Goal: Information Seeking & Learning: Learn about a topic

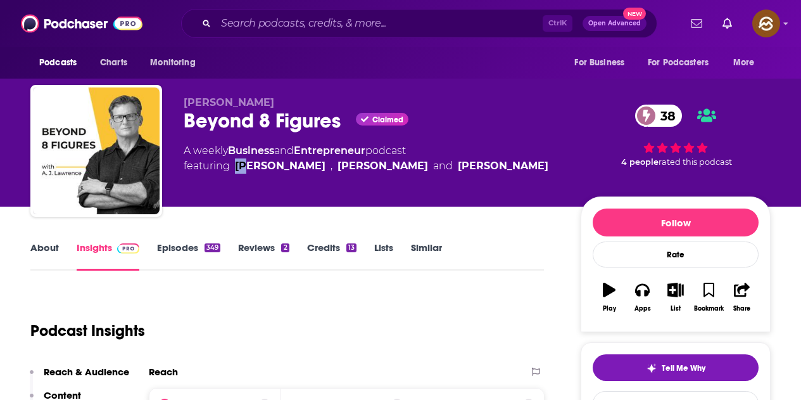
drag, startPoint x: 245, startPoint y: 185, endPoint x: 239, endPoint y: 178, distance: 9.4
click at [239, 178] on div "A.J. Lawrence Beyond 8 Figures Claimed 38 A weekly Business and Entrepreneur po…" at bounding box center [372, 146] width 377 height 101
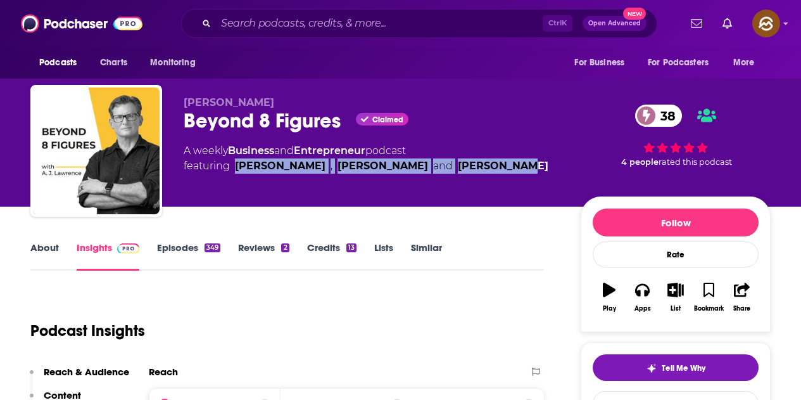
drag, startPoint x: 233, startPoint y: 180, endPoint x: 482, endPoint y: 188, distance: 249.7
click at [482, 188] on div "A.J. Lawrence Beyond 8 Figures Claimed 38 A weekly Business and Entrepreneur po…" at bounding box center [372, 146] width 377 height 101
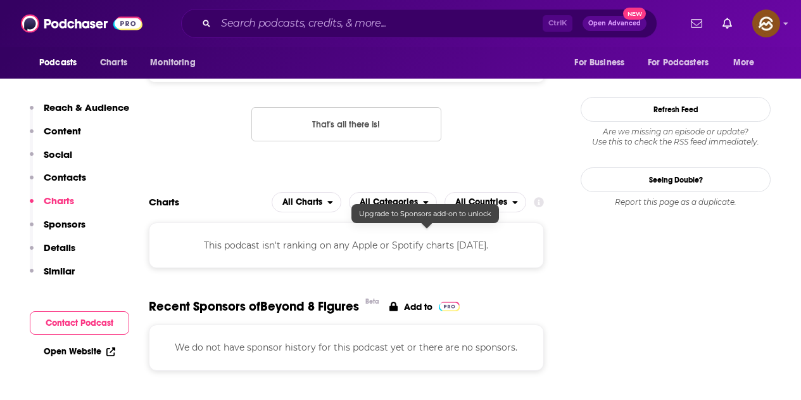
scroll to position [1204, 0]
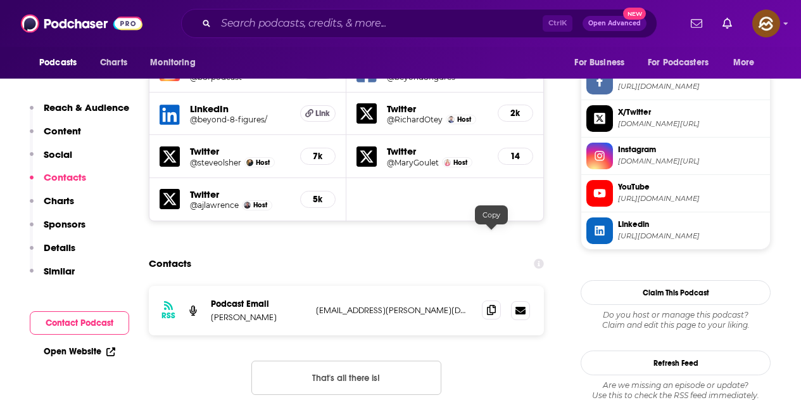
click at [494, 305] on icon at bounding box center [491, 310] width 9 height 10
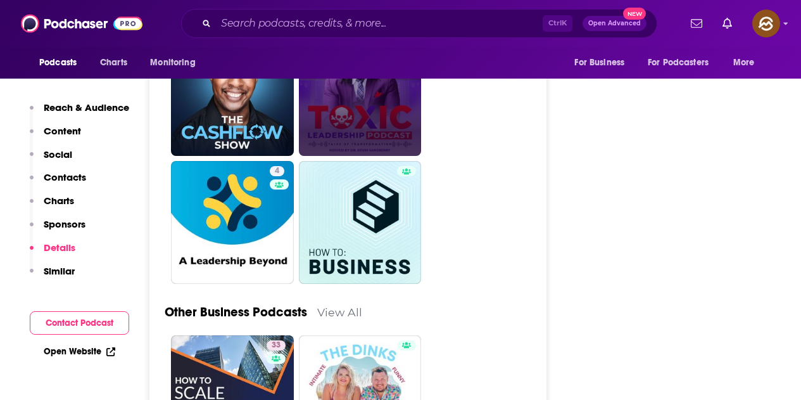
scroll to position [3168, 0]
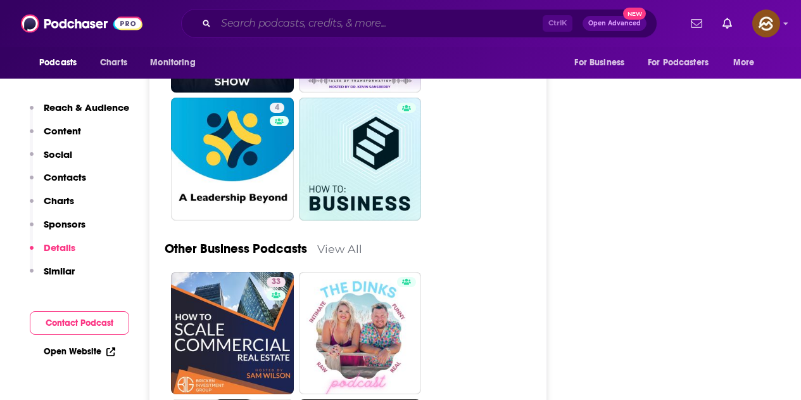
click at [363, 32] on input "Search podcasts, credits, & more..." at bounding box center [379, 23] width 327 height 20
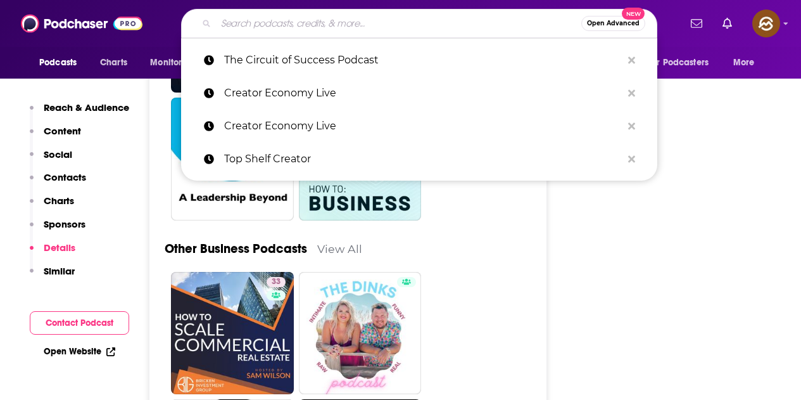
paste input "Built to Sell Radio"
type input "Built to Sell Radio"
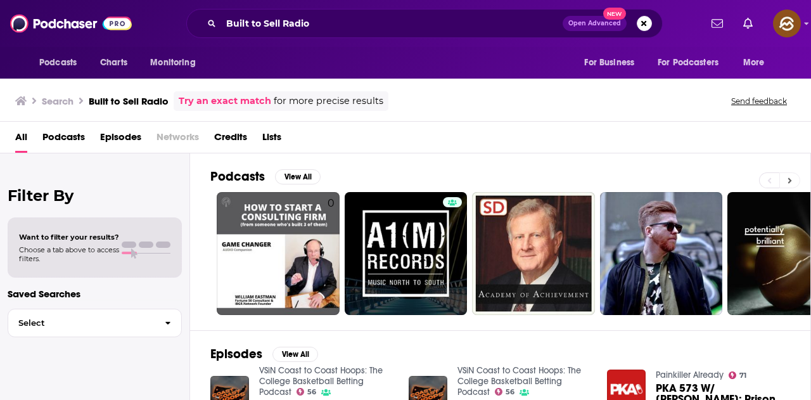
click at [789, 175] on button at bounding box center [789, 180] width 21 height 16
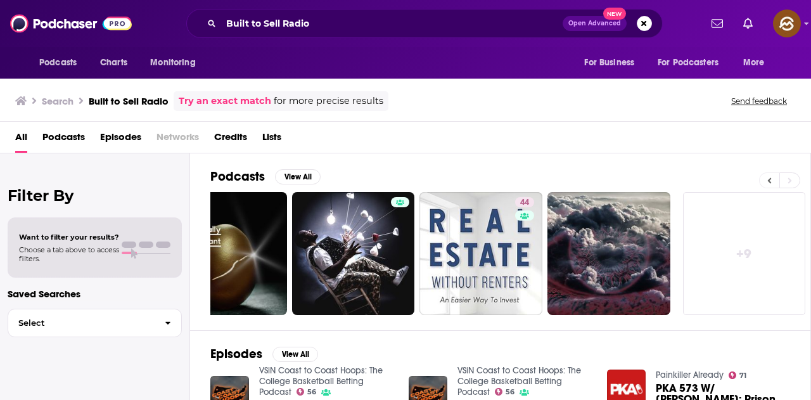
click at [770, 181] on icon at bounding box center [769, 180] width 4 height 9
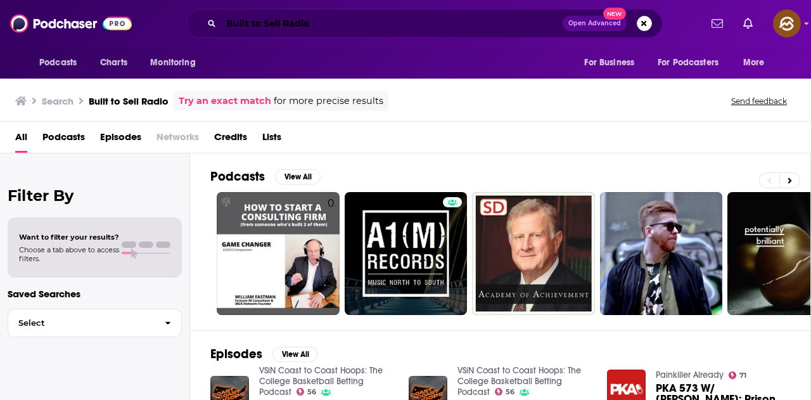
click at [345, 30] on input "Built to Sell Radio" at bounding box center [391, 23] width 341 height 20
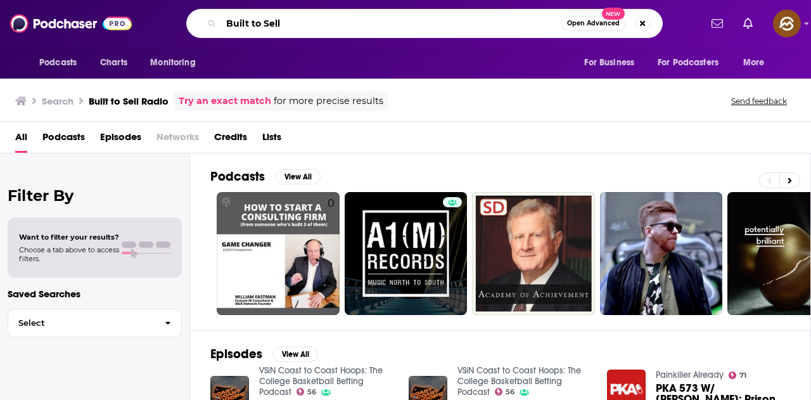
type input "Built to Sell"
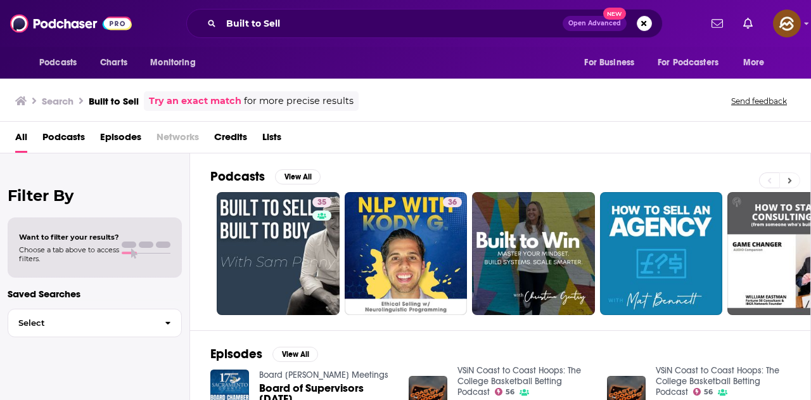
click at [788, 188] on button at bounding box center [789, 180] width 21 height 16
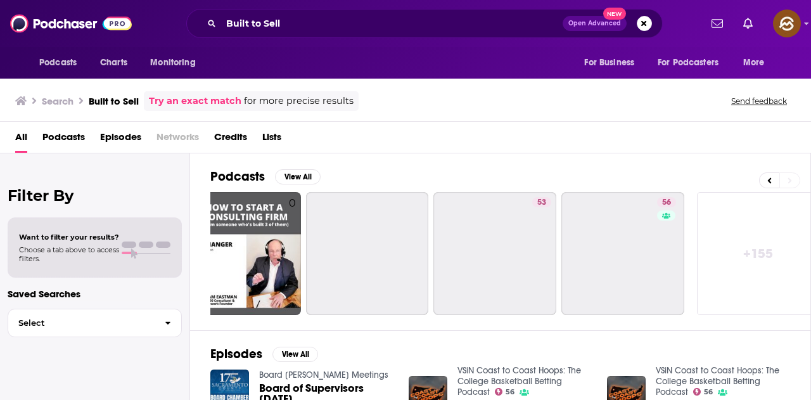
scroll to position [0, 563]
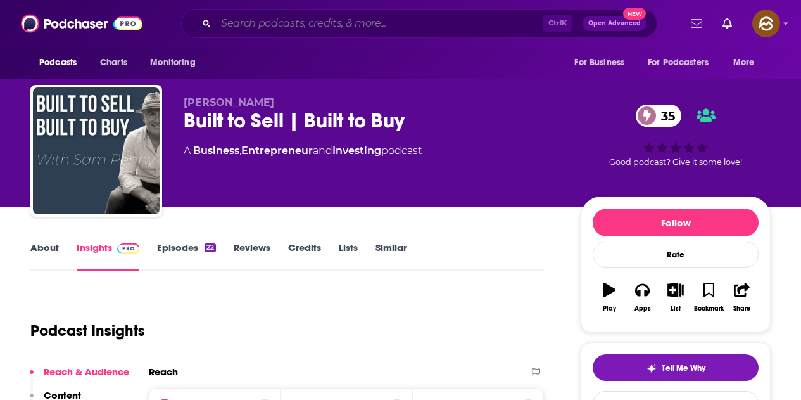
click at [288, 30] on input "Search podcasts, credits, & more..." at bounding box center [379, 23] width 327 height 20
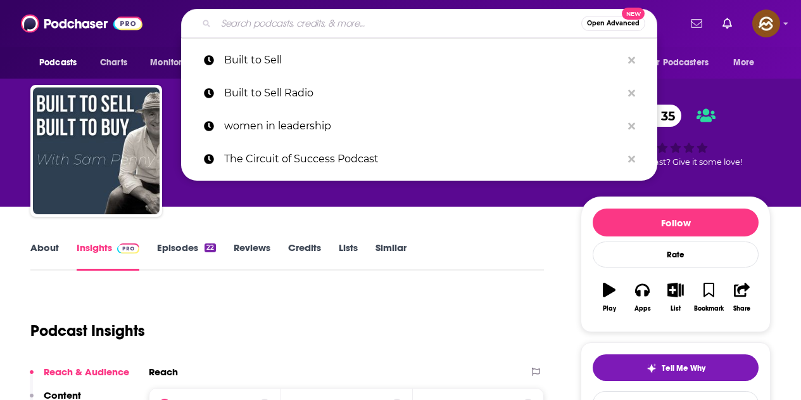
paste input "Acquiring Minds"
type input "Acquiring Minds"
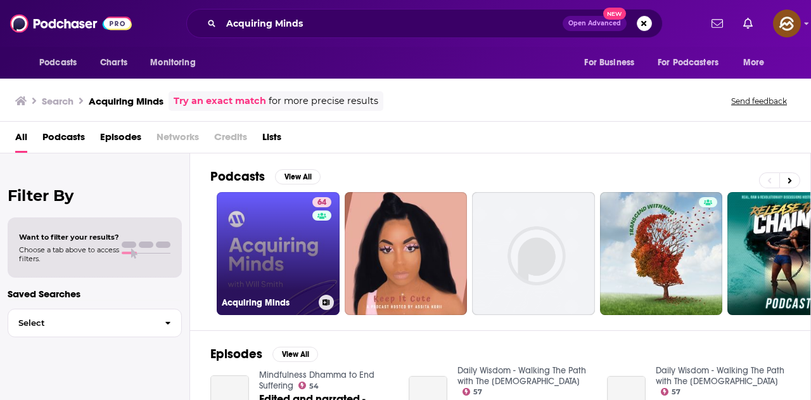
click at [296, 243] on link "64 Acquiring Minds" at bounding box center [278, 253] width 123 height 123
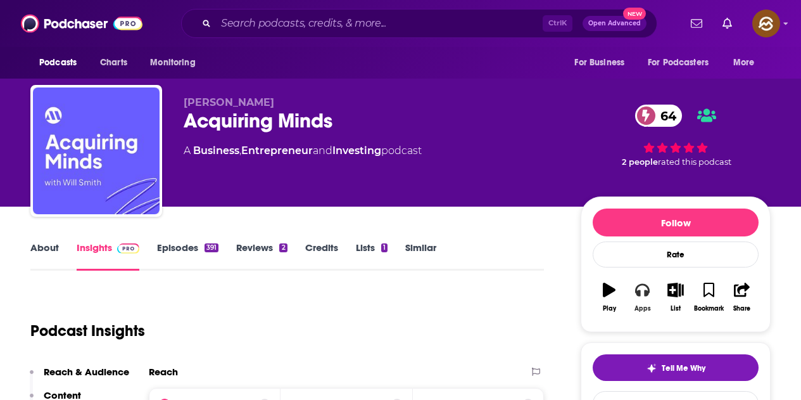
click at [642, 290] on icon "button" at bounding box center [642, 290] width 14 height 14
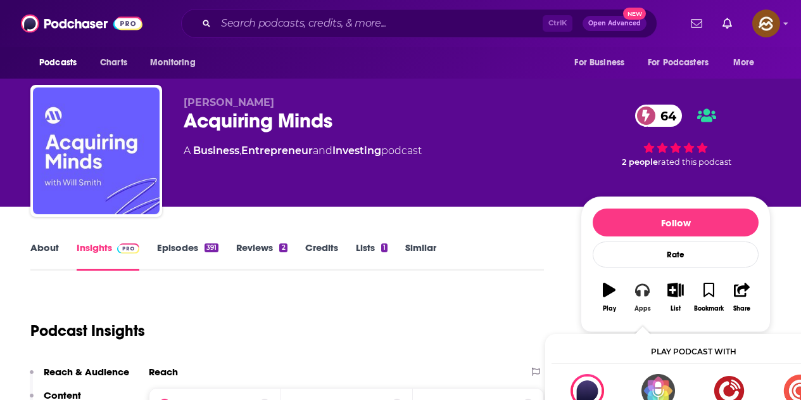
scroll to position [23, 0]
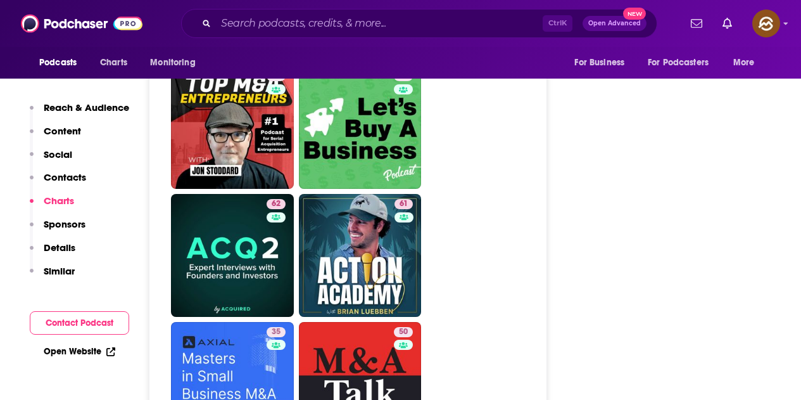
scroll to position [2851, 0]
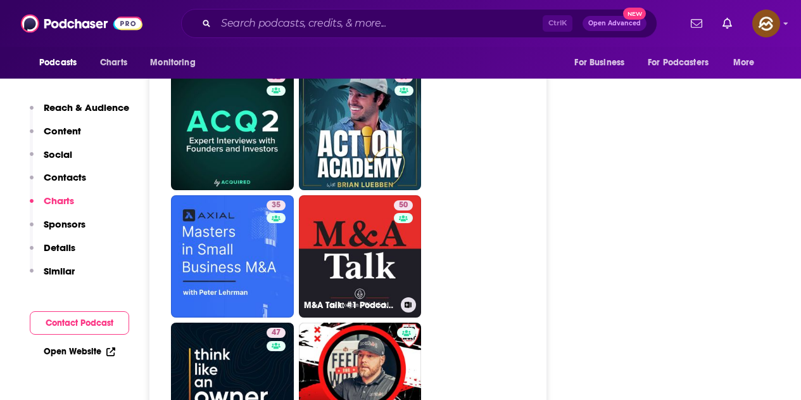
drag, startPoint x: 364, startPoint y: 175, endPoint x: 514, endPoint y: 139, distance: 154.0
click at [514, 139] on ul "80 52 61 62 56 56 67 43 50 62 61 35 50 M&A Talk: #1 Podcast on Selling a Busine…" at bounding box center [355, 193] width 368 height 1528
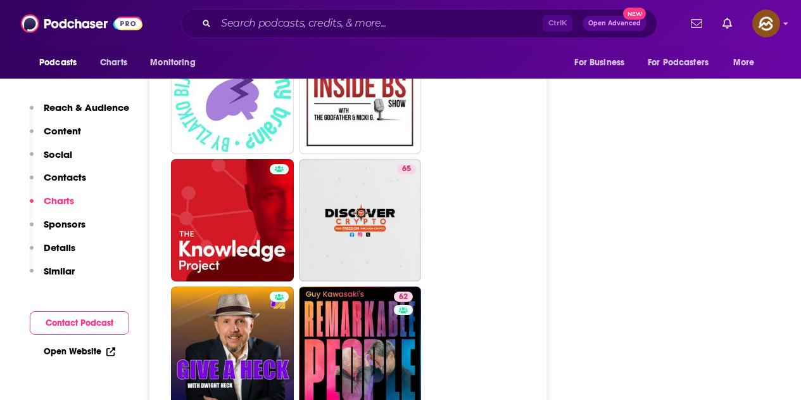
scroll to position [5639, 0]
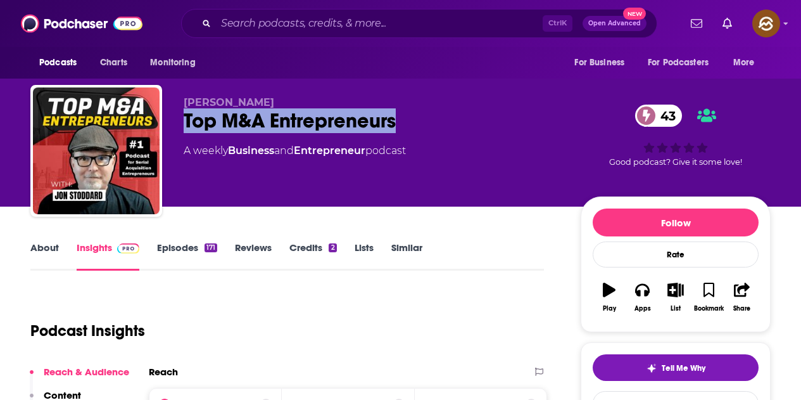
drag, startPoint x: 185, startPoint y: 121, endPoint x: 405, endPoint y: 118, distance: 219.9
click at [405, 118] on div "Top M&A Entrepreneurs 43" at bounding box center [372, 120] width 377 height 25
click at [654, 295] on button "Apps" at bounding box center [642, 297] width 33 height 46
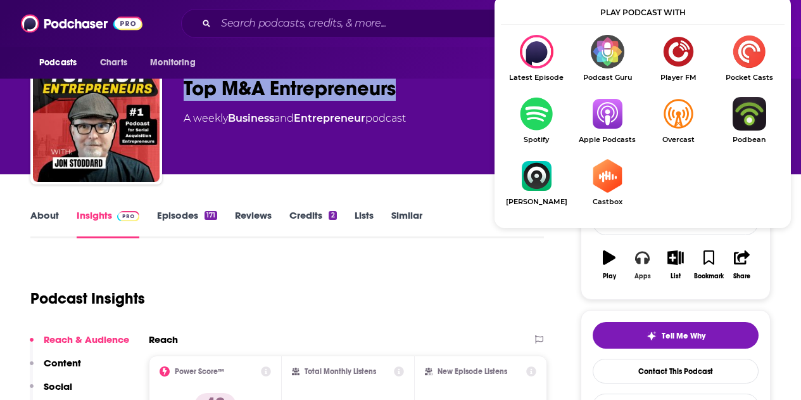
scroll to position [63, 0]
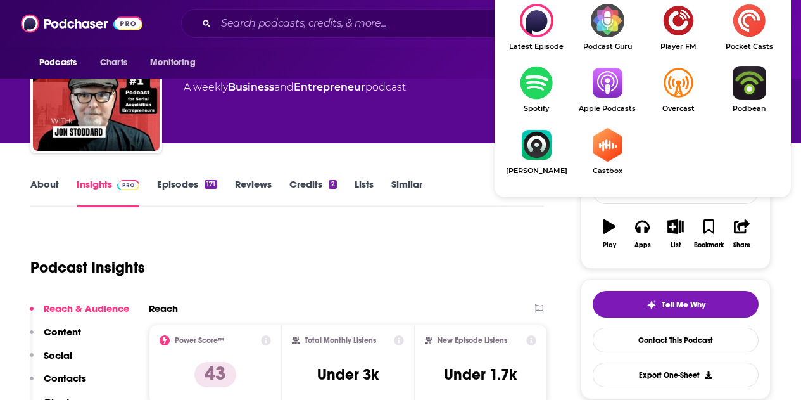
click at [609, 101] on link "Apple Podcasts" at bounding box center [607, 89] width 71 height 47
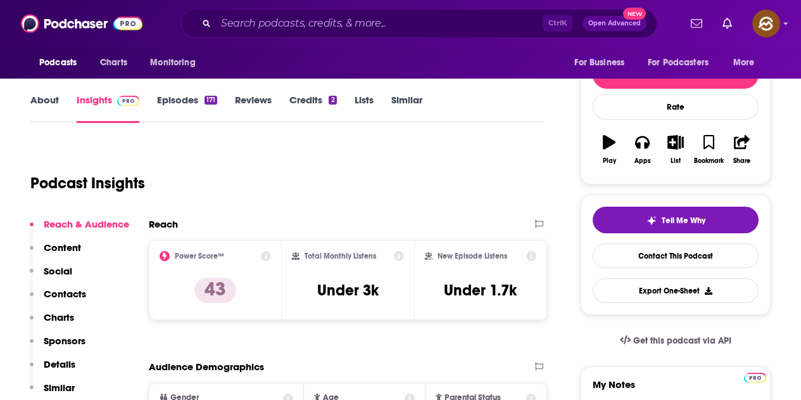
scroll to position [190, 0]
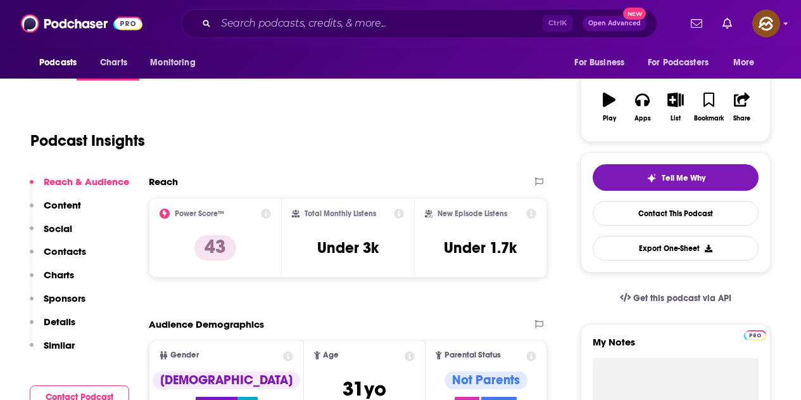
click at [405, 146] on div "Podcast Insights" at bounding box center [282, 133] width 504 height 65
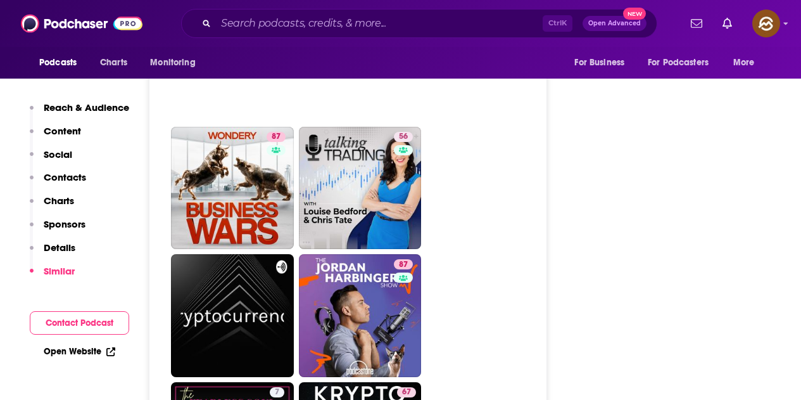
scroll to position [3928, 0]
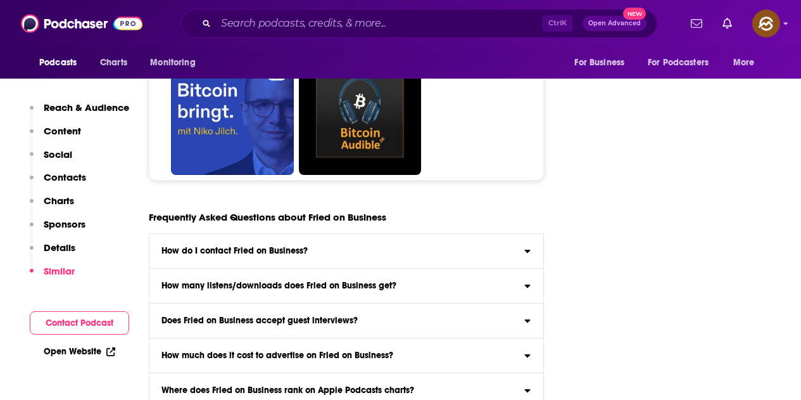
scroll to position [5829, 0]
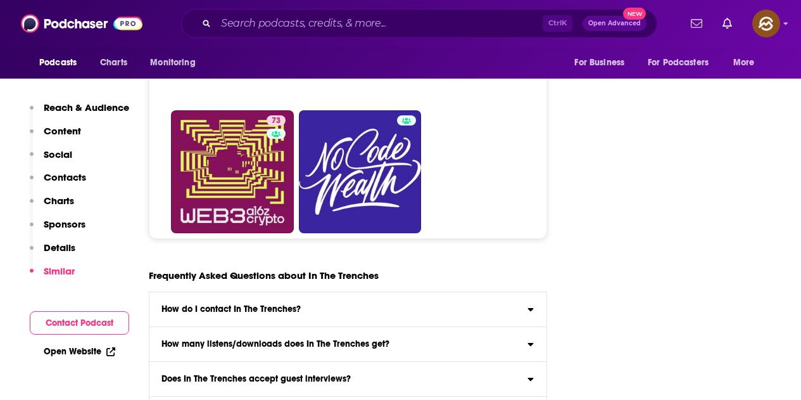
scroll to position [5765, 0]
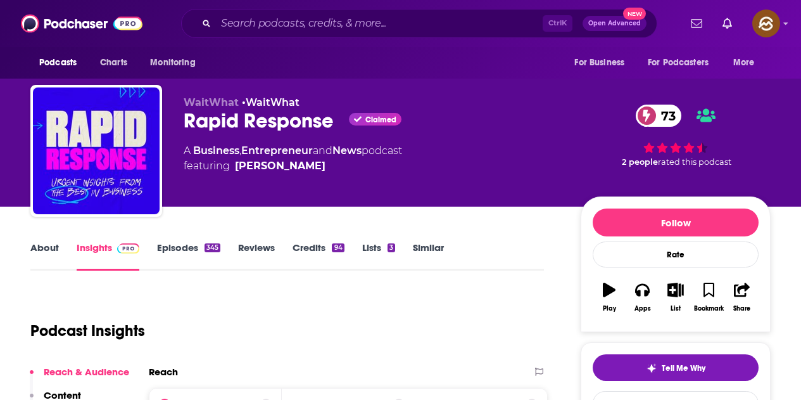
click at [515, 134] on div "WaitWhat • WaitWhat Rapid Response Claimed 73 A Business , Entrepreneur and New…" at bounding box center [372, 146] width 377 height 101
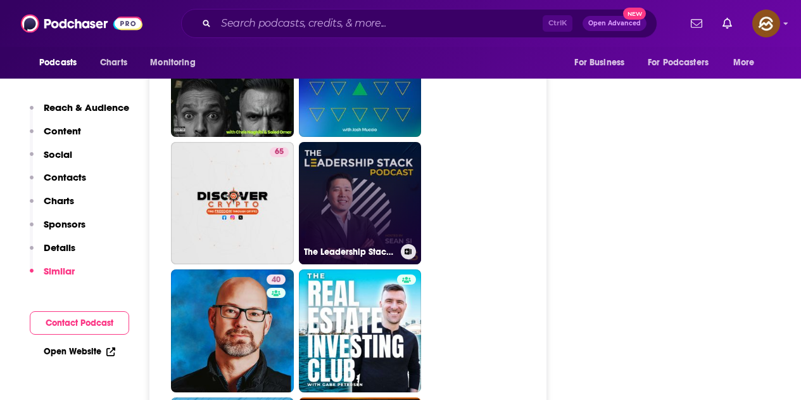
scroll to position [6462, 0]
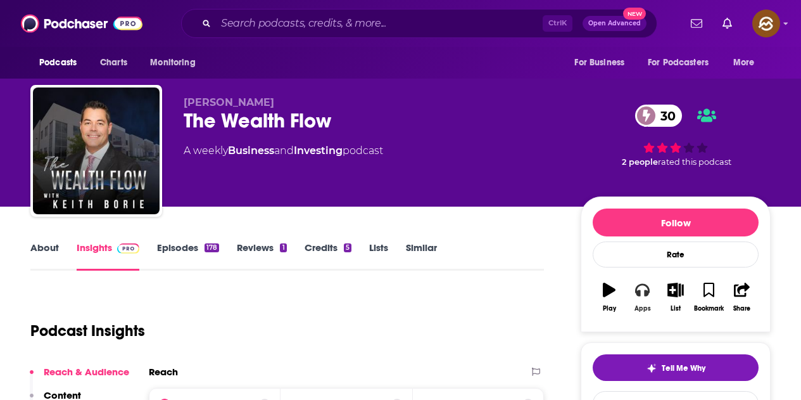
click at [641, 291] on icon "button" at bounding box center [642, 290] width 14 height 14
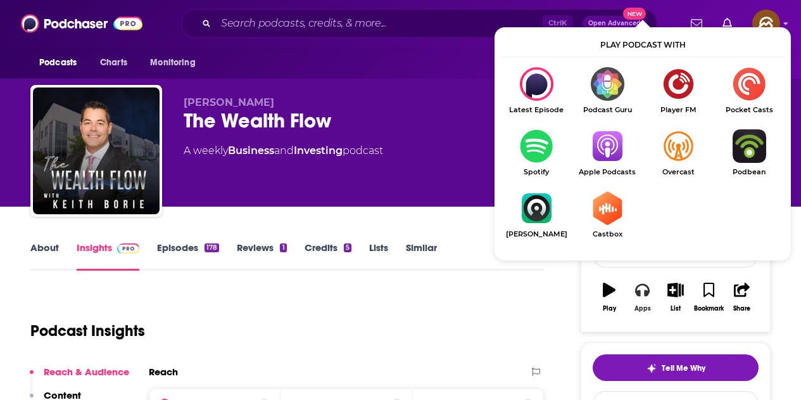
scroll to position [63, 0]
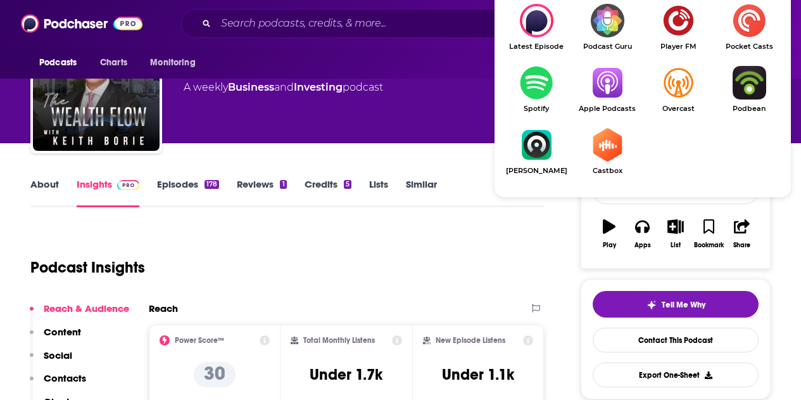
click at [601, 107] on span "Apple Podcasts" at bounding box center [607, 109] width 71 height 8
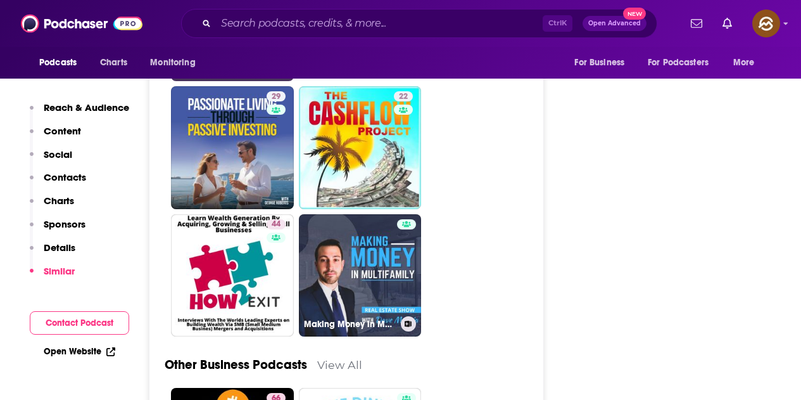
scroll to position [2788, 0]
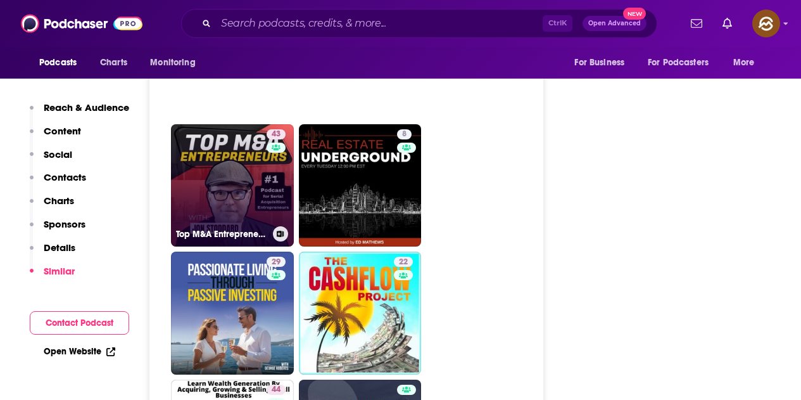
click at [223, 167] on link "43 Top M&A Entrepreneurs" at bounding box center [232, 185] width 123 height 123
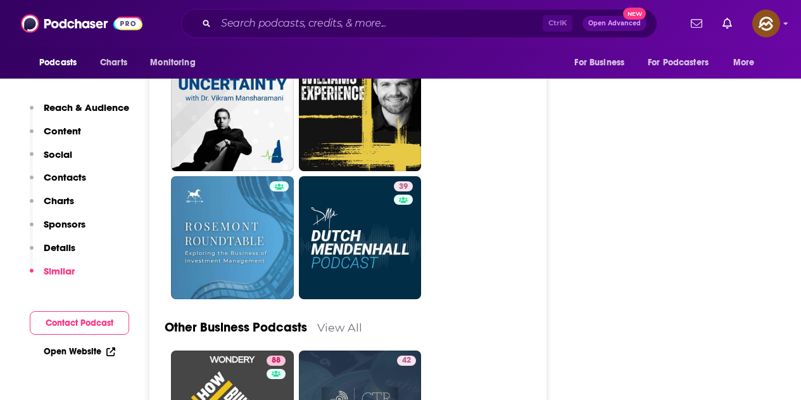
scroll to position [3041, 0]
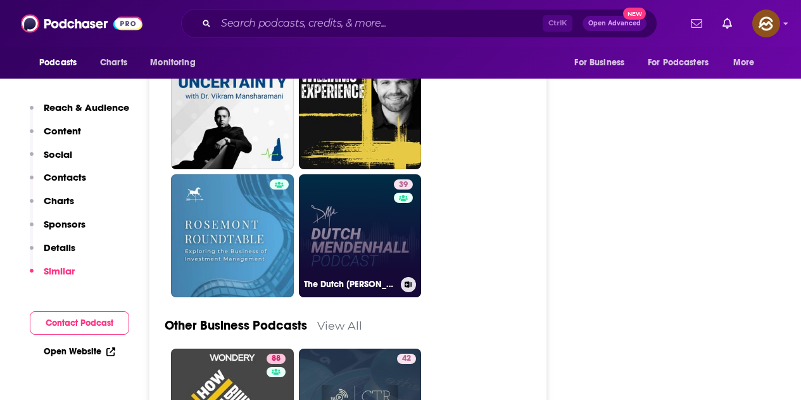
click at [358, 227] on link "39 The Dutch Mendenhall Podcast" at bounding box center [360, 235] width 123 height 123
type input "https://www.podchaser.com/podcasts/the-dutch-mendenhall-podcast-4764974"
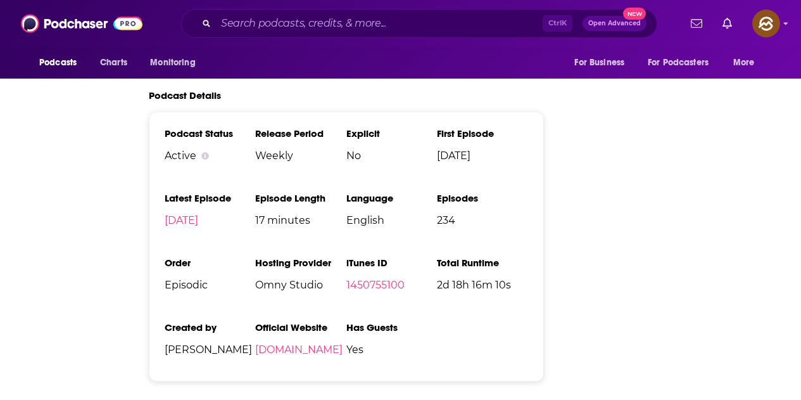
scroll to position [10, 0]
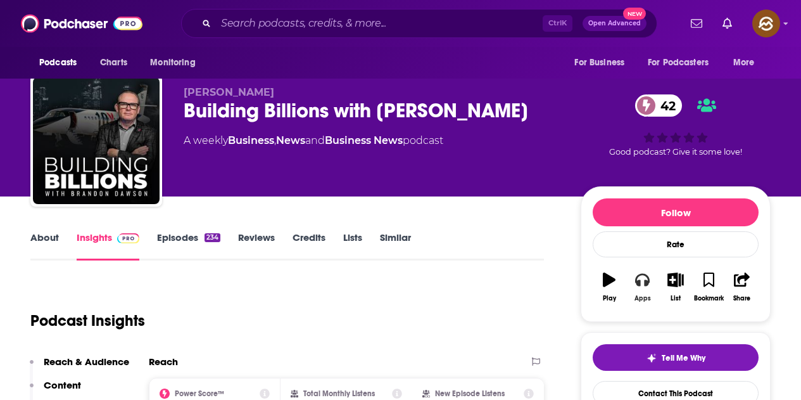
click at [648, 293] on button "Apps" at bounding box center [642, 287] width 33 height 46
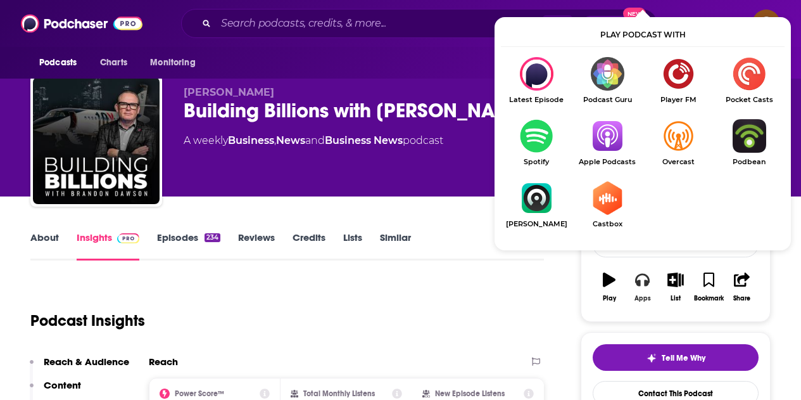
scroll to position [73, 0]
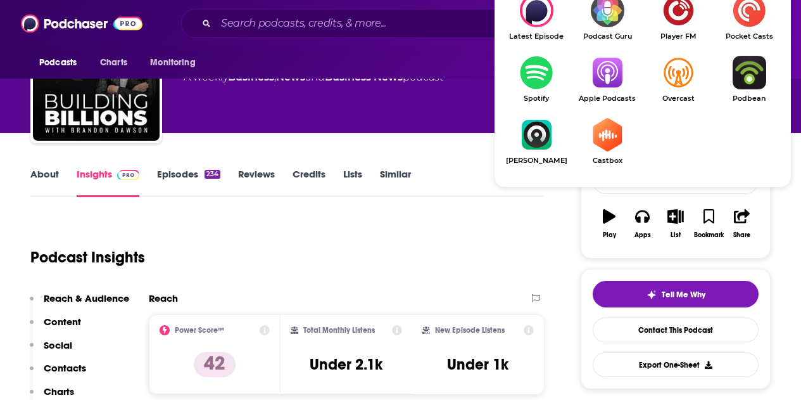
click at [605, 80] on img "Show Listen On dropdown" at bounding box center [607, 73] width 71 height 34
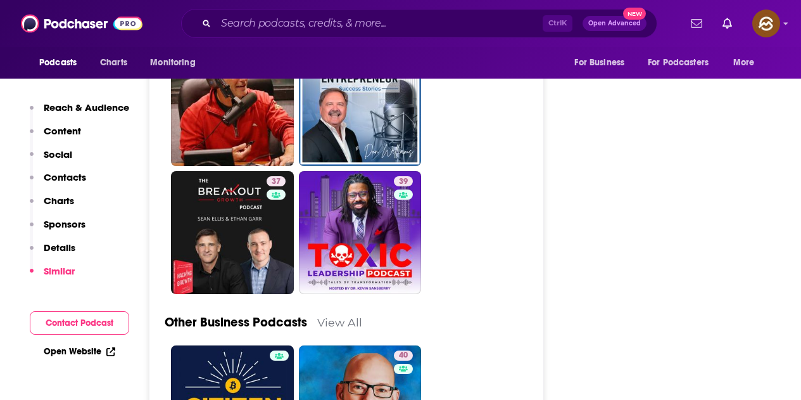
scroll to position [3305, 0]
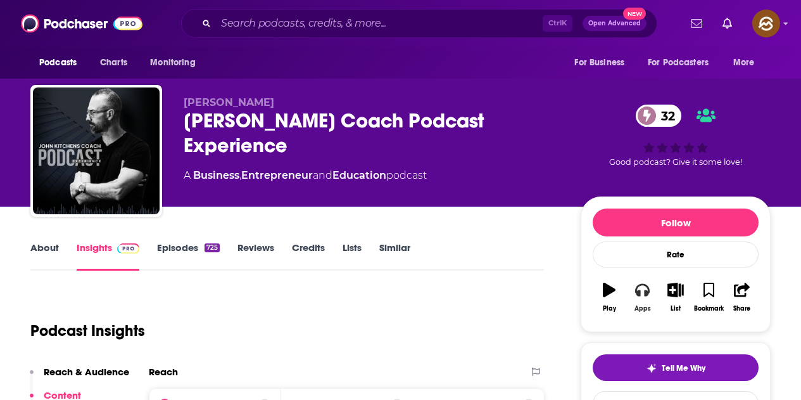
click at [644, 291] on icon "button" at bounding box center [642, 290] width 14 height 14
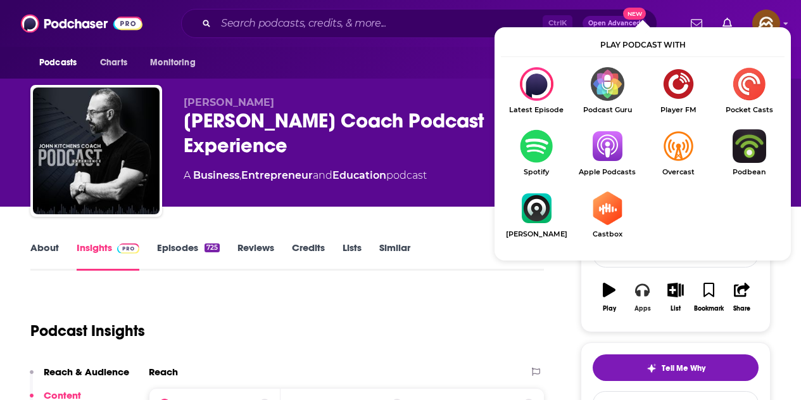
scroll to position [63, 0]
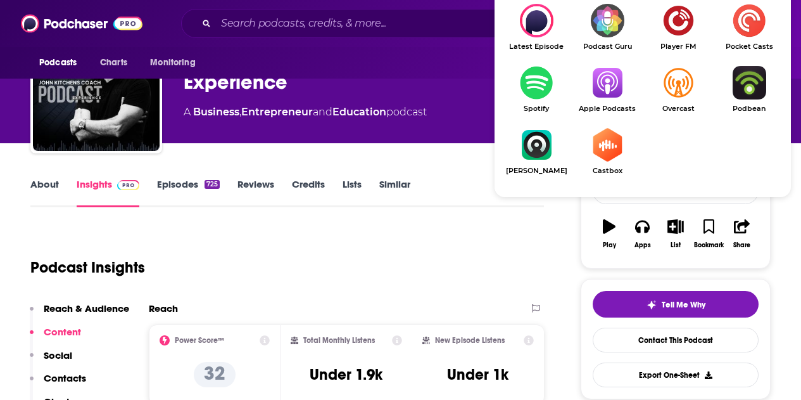
click at [601, 80] on img "Show Listen On dropdown" at bounding box center [607, 83] width 71 height 34
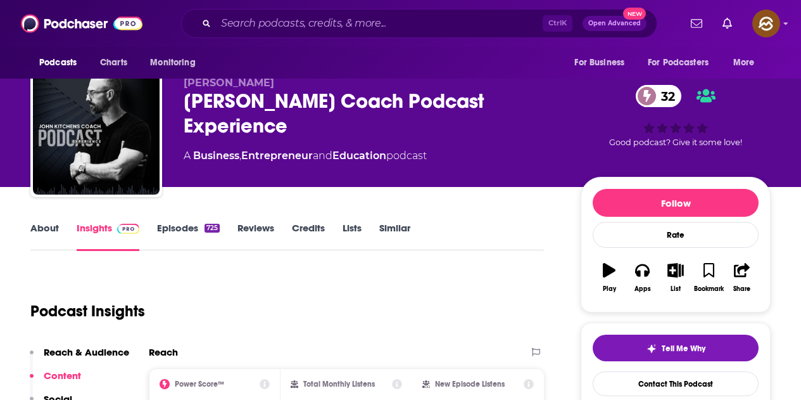
scroll to position [0, 0]
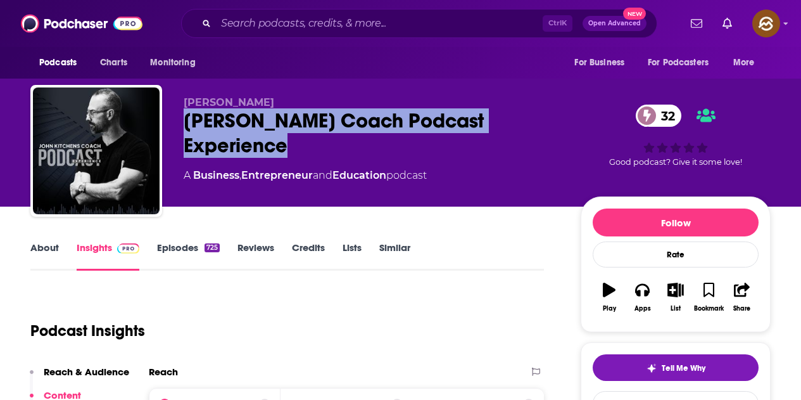
drag, startPoint x: 188, startPoint y: 116, endPoint x: 293, endPoint y: 149, distance: 110.2
click at [293, 149] on div "John Kitchens Coach Podcast Experience 32" at bounding box center [372, 132] width 377 height 49
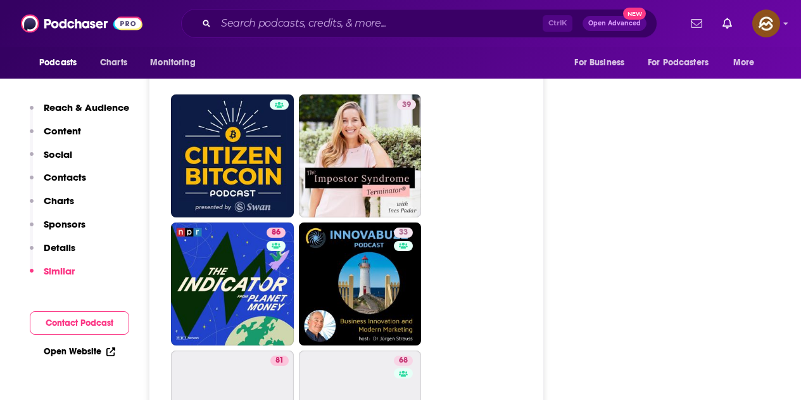
scroll to position [4182, 0]
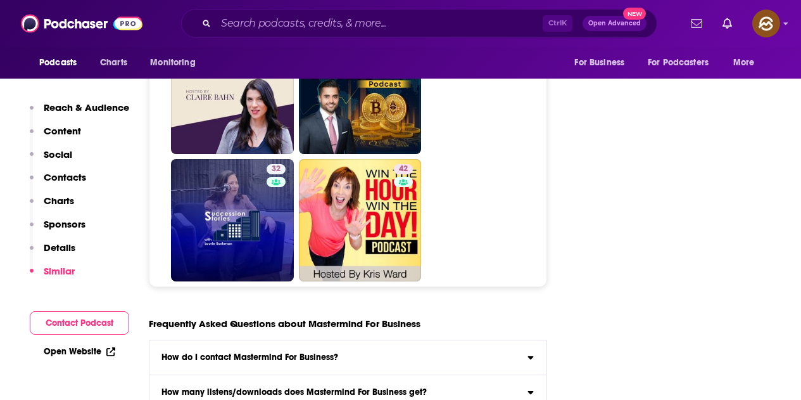
scroll to position [5512, 0]
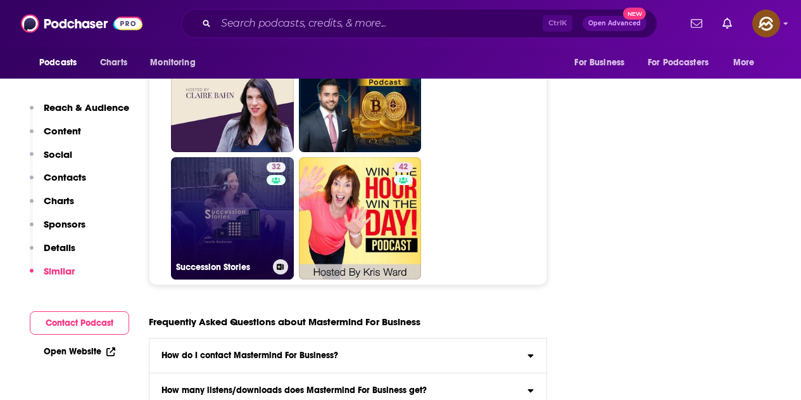
click at [234, 202] on link "32 Succession Stories" at bounding box center [232, 218] width 123 height 123
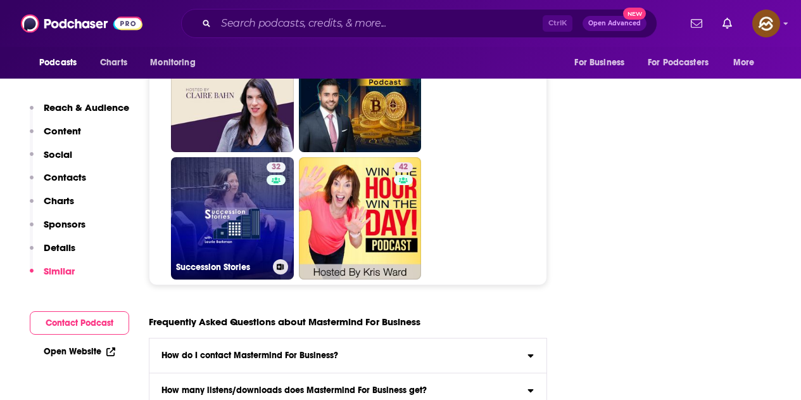
type input "[URL][DOMAIN_NAME]"
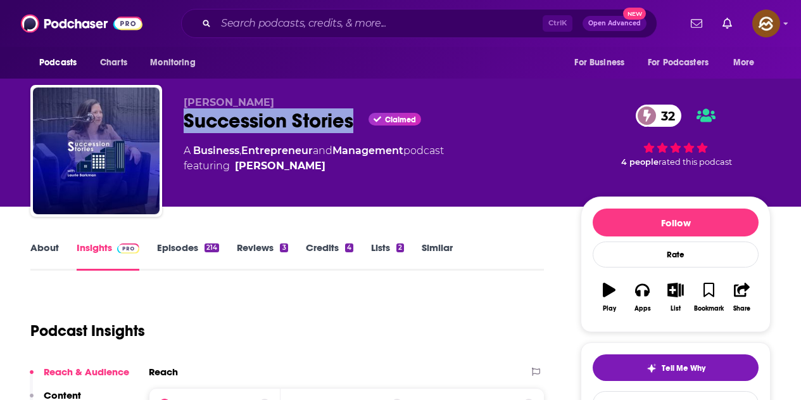
drag, startPoint x: 177, startPoint y: 126, endPoint x: 357, endPoint y: 126, distance: 179.9
click at [357, 126] on div "Laurie Barkman Succession Stories Claimed 32 A Business , Entrepreneur and Mana…" at bounding box center [400, 153] width 741 height 137
click at [648, 305] on div "Apps" at bounding box center [643, 309] width 16 height 8
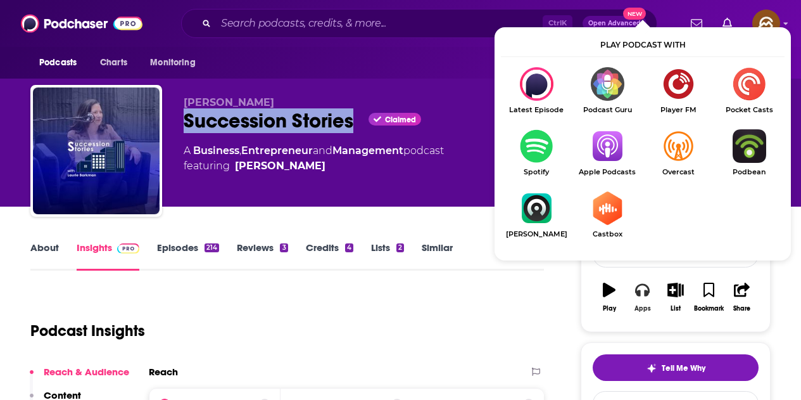
scroll to position [63, 0]
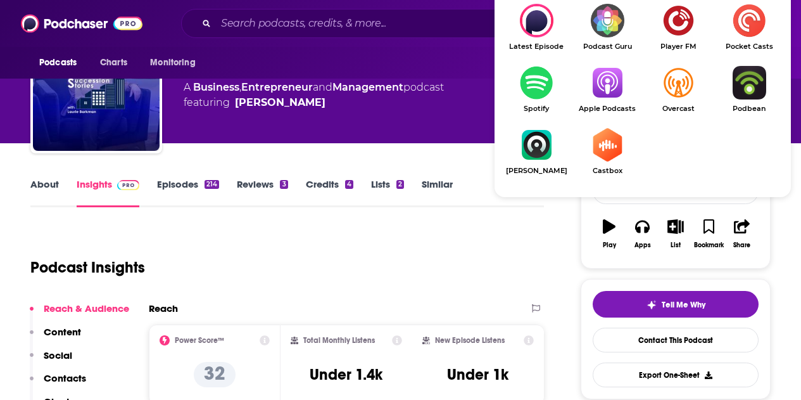
click at [611, 91] on img "Show Listen On dropdown" at bounding box center [607, 83] width 71 height 34
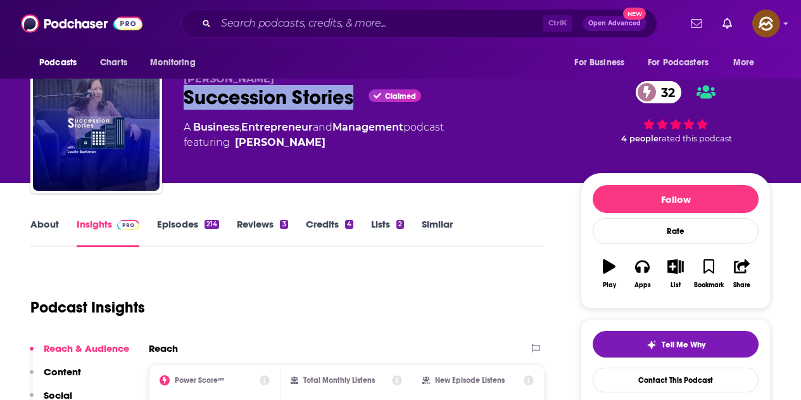
scroll to position [0, 0]
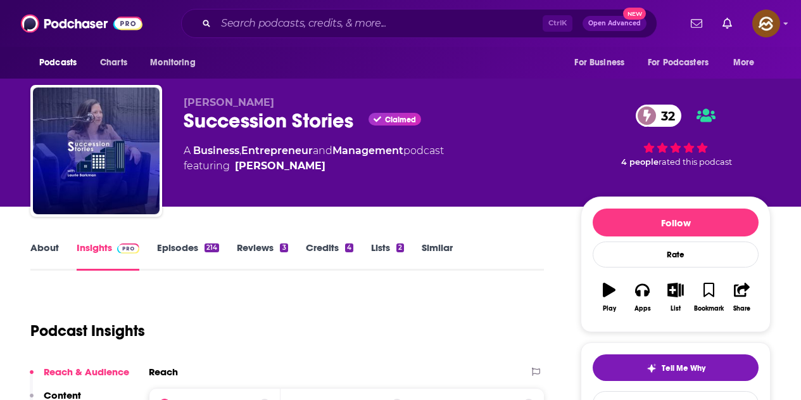
drag, startPoint x: 182, startPoint y: 103, endPoint x: 281, endPoint y: 103, distance: 99.5
click at [281, 103] on div "Laurie Barkman Succession Stories Claimed 32 A Business , Entrepreneur and Mana…" at bounding box center [400, 153] width 741 height 137
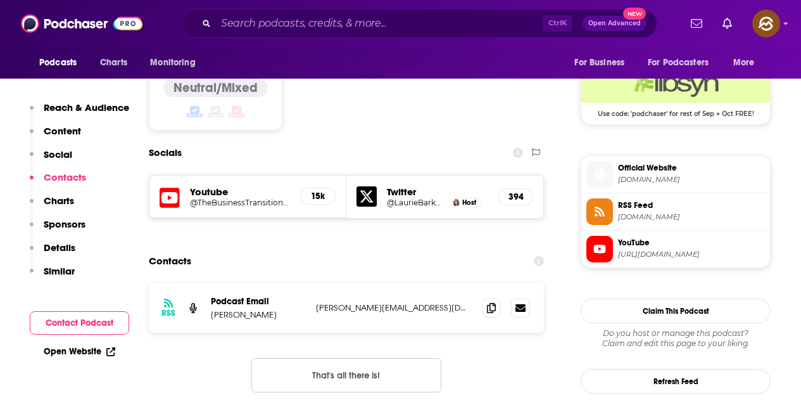
scroll to position [1140, 0]
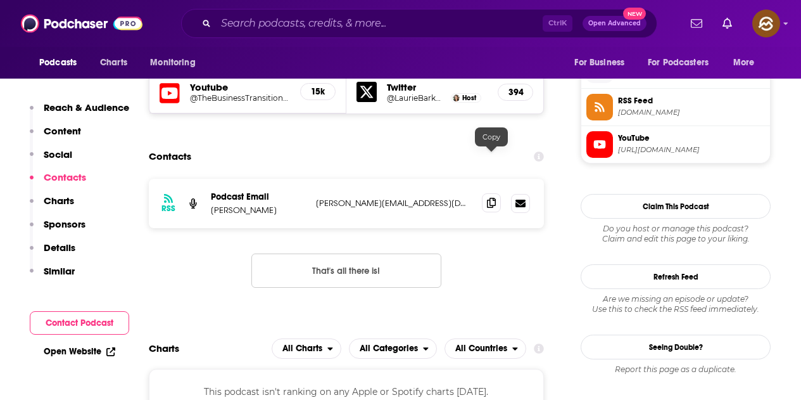
click at [495, 193] on span at bounding box center [491, 202] width 19 height 19
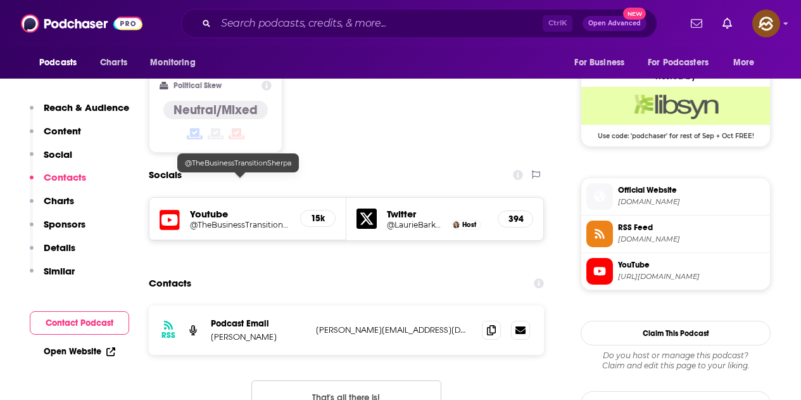
click at [386, 111] on div "Content Political Skew Neutral/Mixed" at bounding box center [346, 105] width 395 height 115
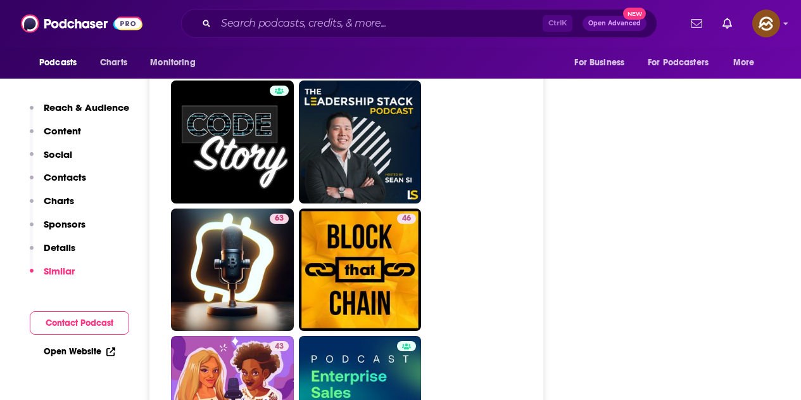
scroll to position [4055, 0]
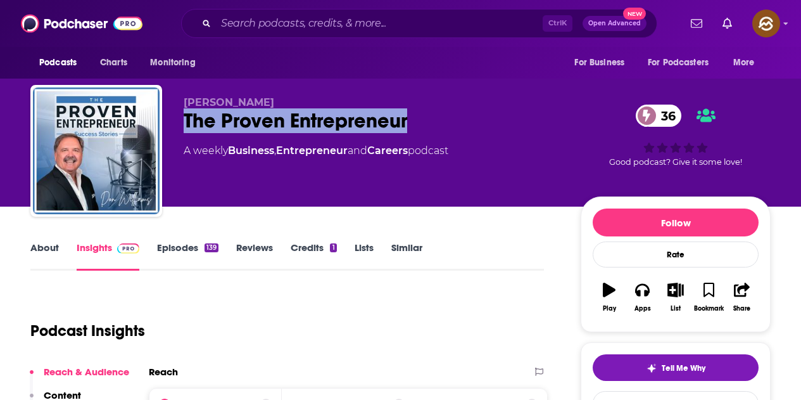
drag, startPoint x: 188, startPoint y: 118, endPoint x: 405, endPoint y: 120, distance: 218.0
click at [405, 120] on div "The Proven Entrepreneur 36" at bounding box center [372, 120] width 377 height 25
click at [643, 297] on button "Apps" at bounding box center [642, 297] width 33 height 46
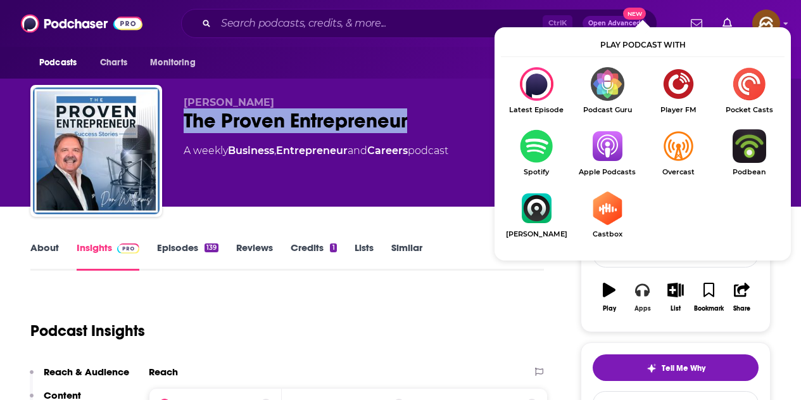
scroll to position [127, 0]
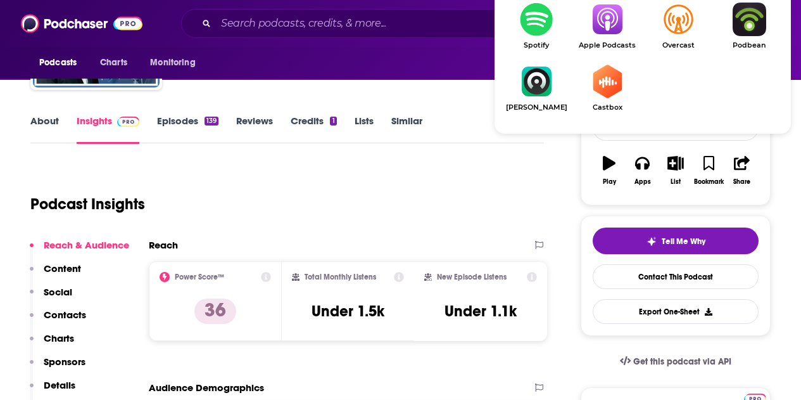
click at [611, 25] on img "Show Listen On dropdown" at bounding box center [607, 20] width 71 height 34
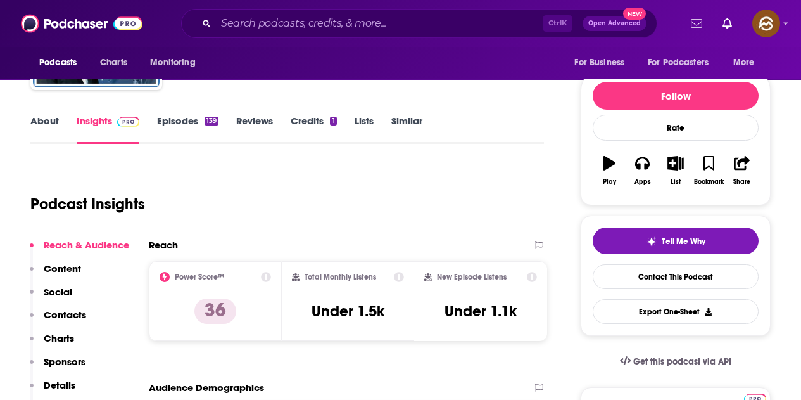
scroll to position [0, 0]
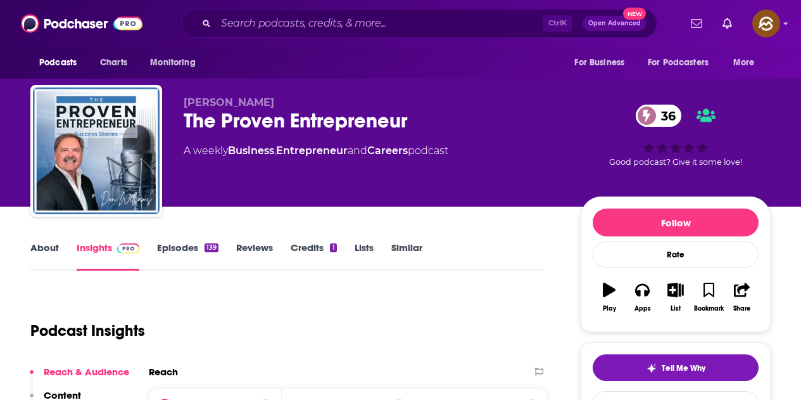
click at [242, 194] on div "Don Williams The Proven Entrepreneur 36 A weekly Business , Entrepreneur and Ca…" at bounding box center [372, 146] width 377 height 101
drag, startPoint x: 187, startPoint y: 101, endPoint x: 253, endPoint y: 101, distance: 66.5
click at [253, 101] on span "Don Williams" at bounding box center [229, 102] width 91 height 12
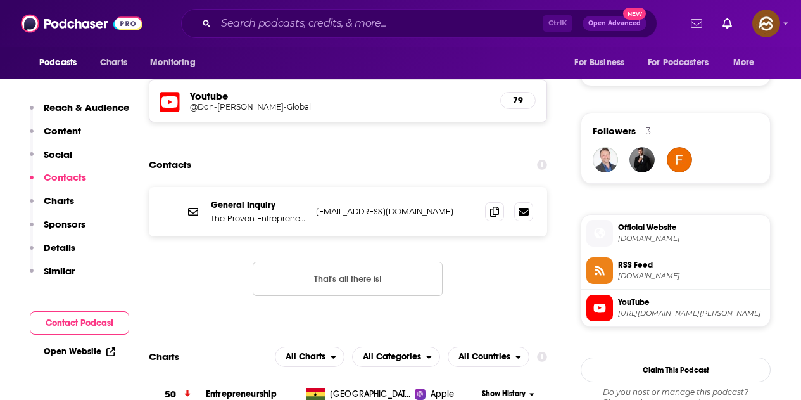
scroll to position [887, 0]
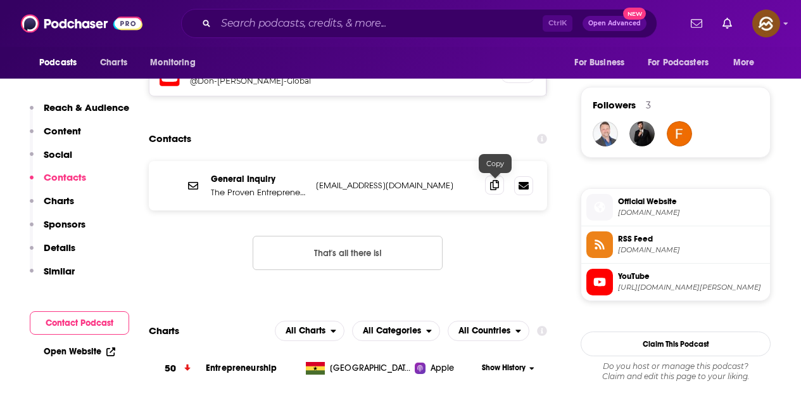
click at [499, 192] on span at bounding box center [494, 184] width 19 height 19
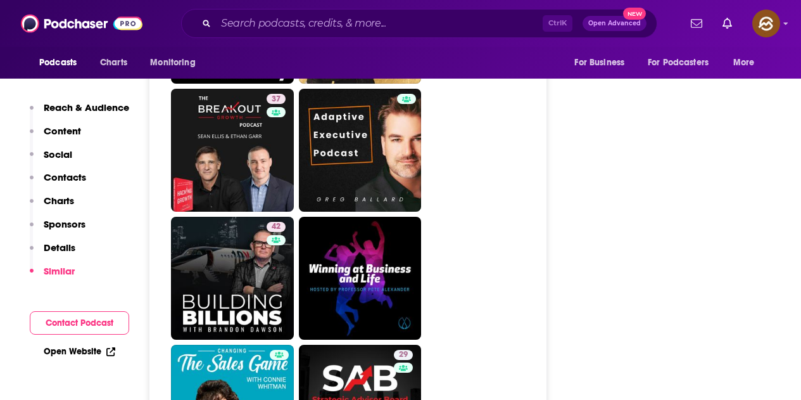
scroll to position [2217, 0]
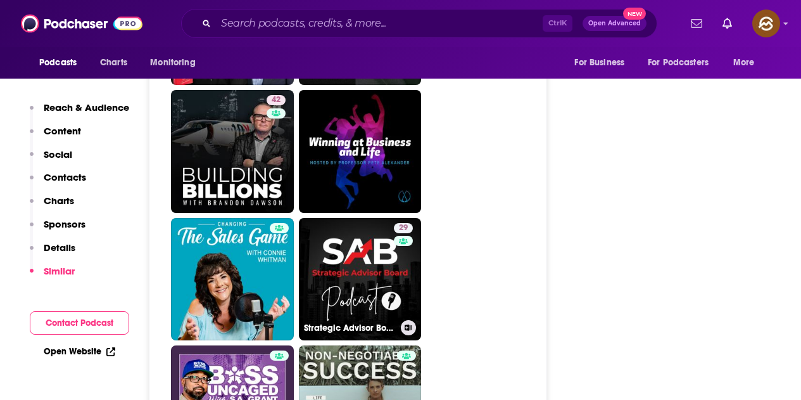
drag, startPoint x: 340, startPoint y: 298, endPoint x: 547, endPoint y: 281, distance: 207.2
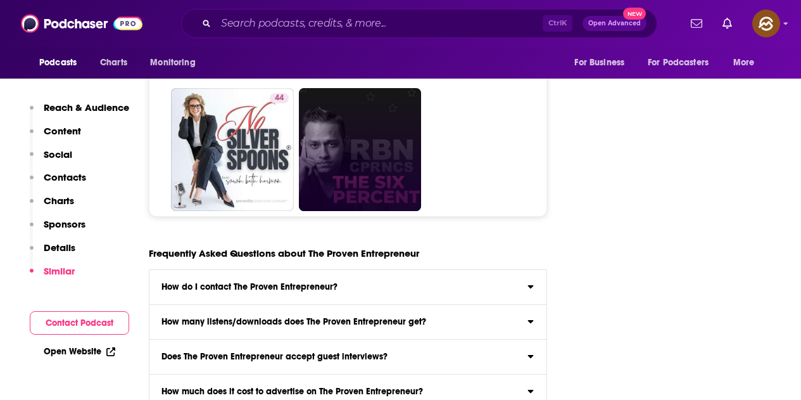
scroll to position [5512, 0]
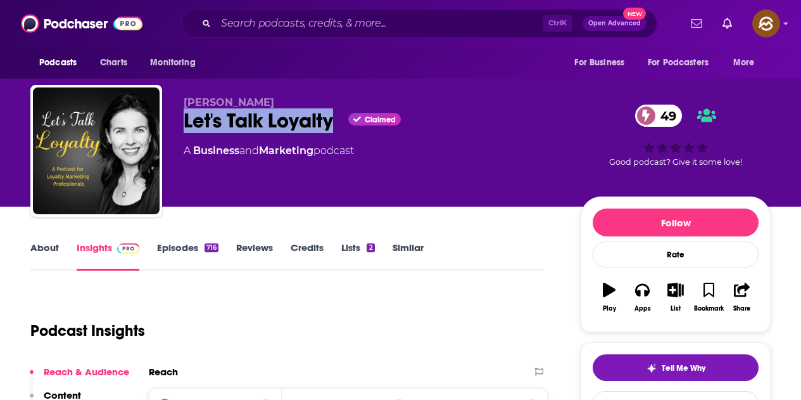
drag, startPoint x: 184, startPoint y: 119, endPoint x: 330, endPoint y: 118, distance: 146.4
click at [330, 118] on div "Let's Talk Loyalty Claimed 49" at bounding box center [372, 120] width 377 height 25
click at [650, 283] on button "Apps" at bounding box center [642, 297] width 33 height 46
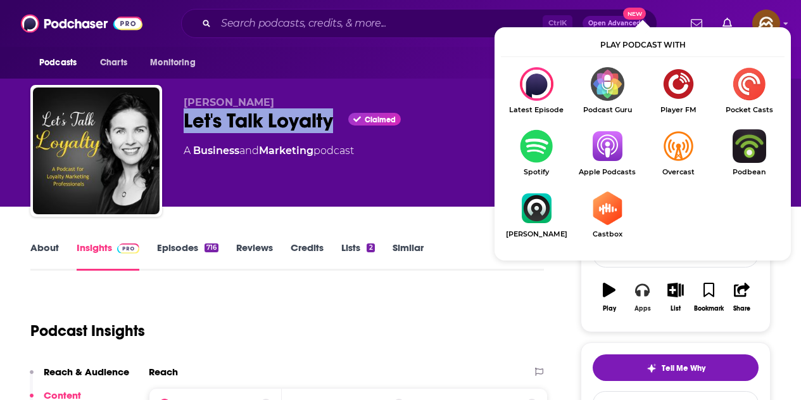
scroll to position [63, 0]
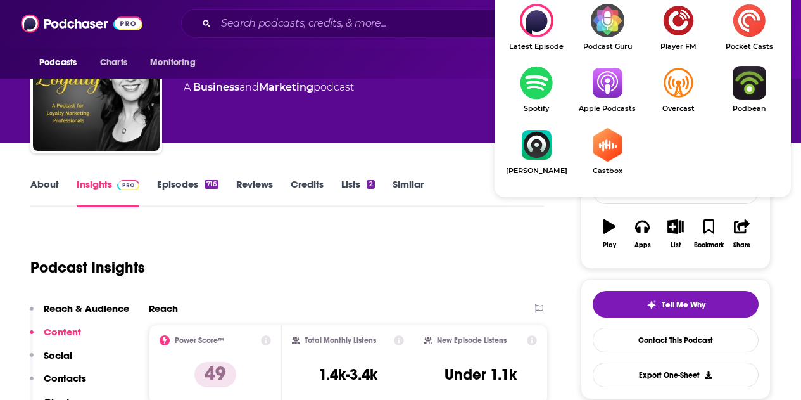
click at [615, 97] on img "Show Listen On dropdown" at bounding box center [607, 83] width 71 height 34
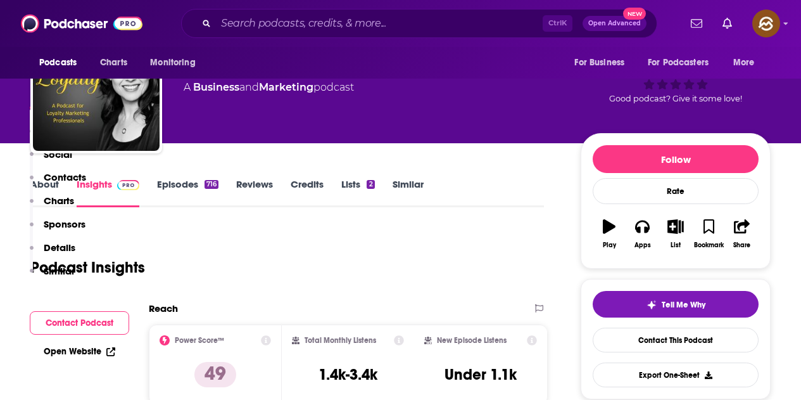
scroll to position [253, 0]
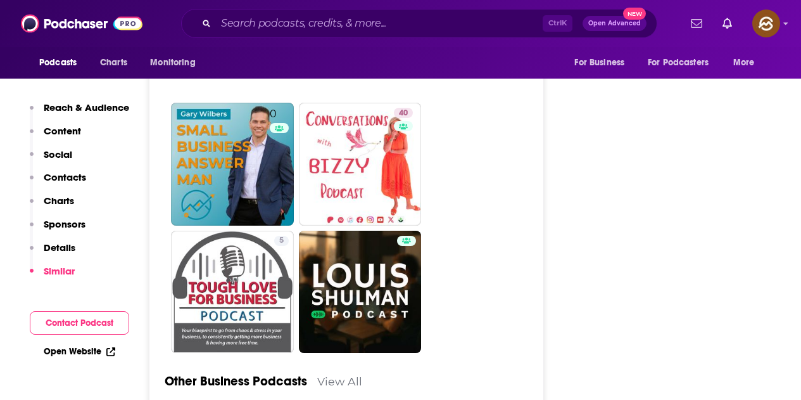
scroll to position [3104, 0]
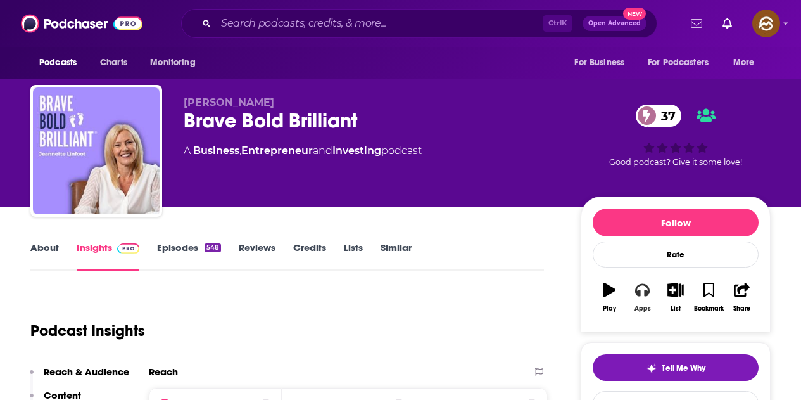
click at [645, 302] on button "Apps" at bounding box center [642, 297] width 33 height 46
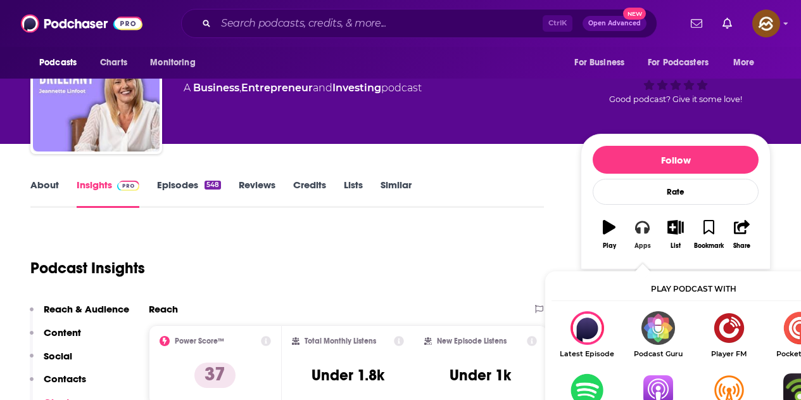
scroll to position [63, 0]
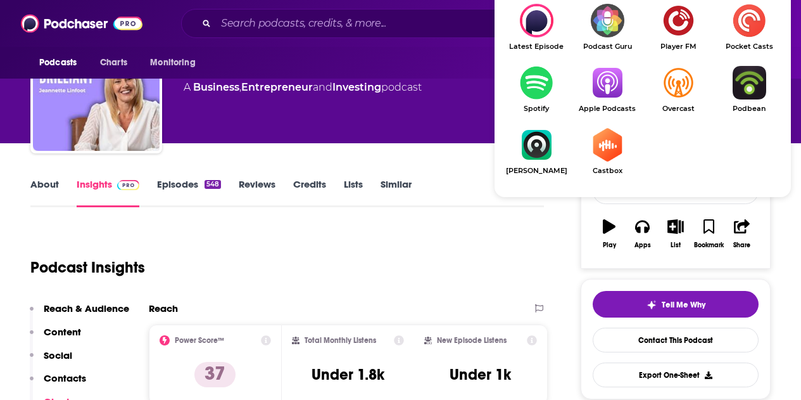
click at [615, 107] on span "Apple Podcasts" at bounding box center [607, 109] width 71 height 8
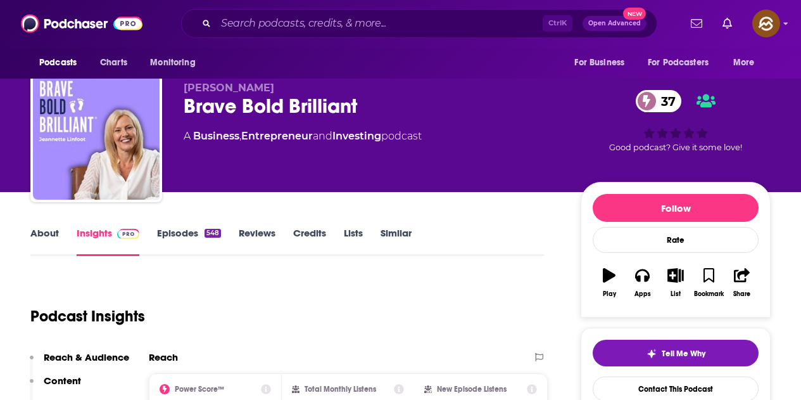
scroll to position [0, 0]
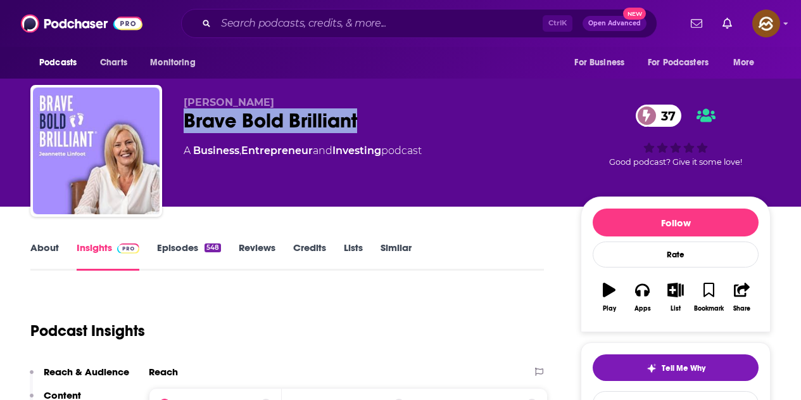
drag, startPoint x: 187, startPoint y: 116, endPoint x: 359, endPoint y: 125, distance: 172.6
click at [359, 125] on div "Brave Bold Brilliant 37" at bounding box center [372, 120] width 377 height 25
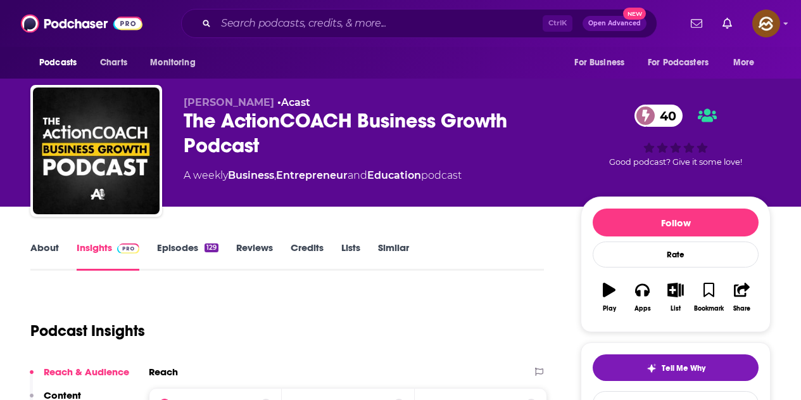
drag, startPoint x: 184, startPoint y: 117, endPoint x: 258, endPoint y: 148, distance: 80.7
click at [258, 148] on div "The ActionCOACH Business Growth Podcast 40" at bounding box center [372, 132] width 377 height 49
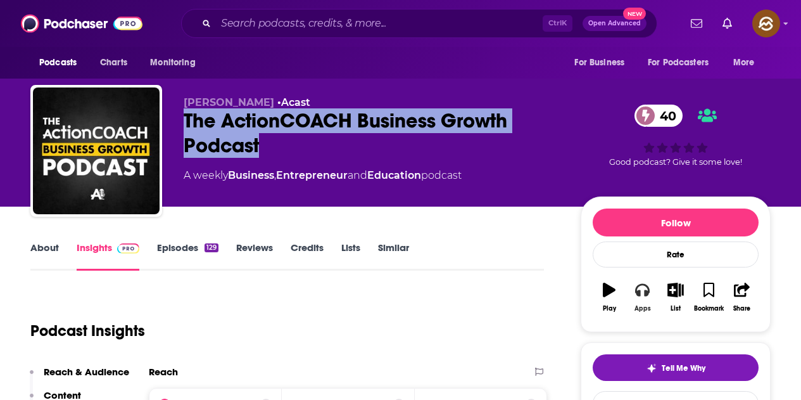
click at [654, 293] on button "Apps" at bounding box center [642, 297] width 33 height 46
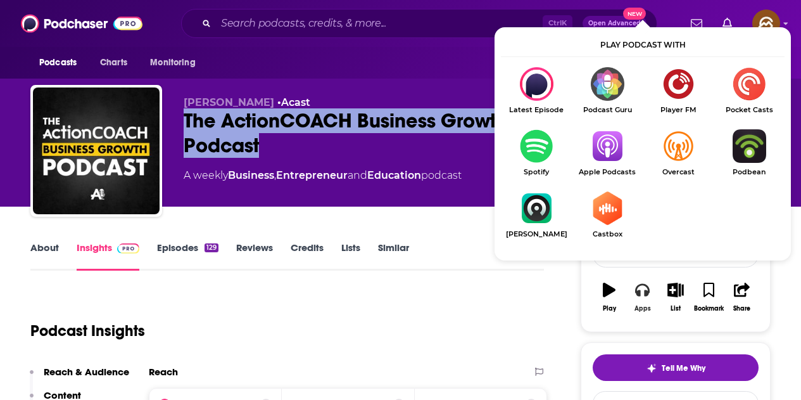
scroll to position [63, 0]
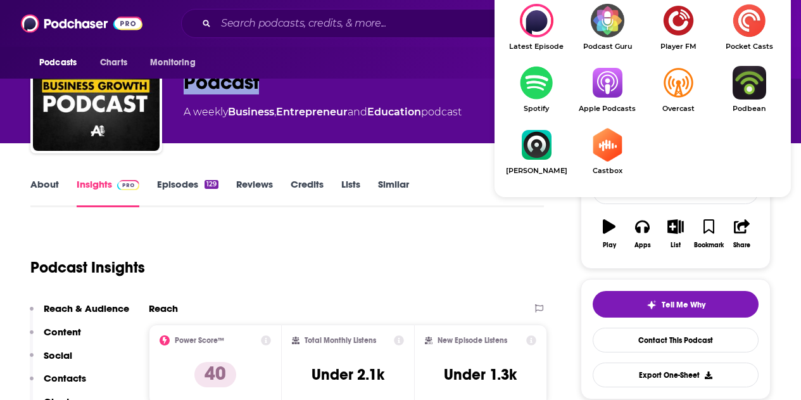
click at [609, 93] on img "Show Listen On dropdown" at bounding box center [607, 83] width 71 height 34
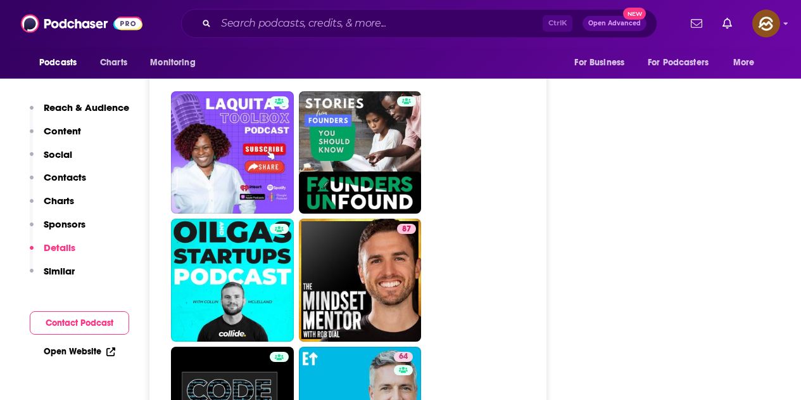
scroll to position [5195, 0]
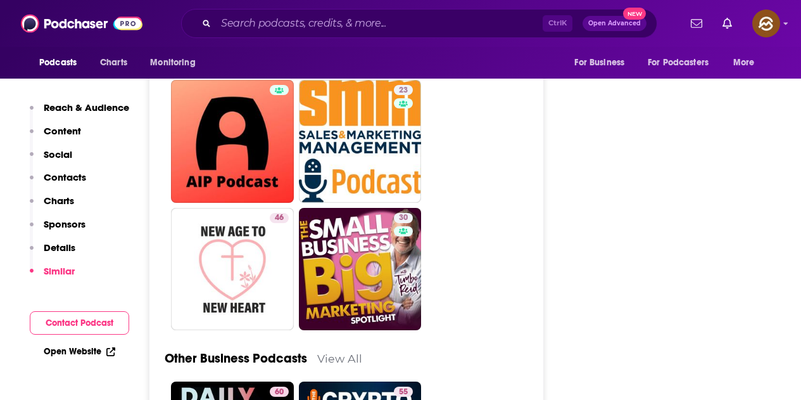
scroll to position [3295, 0]
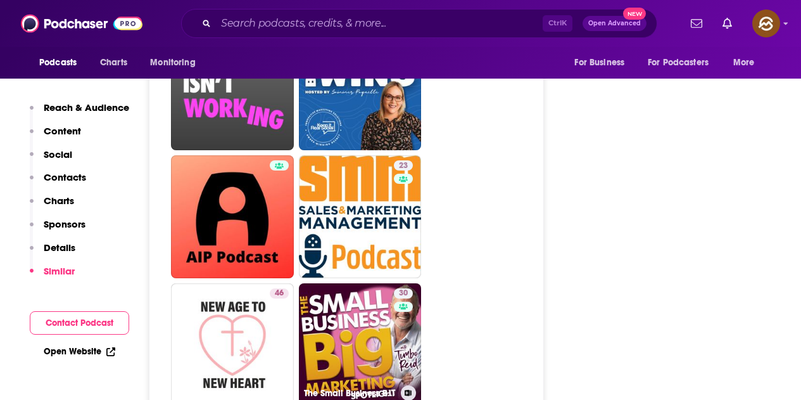
click at [336, 286] on link "30 The Small Business Big Marketing Spotlight with Tim Reid" at bounding box center [360, 344] width 123 height 123
type input "https://www.podchaser.com/podcasts/the-small-business-big-marketi-5730798"
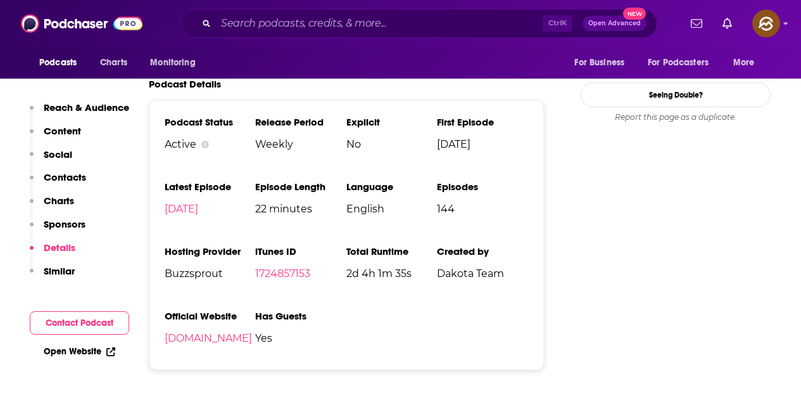
scroll to position [1394, 0]
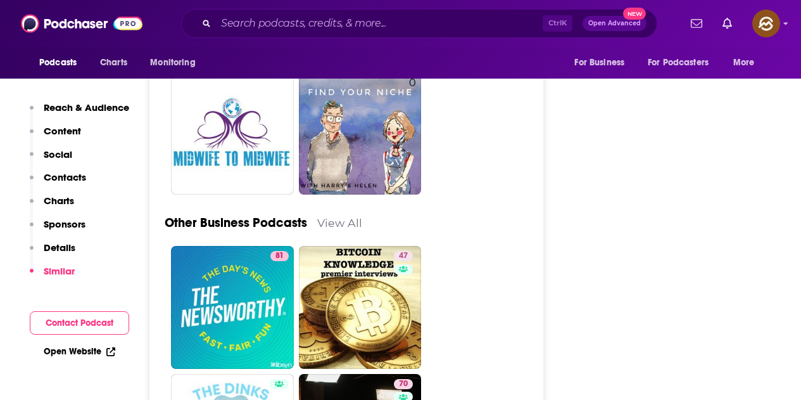
scroll to position [3421, 0]
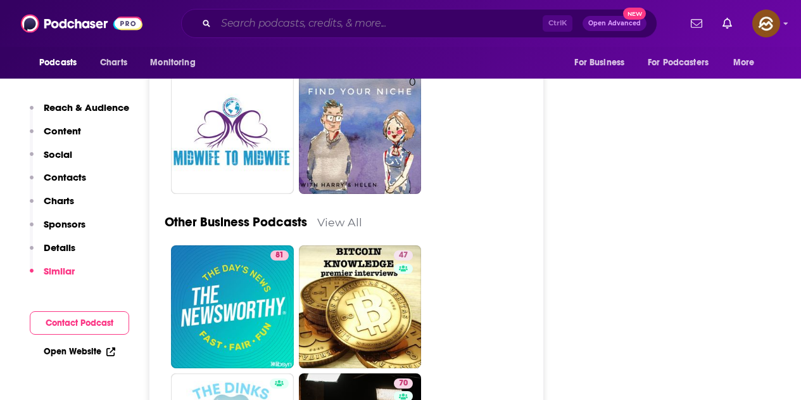
click at [284, 23] on input "Search podcasts, credits, & more..." at bounding box center [379, 23] width 327 height 20
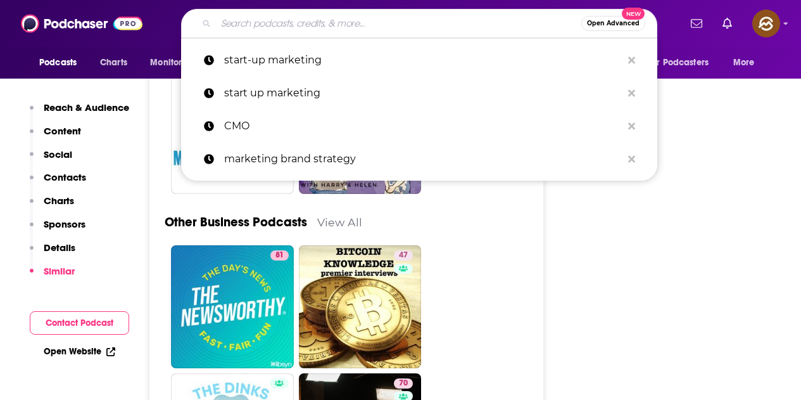
paste input "The Dissenter"
type input "The Dissenter"
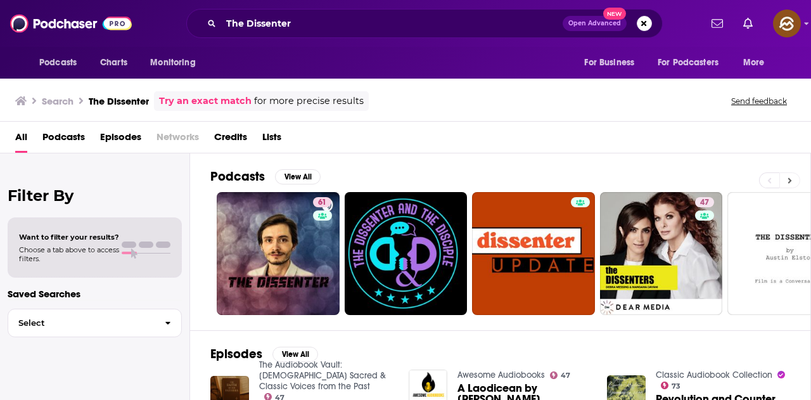
click at [791, 179] on icon at bounding box center [790, 180] width 4 height 9
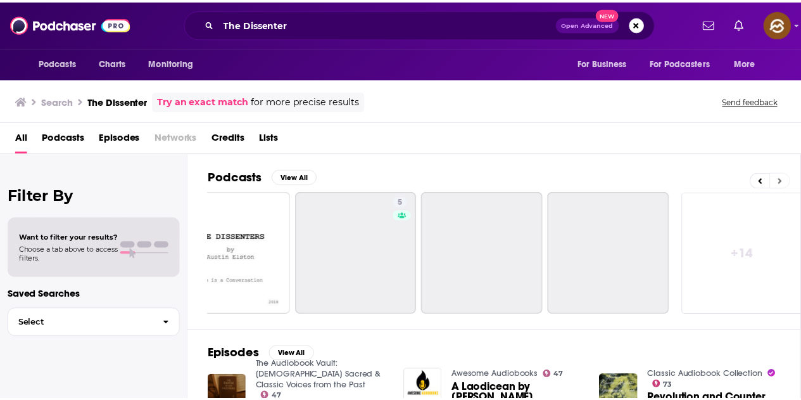
scroll to position [0, 563]
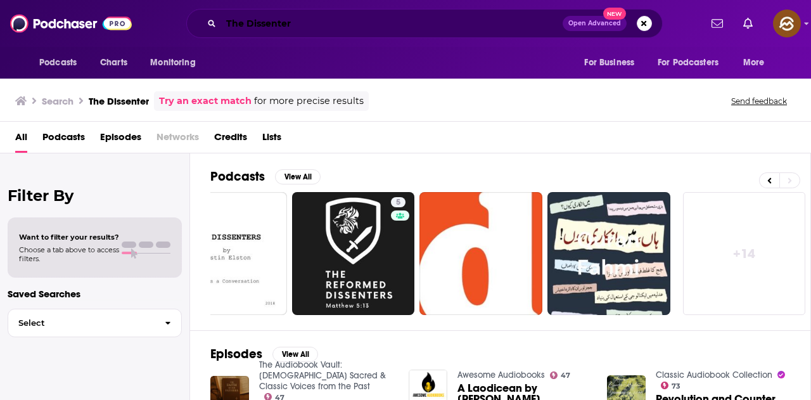
click at [381, 23] on input "The Dissenter" at bounding box center [391, 23] width 341 height 20
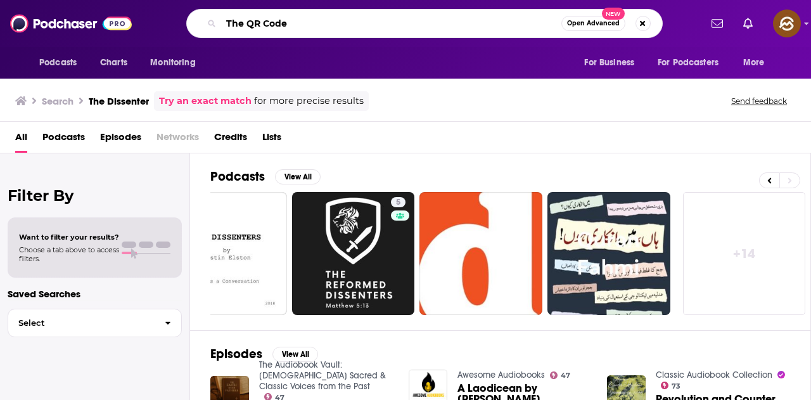
type input "The QR Code"
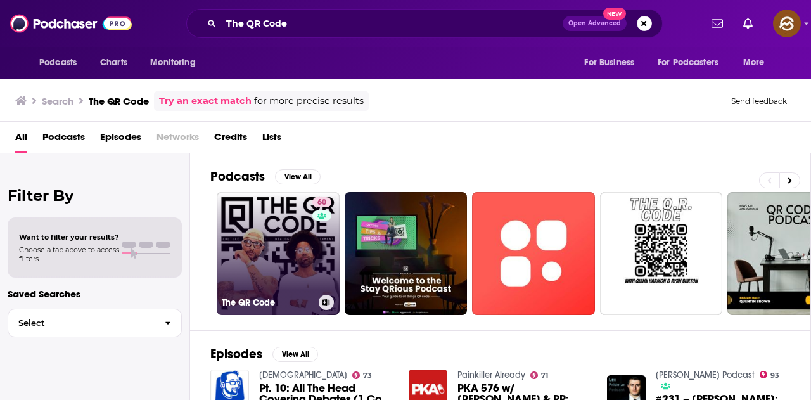
click at [281, 264] on link "60 The QR Code" at bounding box center [278, 253] width 123 height 123
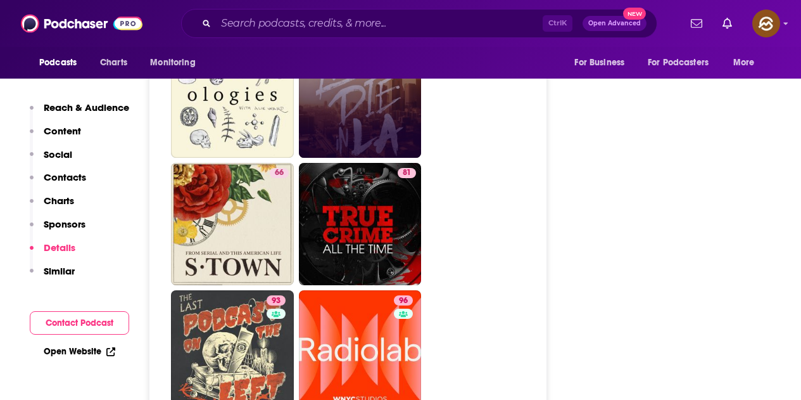
scroll to position [5829, 0]
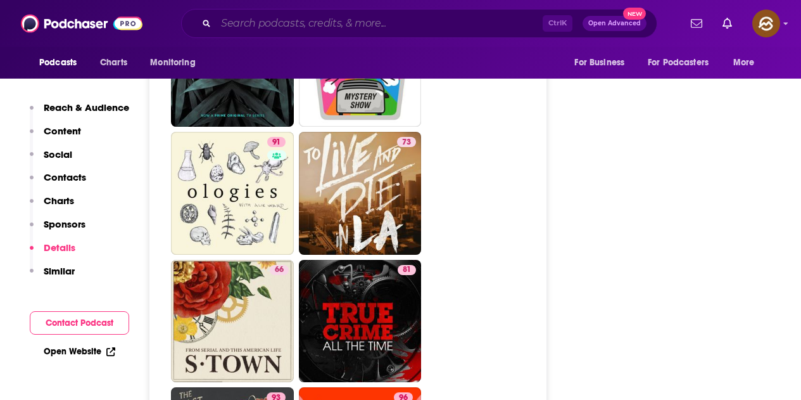
click at [271, 27] on input "Search podcasts, credits, & more..." at bounding box center [379, 23] width 327 height 20
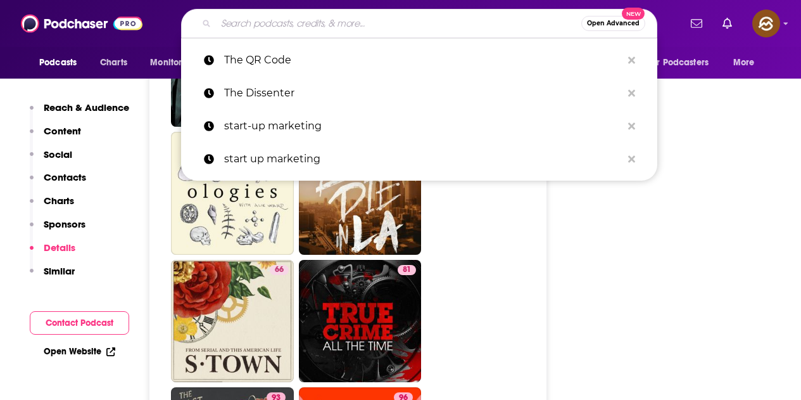
paste input "Tuckered Out"
type input "Tuckered Out"
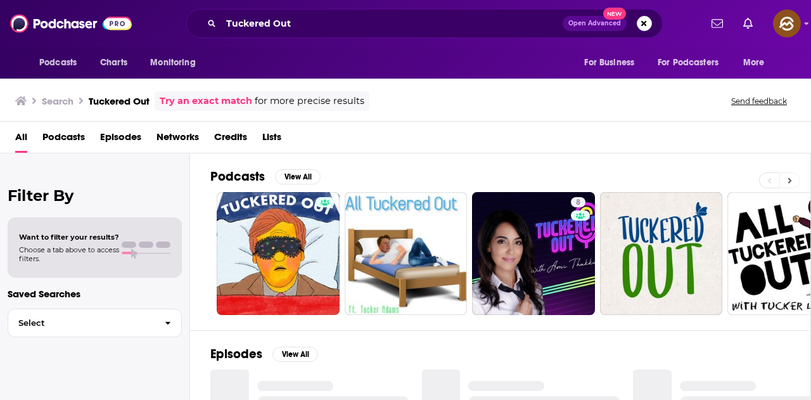
click at [784, 180] on button at bounding box center [789, 180] width 21 height 16
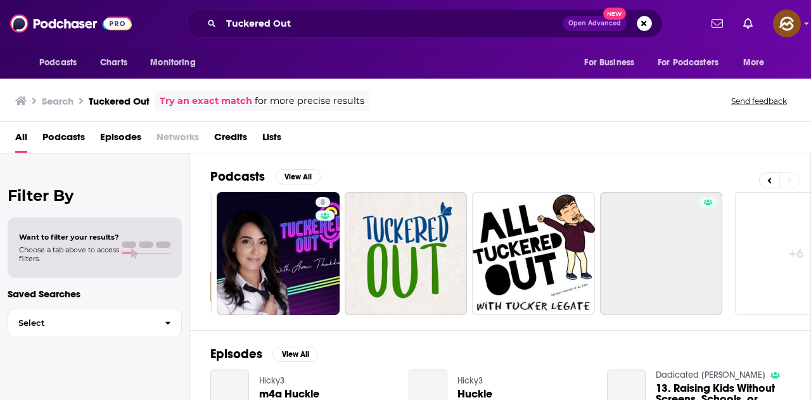
scroll to position [0, 308]
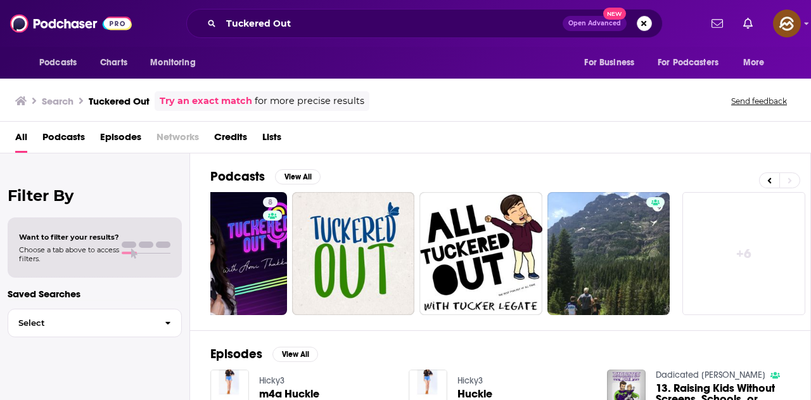
click at [645, 27] on button "Search podcasts, credits, & more..." at bounding box center [644, 23] width 15 height 15
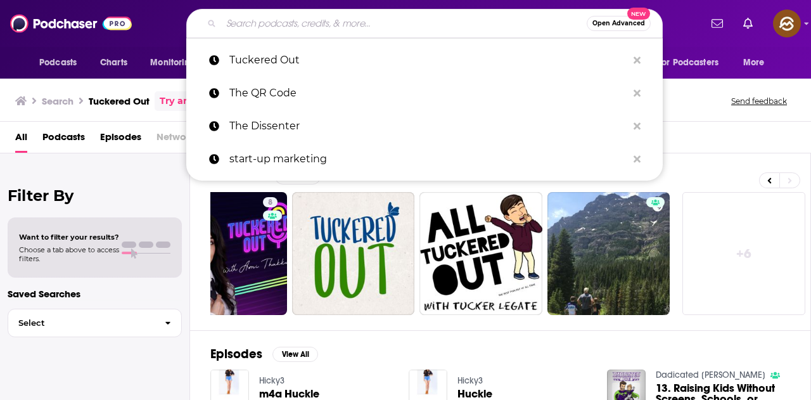
click at [161, 31] on div "Open Advanced New Tuckered Out The QR Code The Dissenter start-up marketing" at bounding box center [424, 23] width 552 height 29
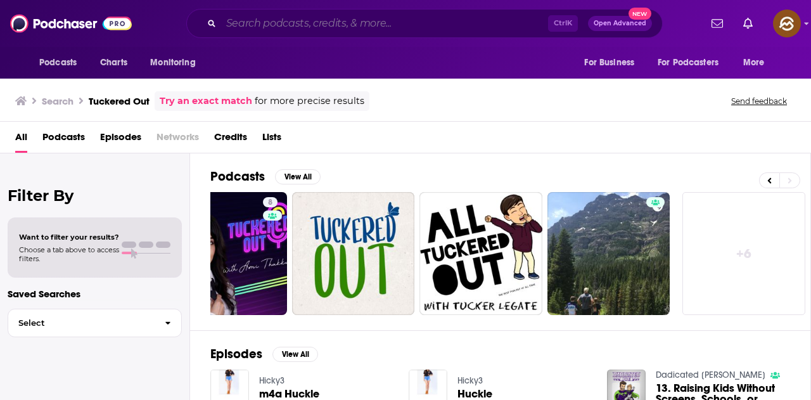
click at [241, 30] on input "Search podcasts, credits, & more..." at bounding box center [384, 23] width 327 height 20
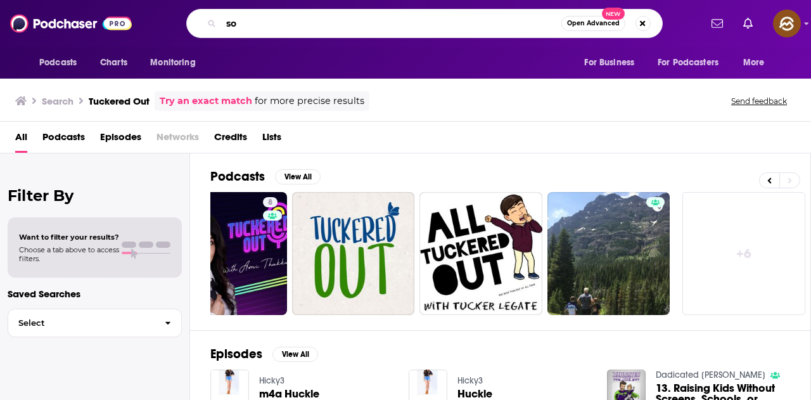
type input "s"
type input "m"
type input "justice"
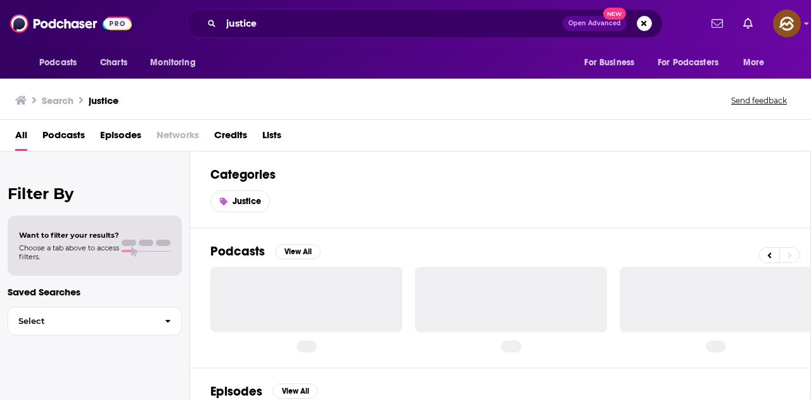
click at [136, 136] on span "Episodes" at bounding box center [120, 138] width 41 height 26
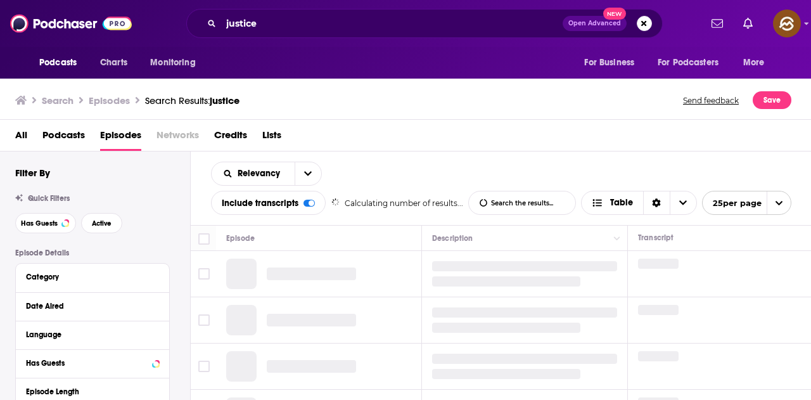
scroll to position [127, 0]
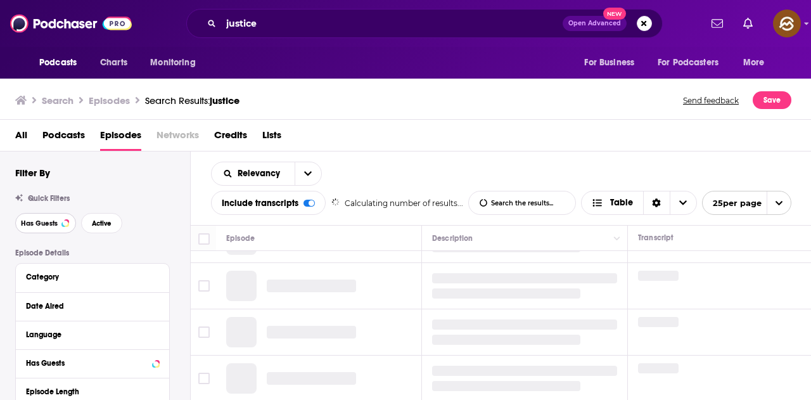
click at [42, 224] on span "Has Guests" at bounding box center [39, 223] width 37 height 7
click at [100, 225] on span "Active" at bounding box center [102, 223] width 20 height 7
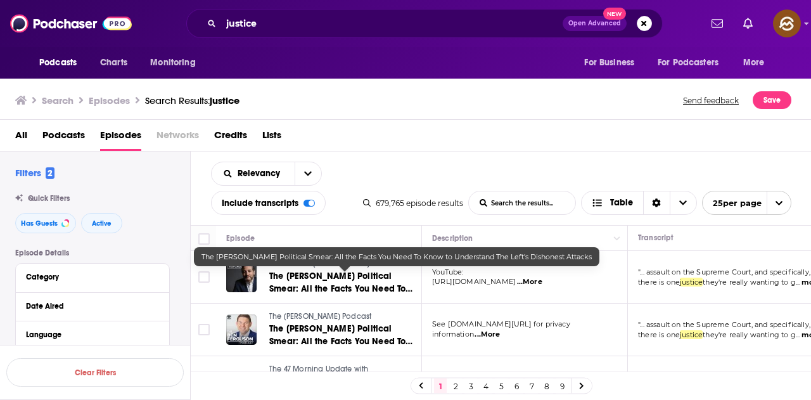
click at [355, 277] on span "The Clarence Thomas Political Smear: All the Facts You Need To Know to Understa…" at bounding box center [340, 295] width 143 height 49
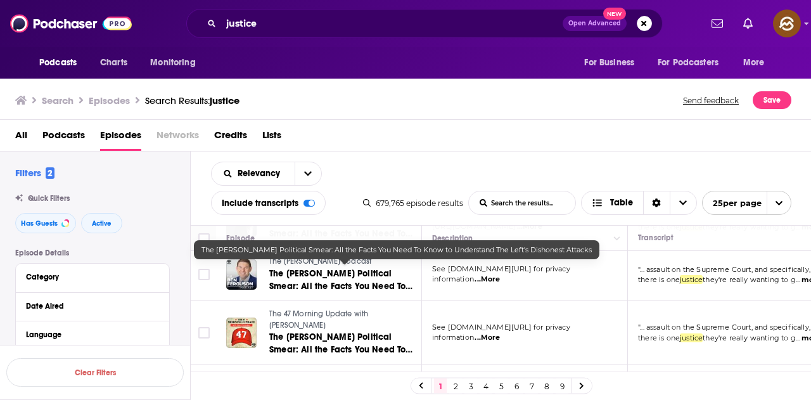
scroll to position [63, 0]
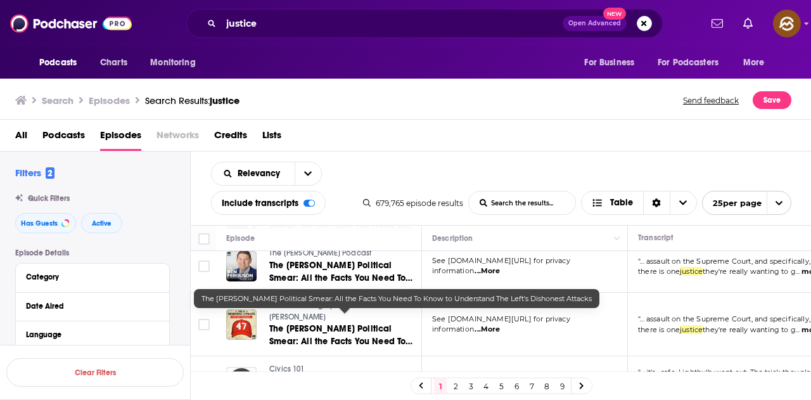
click at [379, 323] on span "The Clarence Thomas Political Smear: All the Facts You Need To Know to Understa…" at bounding box center [340, 347] width 143 height 49
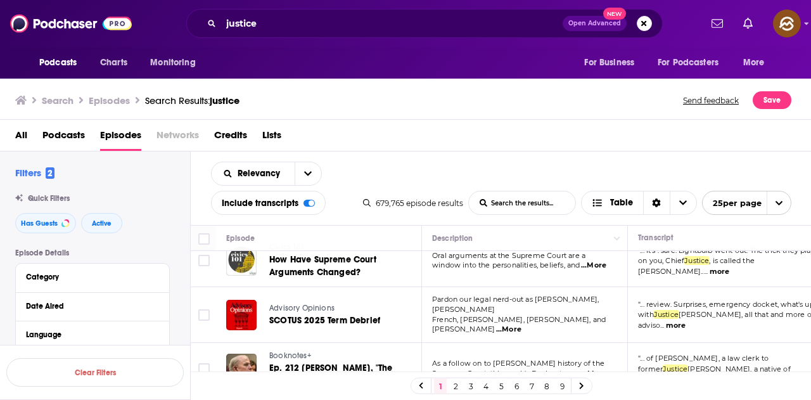
scroll to position [190, 0]
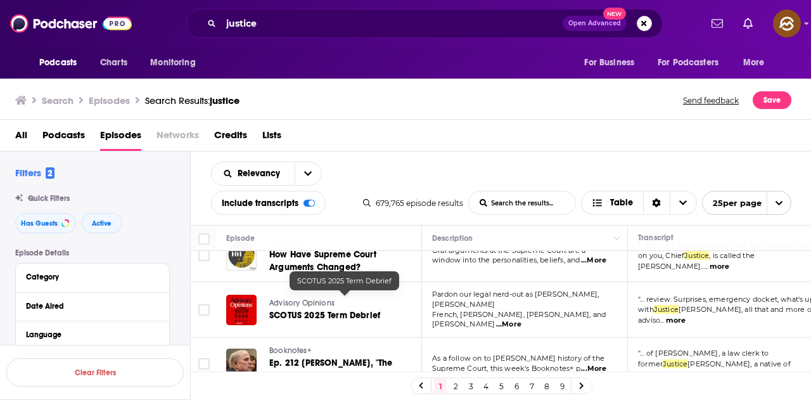
click at [373, 310] on span "SCOTUS 2025 Term Debrief" at bounding box center [324, 315] width 111 height 11
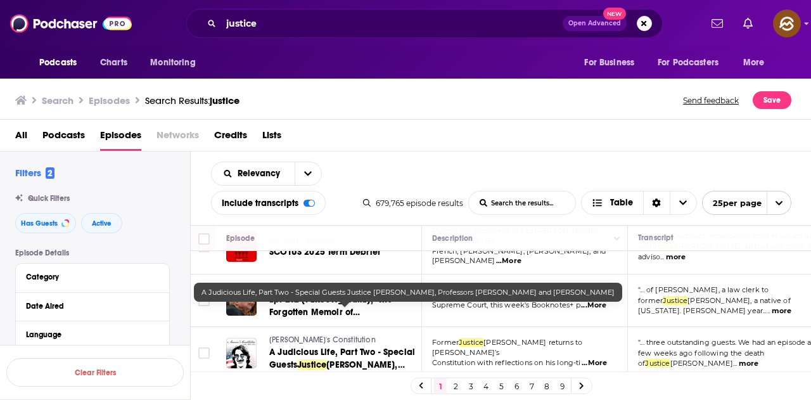
scroll to position [317, 0]
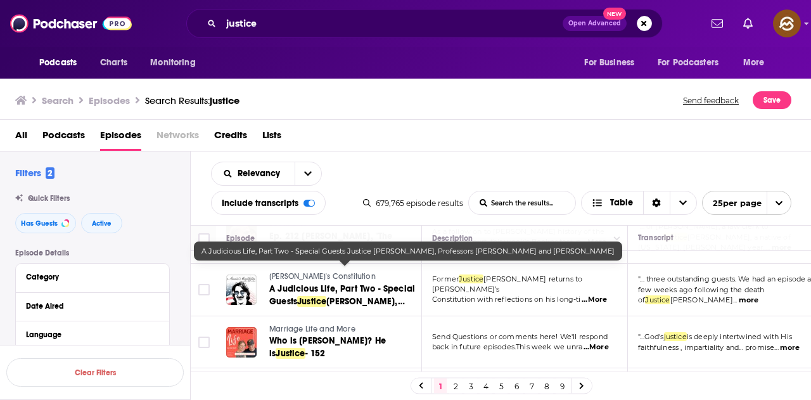
click at [377, 296] on span "Stephen Breyer, Professors Nadine Strossen and Kermit Roosevelt" at bounding box center [337, 314] width 136 height 36
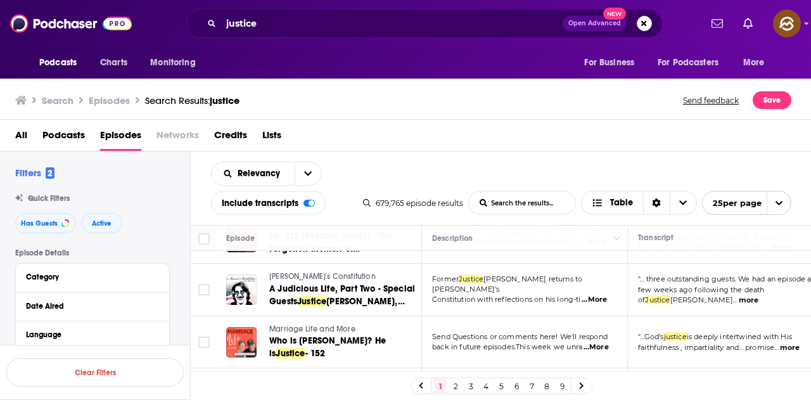
scroll to position [380, 0]
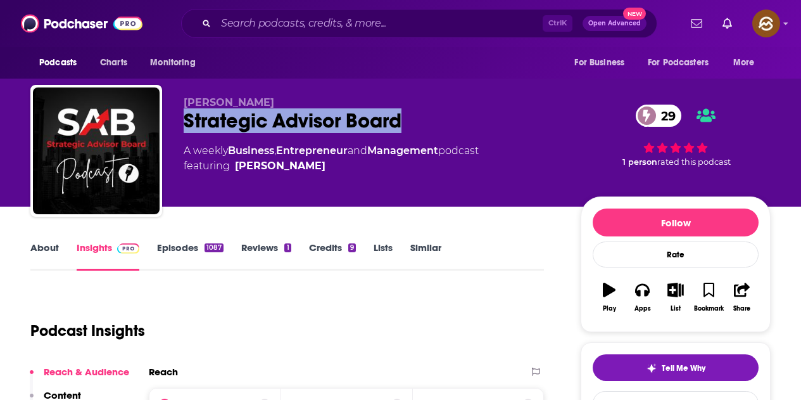
drag, startPoint x: 188, startPoint y: 120, endPoint x: 419, endPoint y: 120, distance: 231.3
click at [419, 120] on div "Strategic Advisor Board 29" at bounding box center [372, 120] width 377 height 25
click at [649, 289] on icon "button" at bounding box center [642, 290] width 14 height 13
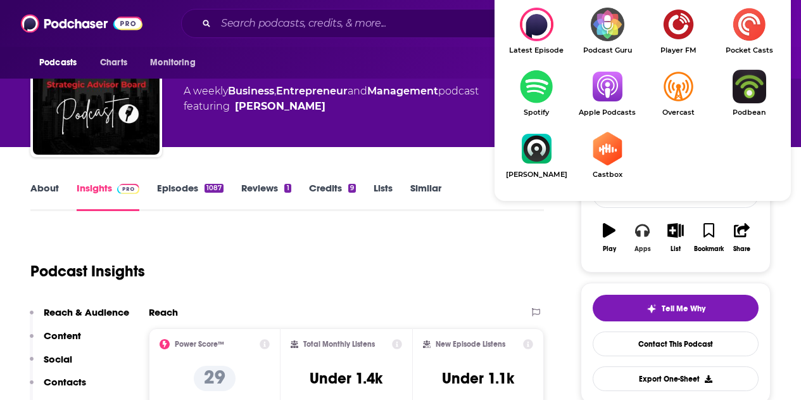
scroll to position [63, 0]
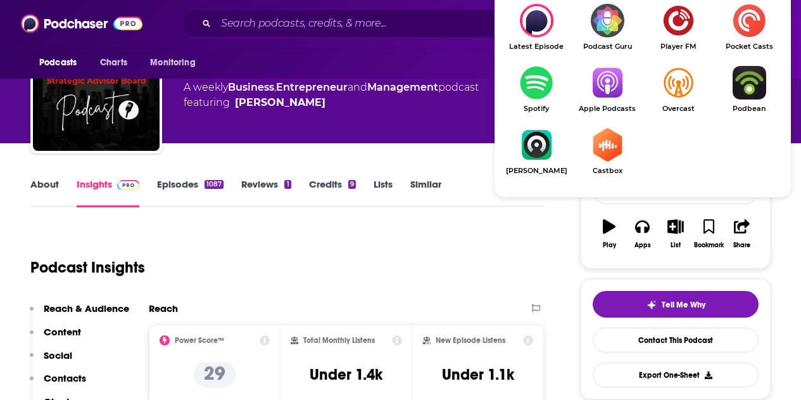
click at [617, 97] on img "Show Listen On dropdown" at bounding box center [607, 83] width 71 height 34
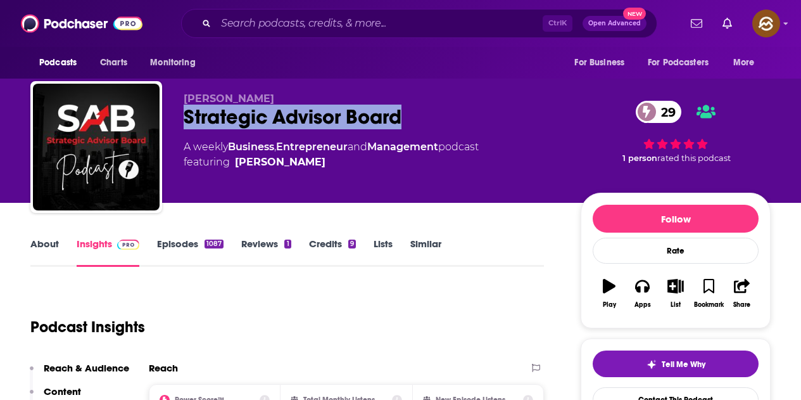
scroll to position [0, 0]
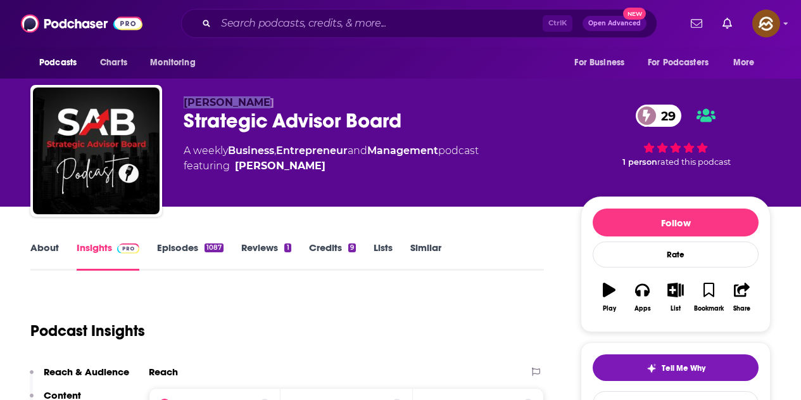
drag, startPoint x: 184, startPoint y: 96, endPoint x: 272, endPoint y: 106, distance: 88.6
click at [272, 106] on p "Jason Miller" at bounding box center [372, 102] width 377 height 12
click at [233, 92] on div "Jason Miller Strategic Advisor Board 29 A weekly Business , Entrepreneur and Ma…" at bounding box center [400, 153] width 741 height 137
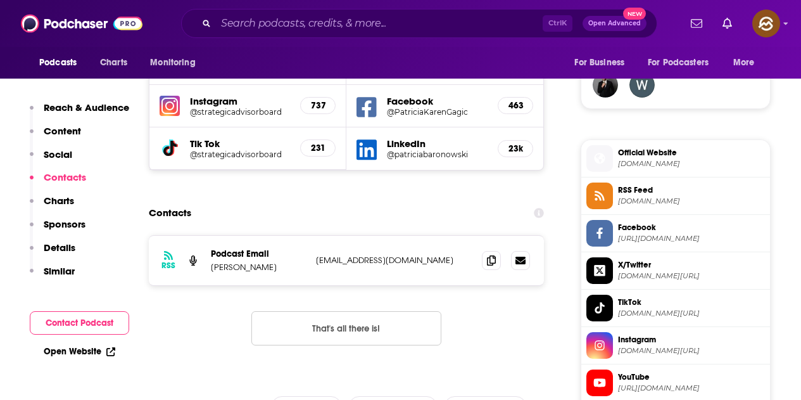
scroll to position [887, 0]
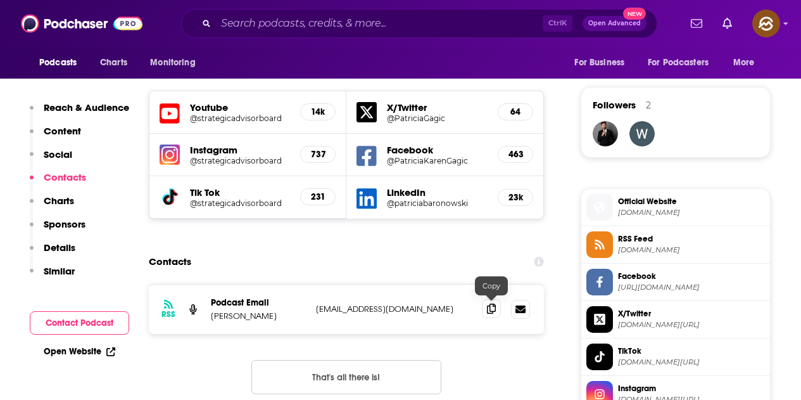
click at [494, 307] on icon at bounding box center [491, 308] width 9 height 10
drag, startPoint x: 188, startPoint y: 116, endPoint x: 174, endPoint y: 114, distance: 14.1
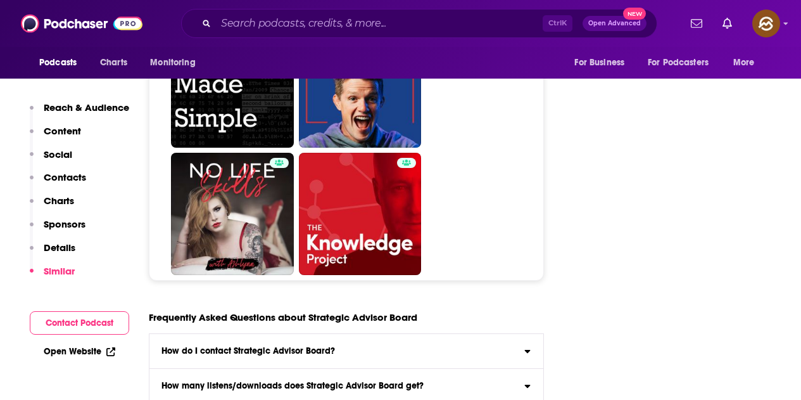
scroll to position [5765, 0]
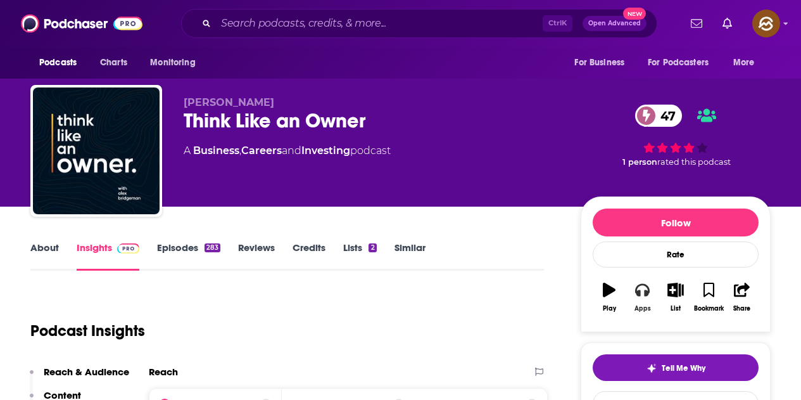
click at [650, 296] on button "Apps" at bounding box center [642, 297] width 33 height 46
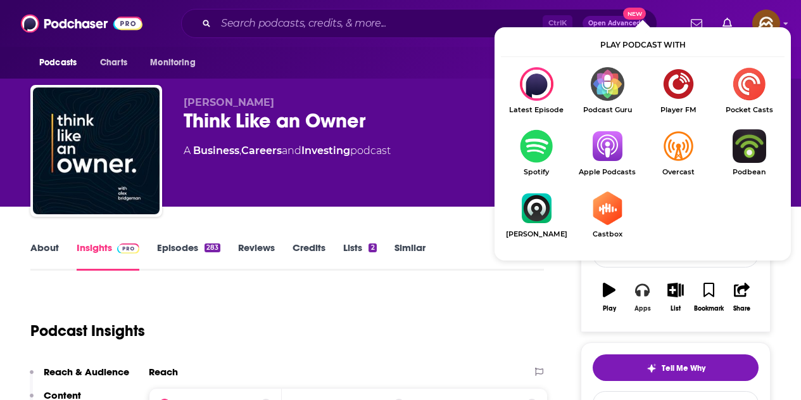
scroll to position [63, 0]
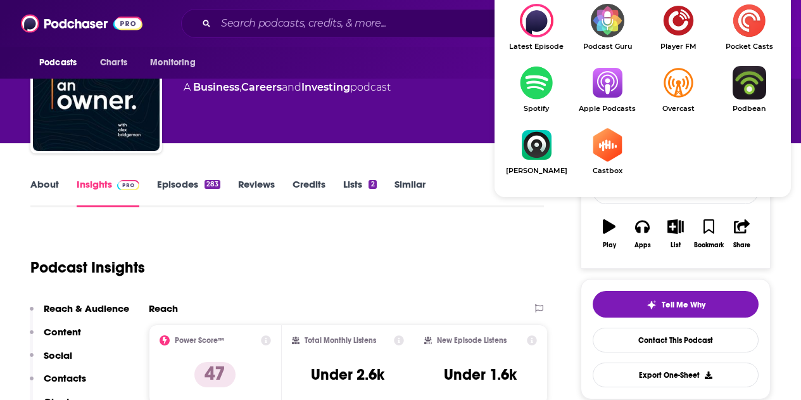
click at [606, 98] on img "Show Listen On dropdown" at bounding box center [607, 83] width 71 height 34
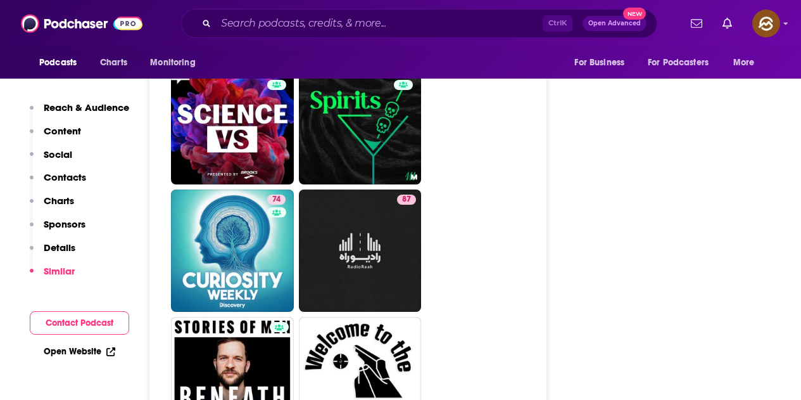
scroll to position [5512, 0]
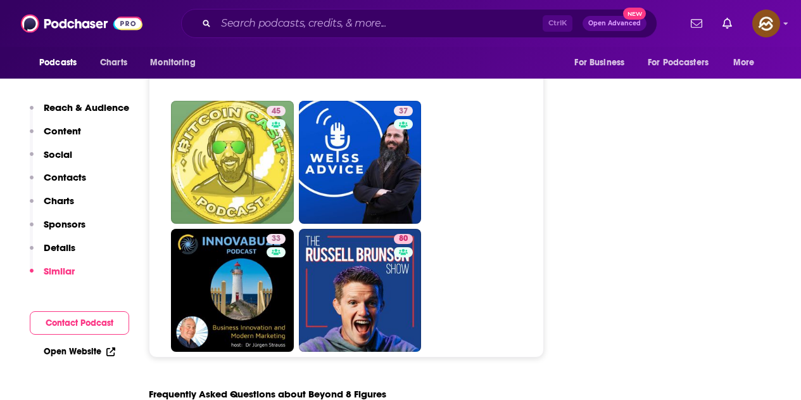
scroll to position [5848, 0]
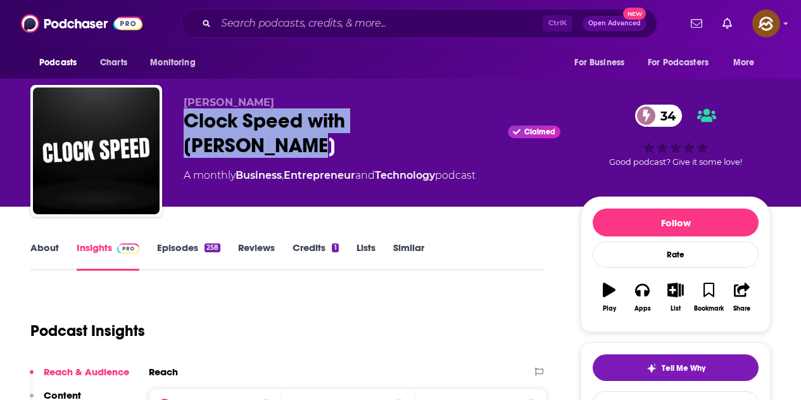
drag, startPoint x: 188, startPoint y: 118, endPoint x: 255, endPoint y: 143, distance: 71.3
click at [255, 143] on div "Clock Speed with [PERSON_NAME] Claimed 34" at bounding box center [372, 132] width 377 height 49
click at [652, 291] on button "Apps" at bounding box center [642, 297] width 33 height 46
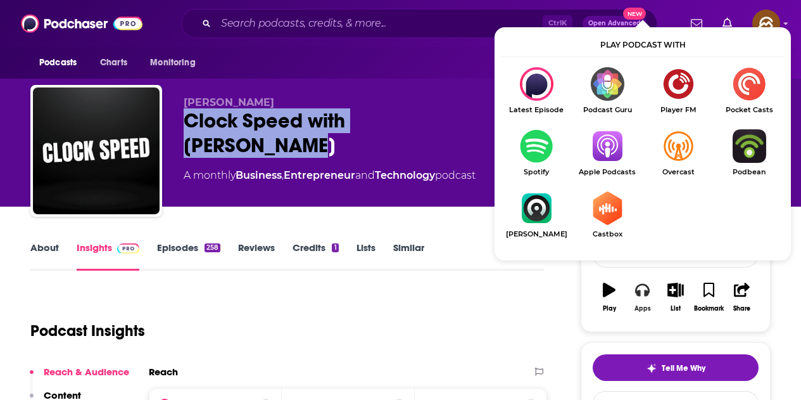
scroll to position [63, 0]
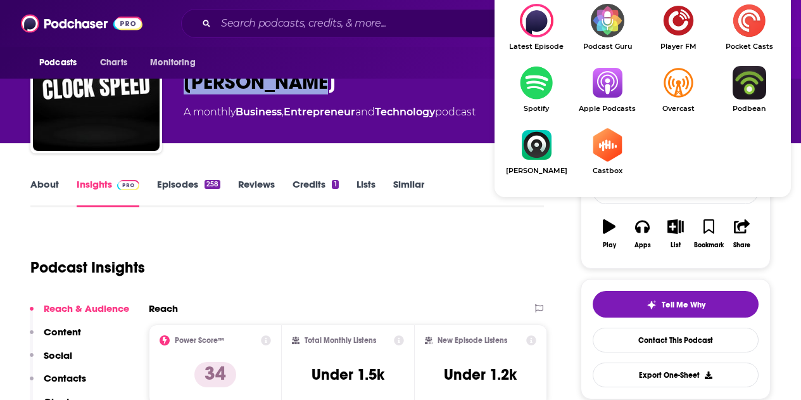
click at [622, 86] on img "Show Listen On dropdown" at bounding box center [607, 83] width 71 height 34
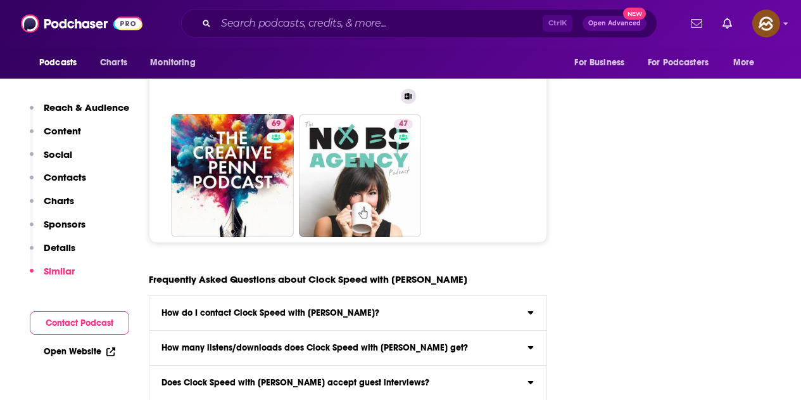
scroll to position [5449, 0]
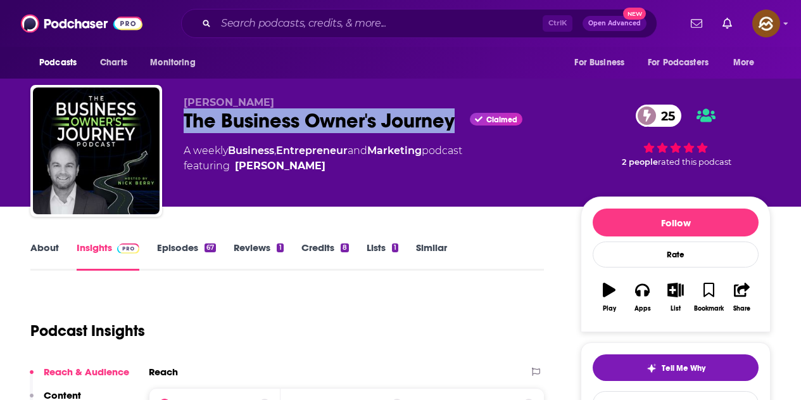
drag, startPoint x: 186, startPoint y: 118, endPoint x: 453, endPoint y: 123, distance: 267.4
click at [453, 123] on div "The Business Owner's Journey Claimed 25" at bounding box center [372, 120] width 377 height 25
click at [642, 290] on icon "button" at bounding box center [642, 290] width 14 height 14
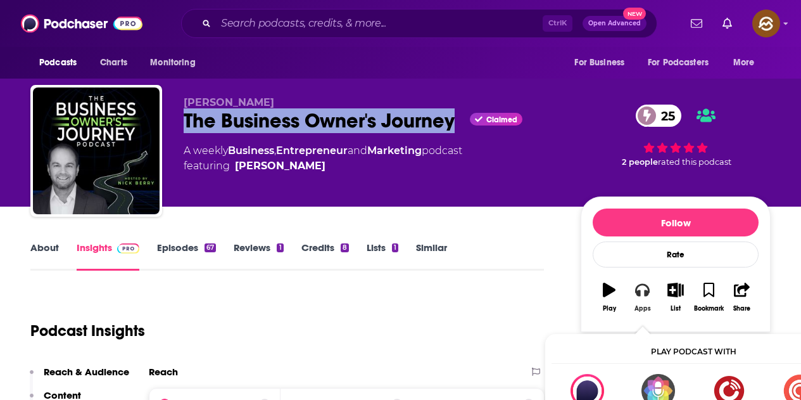
scroll to position [63, 0]
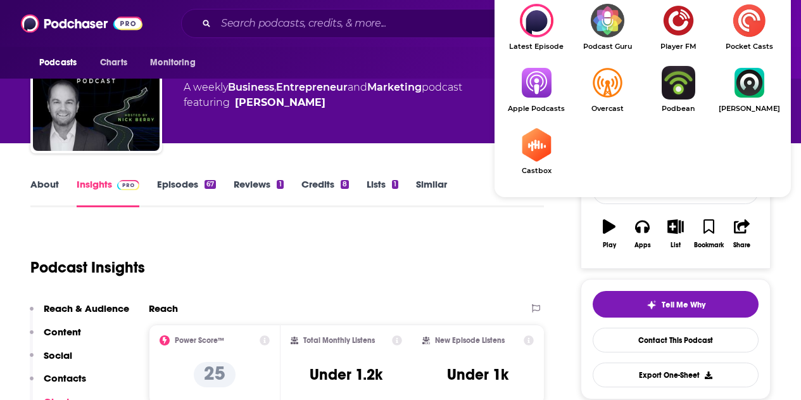
click at [552, 96] on img "Show Listen On dropdown" at bounding box center [536, 83] width 71 height 34
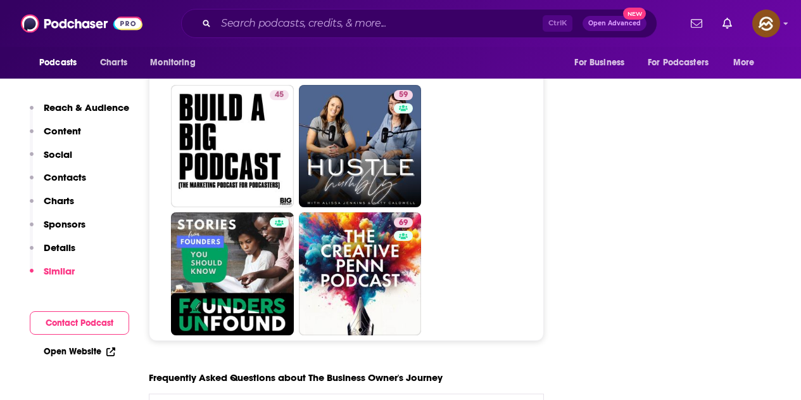
scroll to position [5575, 0]
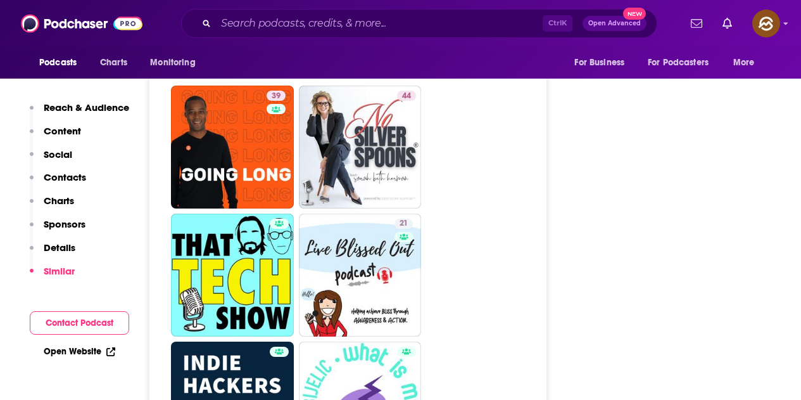
scroll to position [5639, 0]
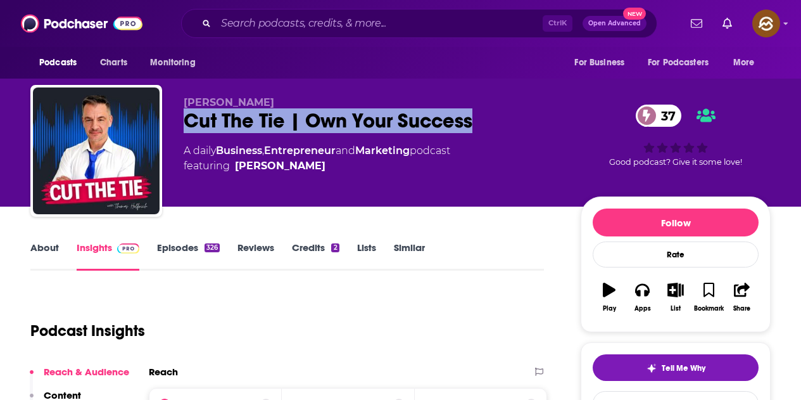
drag, startPoint x: 184, startPoint y: 118, endPoint x: 471, endPoint y: 125, distance: 287.1
click at [471, 125] on div "Cut The Tie | Own Your Success 37" at bounding box center [372, 120] width 377 height 25
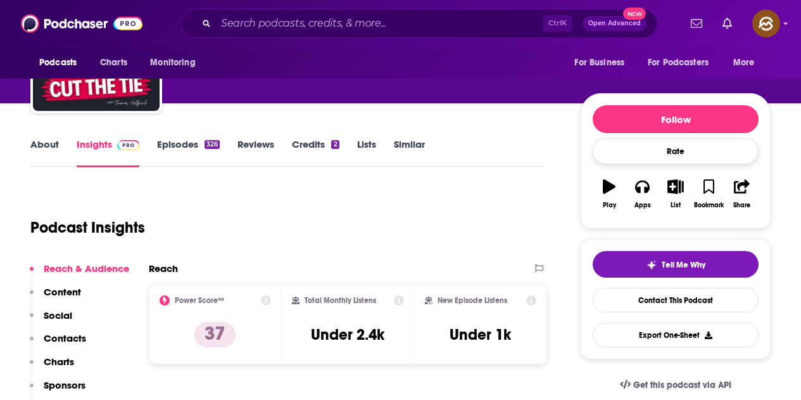
scroll to position [63, 0]
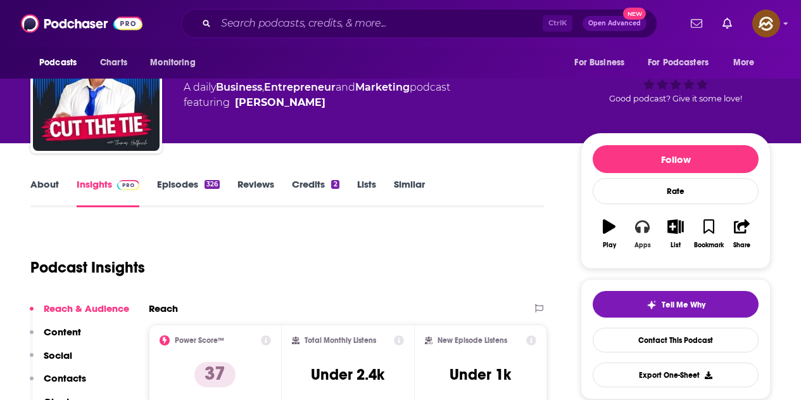
click at [640, 231] on icon "button" at bounding box center [642, 226] width 14 height 13
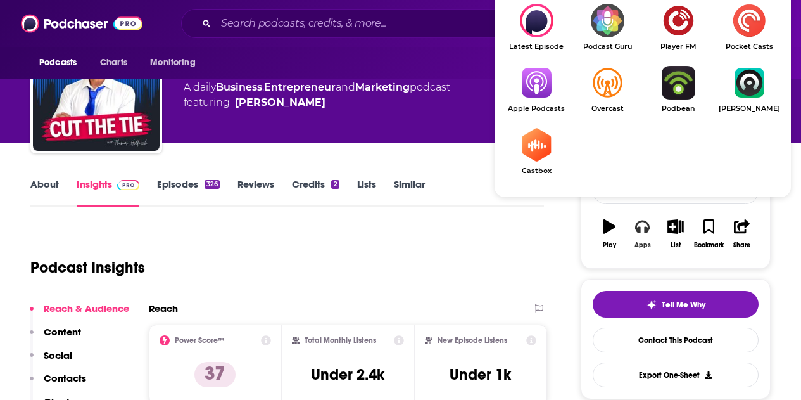
scroll to position [127, 0]
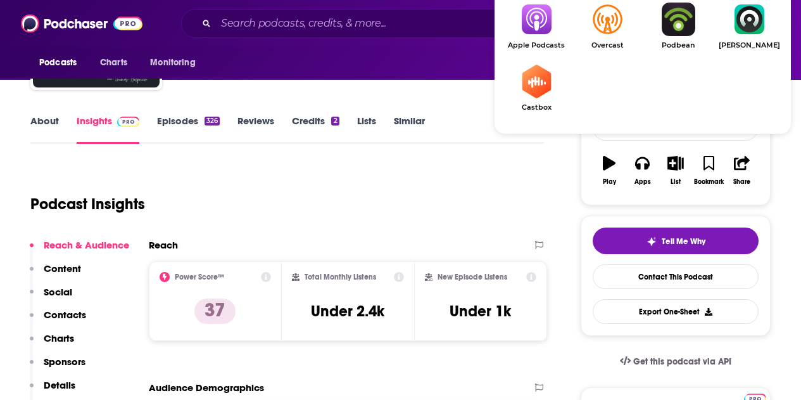
click at [547, 37] on link "Apple Podcasts" at bounding box center [536, 26] width 71 height 47
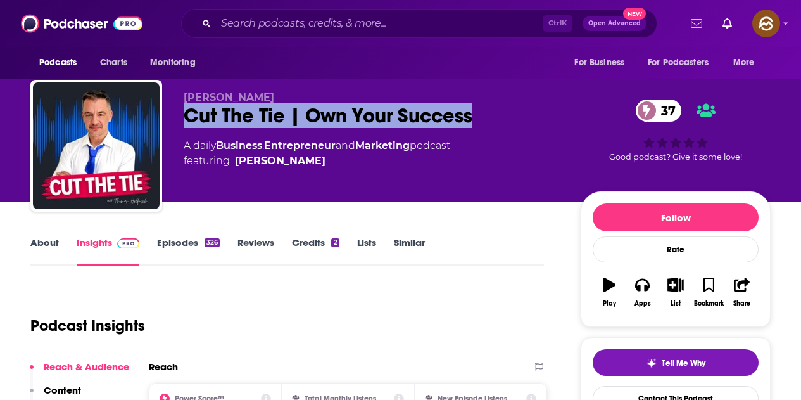
scroll to position [0, 0]
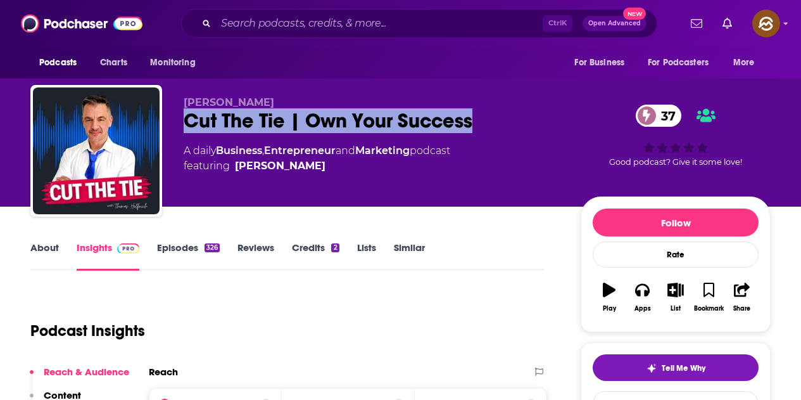
drag, startPoint x: 181, startPoint y: 100, endPoint x: 279, endPoint y: 98, distance: 98.2
click at [279, 98] on div "Thomas Helfrich Cut The Tie | Own Your Success 37 A daily Business , Entreprene…" at bounding box center [400, 153] width 741 height 137
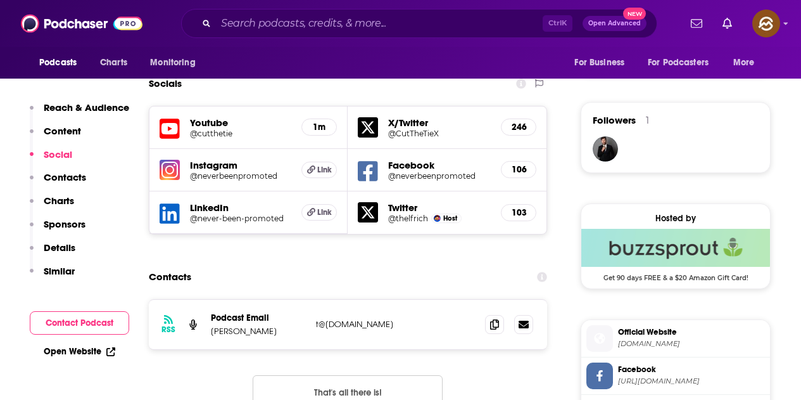
scroll to position [1014, 0]
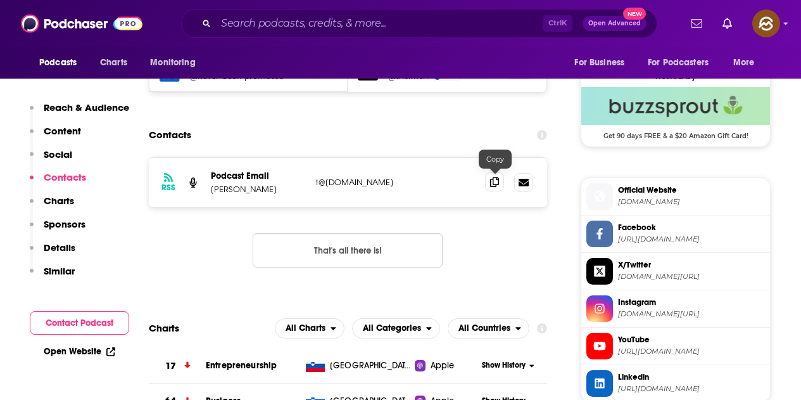
click at [497, 186] on icon at bounding box center [494, 182] width 9 height 10
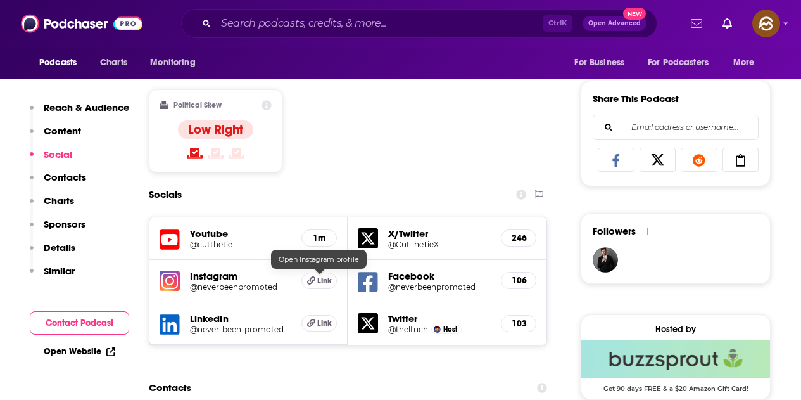
scroll to position [760, 0]
drag, startPoint x: 371, startPoint y: 279, endPoint x: 447, endPoint y: 143, distance: 156.6
click at [447, 143] on div "Content Political Skew Low Right" at bounding box center [348, 125] width 399 height 115
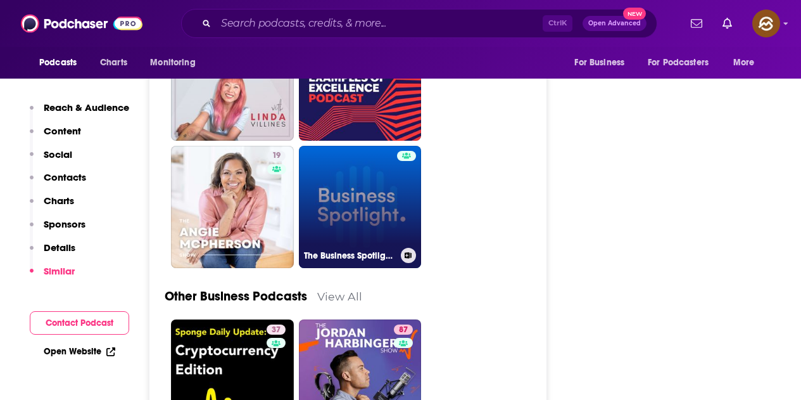
scroll to position [3104, 0]
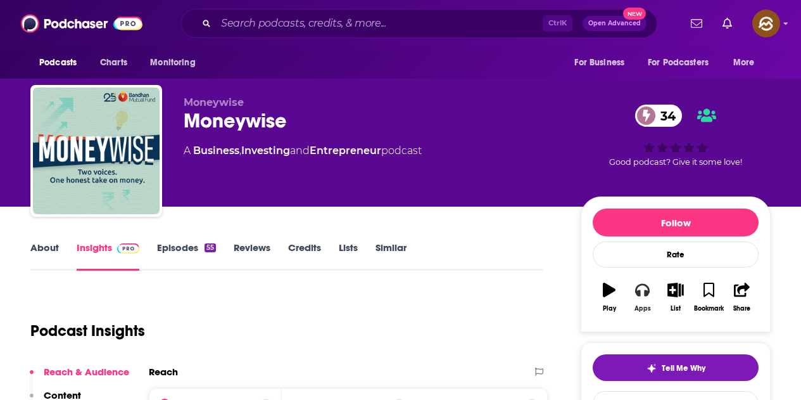
click at [644, 298] on button "Apps" at bounding box center [642, 297] width 33 height 46
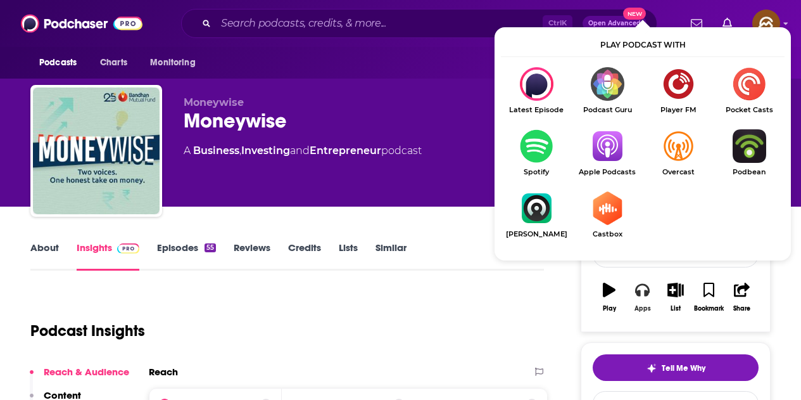
scroll to position [63, 0]
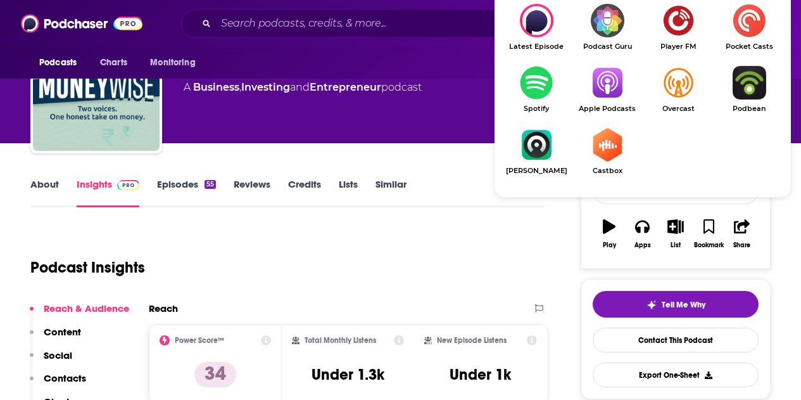
click at [610, 94] on img "Show Listen On dropdown" at bounding box center [607, 83] width 71 height 34
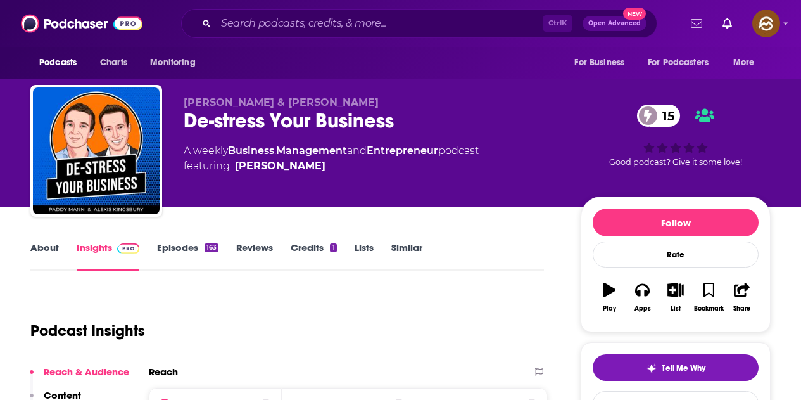
scroll to position [317, 0]
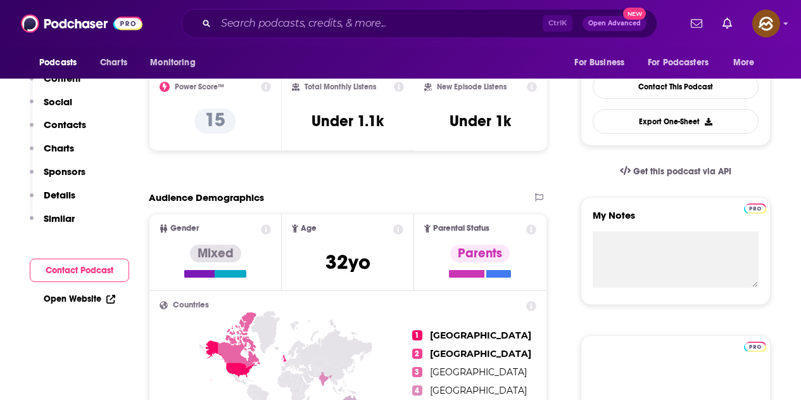
drag, startPoint x: 383, startPoint y: 119, endPoint x: 347, endPoint y: 125, distance: 36.0
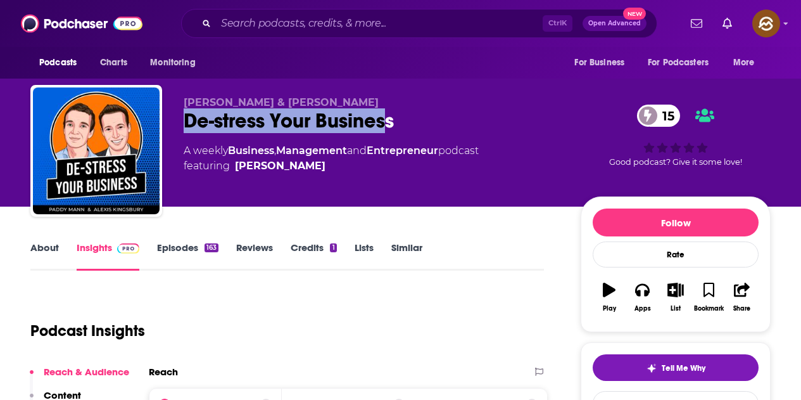
click at [450, 125] on div "De-stress Your Business 15" at bounding box center [372, 120] width 377 height 25
drag, startPoint x: 188, startPoint y: 118, endPoint x: 402, endPoint y: 119, distance: 214.1
click at [402, 119] on div "De-stress Your Business 15" at bounding box center [372, 120] width 377 height 25
click at [642, 306] on div "Apps" at bounding box center [643, 309] width 16 height 8
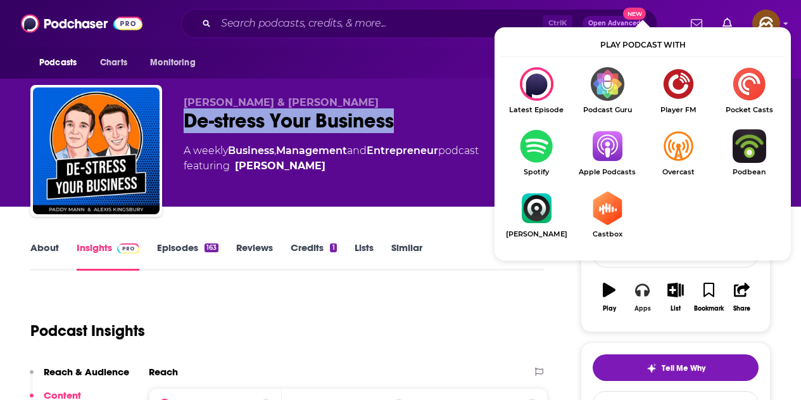
scroll to position [127, 0]
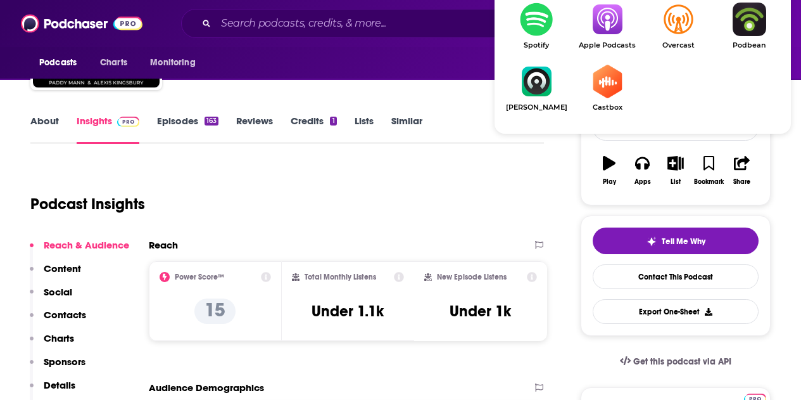
click at [605, 42] on span "Apple Podcasts" at bounding box center [607, 45] width 71 height 8
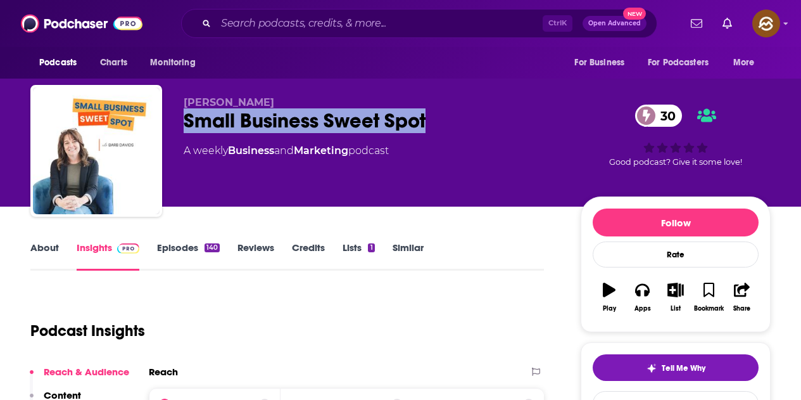
drag, startPoint x: 184, startPoint y: 123, endPoint x: 428, endPoint y: 124, distance: 243.9
click at [428, 124] on div "Small Business Sweet Spot 30" at bounding box center [372, 120] width 377 height 25
click at [648, 302] on button "Apps" at bounding box center [642, 297] width 33 height 46
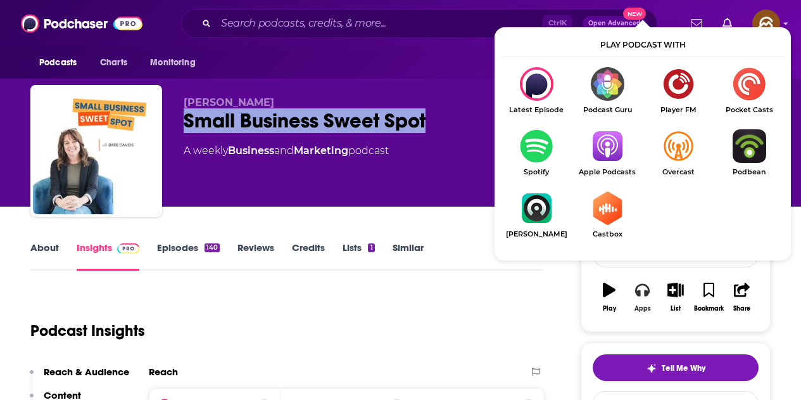
scroll to position [127, 0]
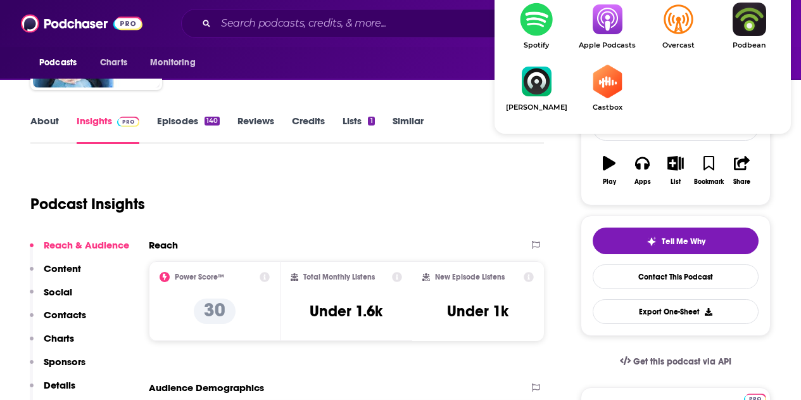
click at [604, 41] on span "Apple Podcasts" at bounding box center [607, 45] width 71 height 8
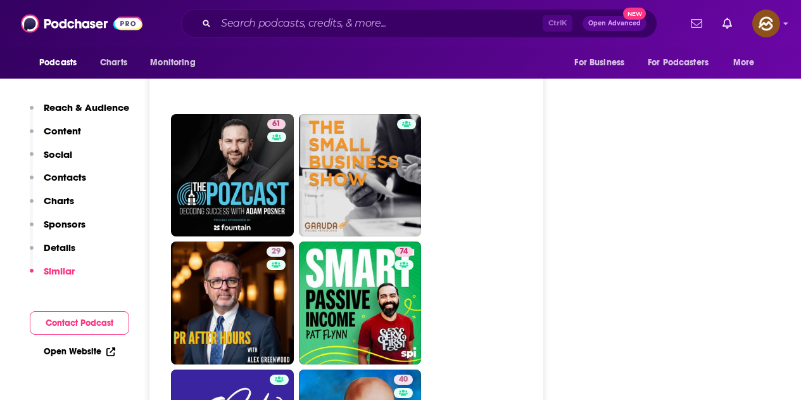
scroll to position [4752, 0]
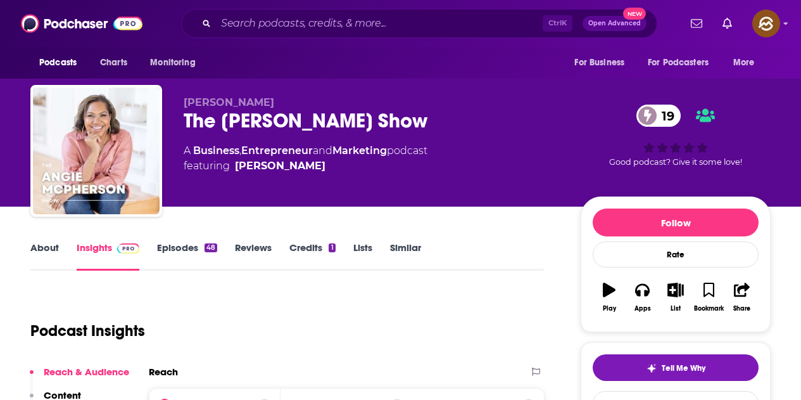
drag, startPoint x: 182, startPoint y: 127, endPoint x: 432, endPoint y: 123, distance: 250.3
click at [432, 123] on div "[PERSON_NAME] The [PERSON_NAME] Show 19 A Business , Entrepreneur and Marketing…" at bounding box center [400, 153] width 741 height 137
click at [641, 288] on icon "button" at bounding box center [642, 290] width 14 height 14
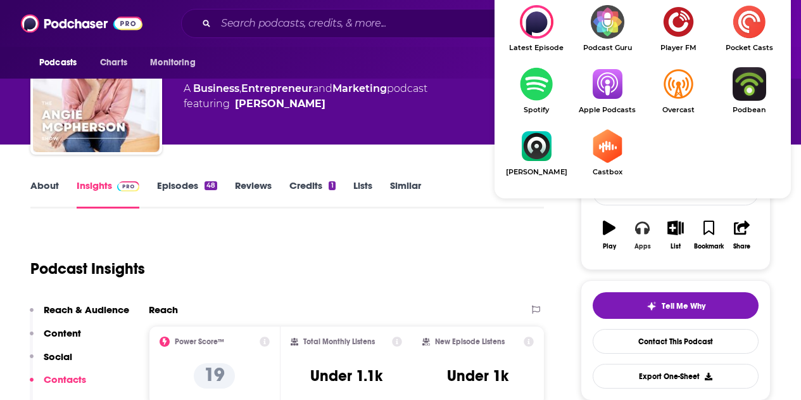
scroll to position [63, 0]
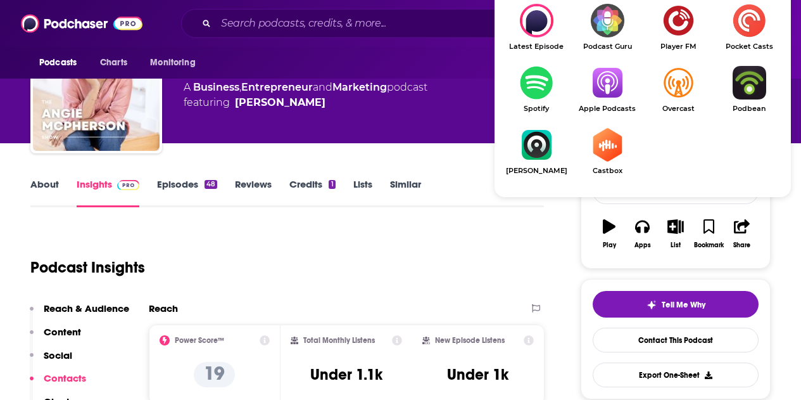
click at [611, 86] on img "Show Listen On dropdown" at bounding box center [607, 83] width 71 height 34
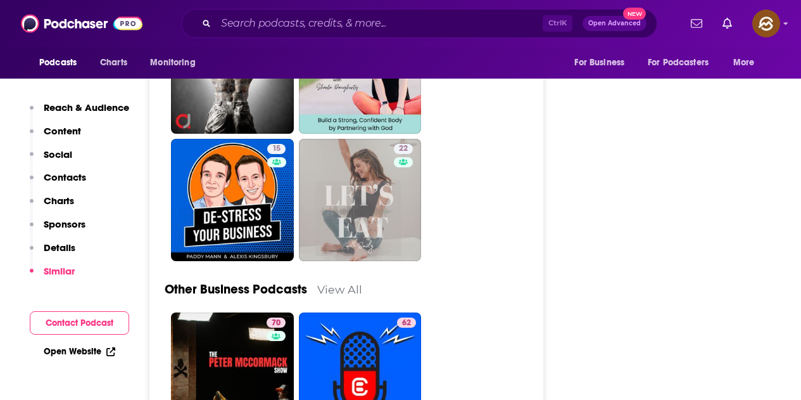
scroll to position [3168, 0]
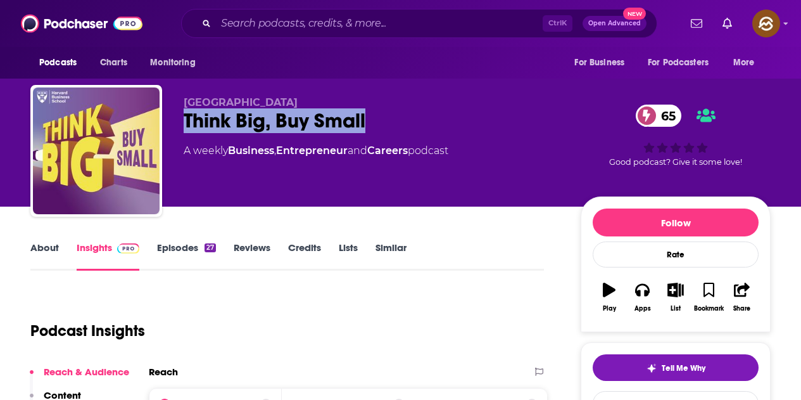
drag, startPoint x: 188, startPoint y: 117, endPoint x: 369, endPoint y: 122, distance: 181.9
click at [369, 122] on div "Think Big, Buy Small 65" at bounding box center [372, 120] width 377 height 25
click at [642, 295] on icon "button" at bounding box center [642, 290] width 14 height 14
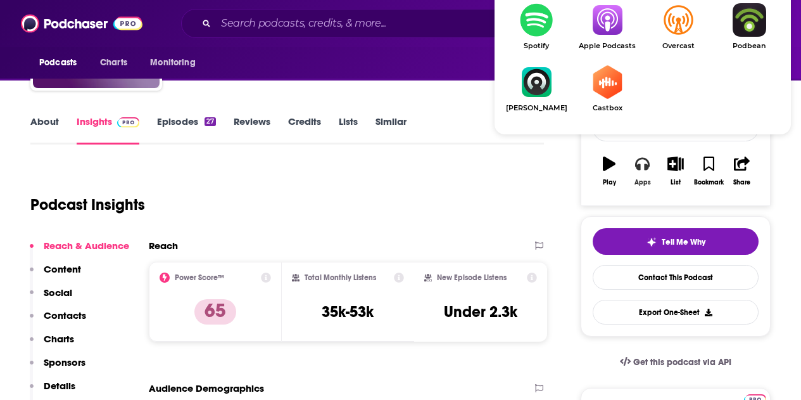
scroll to position [127, 0]
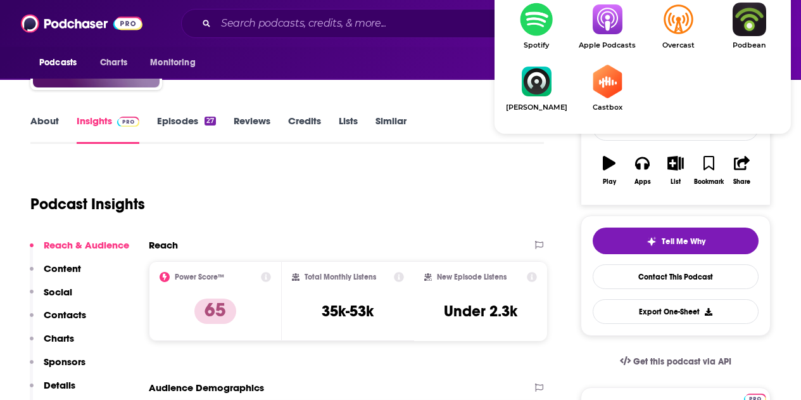
click at [607, 35] on img "Show Listen On dropdown" at bounding box center [607, 20] width 71 height 34
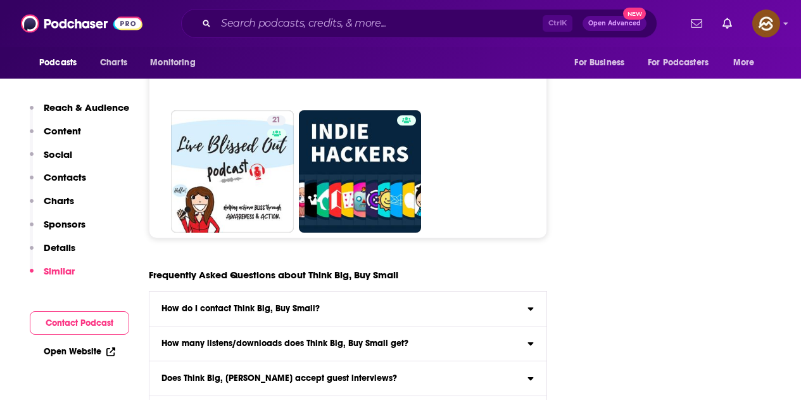
scroll to position [5956, 0]
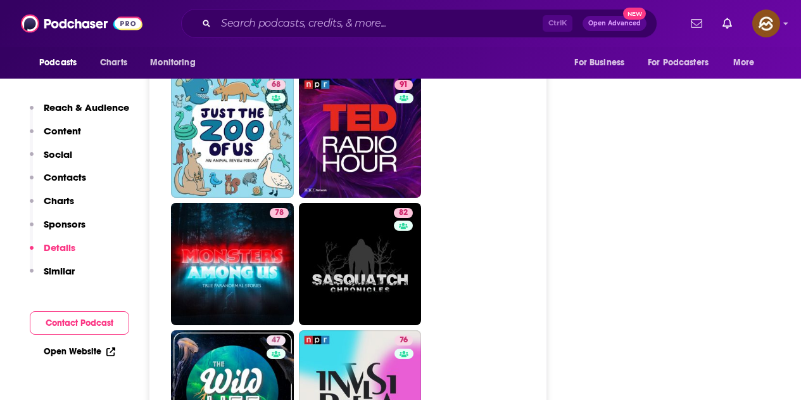
scroll to position [4688, 0]
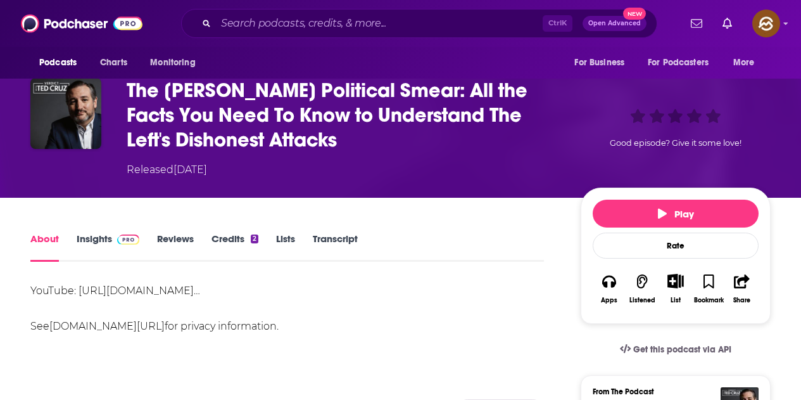
scroll to position [190, 0]
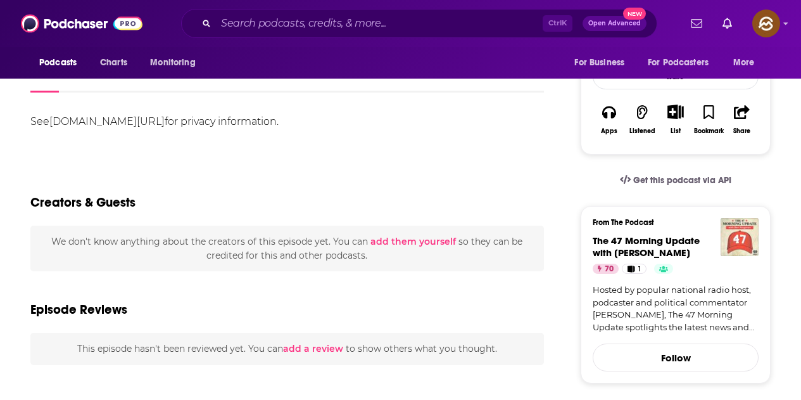
scroll to position [51, 0]
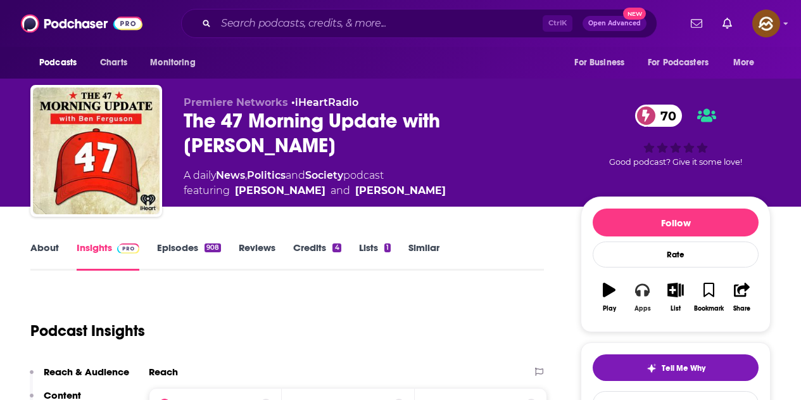
click at [635, 303] on button "Apps" at bounding box center [642, 297] width 33 height 46
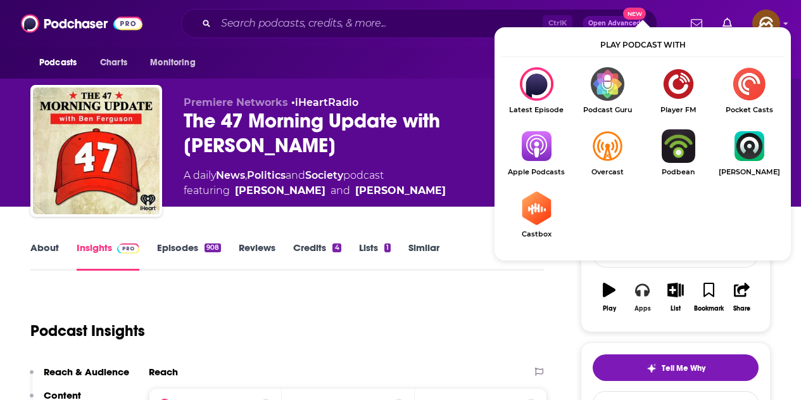
scroll to position [63, 0]
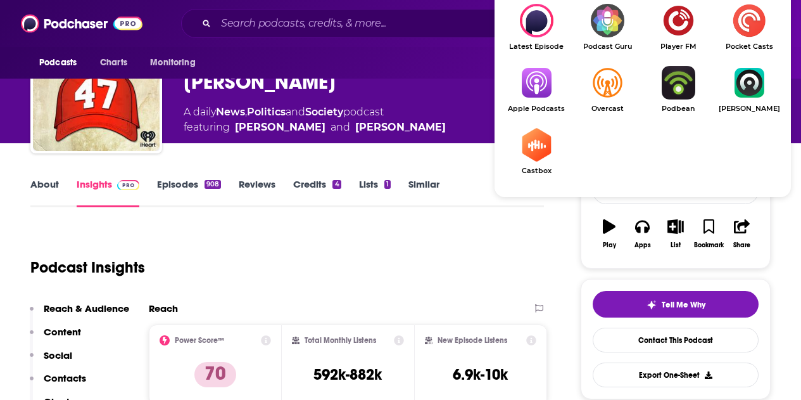
click at [552, 84] on img "Show Listen On dropdown" at bounding box center [536, 83] width 71 height 34
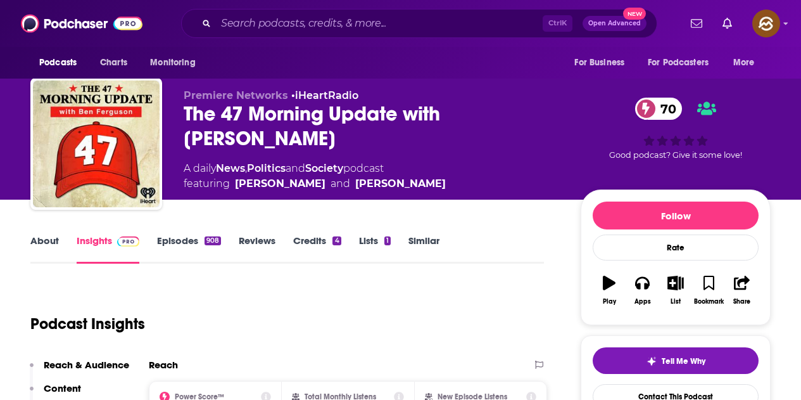
scroll to position [0, 0]
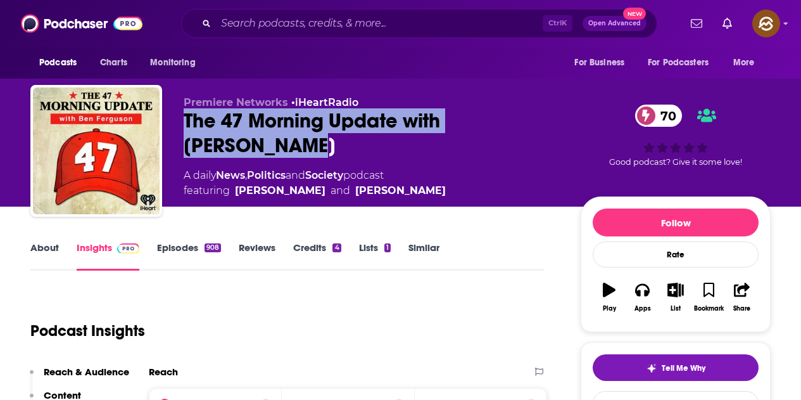
drag, startPoint x: 186, startPoint y: 113, endPoint x: 267, endPoint y: 148, distance: 87.9
click at [267, 148] on div "The 47 Morning Update with Ben Ferguson 70" at bounding box center [372, 132] width 377 height 49
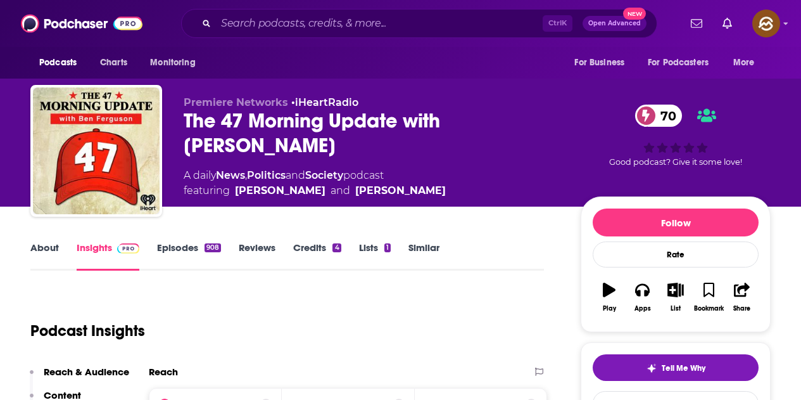
click at [456, 205] on div "Premiere Networks • iHeartRadio The 47 Morning Update with Ben Ferguson 70 A da…" at bounding box center [477, 153] width 587 height 115
drag, startPoint x: 409, startPoint y: 195, endPoint x: 238, endPoint y: 200, distance: 171.8
click at [238, 200] on div "Premiere Networks • iHeartRadio The 47 Morning Update with Ben Ferguson 70 A da…" at bounding box center [477, 153] width 587 height 115
click at [450, 155] on div "The 47 Morning Update with Ben Ferguson 70" at bounding box center [372, 132] width 377 height 49
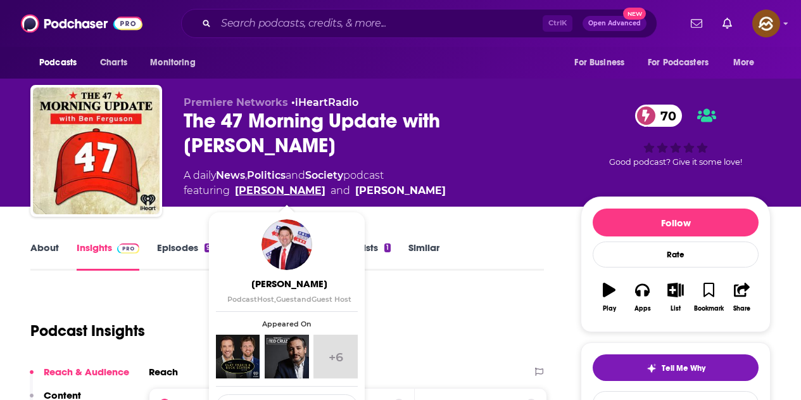
click at [308, 189] on link "Benjamin Ferguson" at bounding box center [280, 190] width 91 height 15
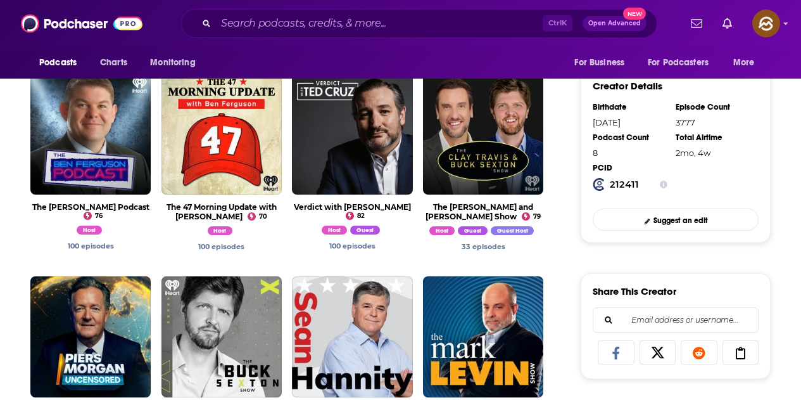
scroll to position [443, 0]
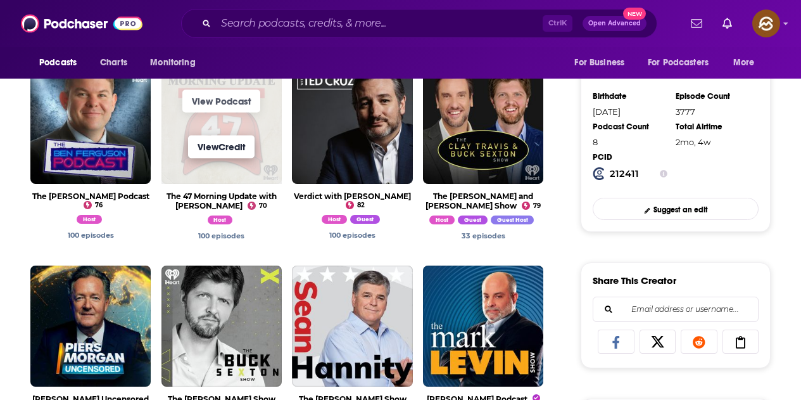
click at [237, 150] on link "View Credit" at bounding box center [221, 146] width 67 height 23
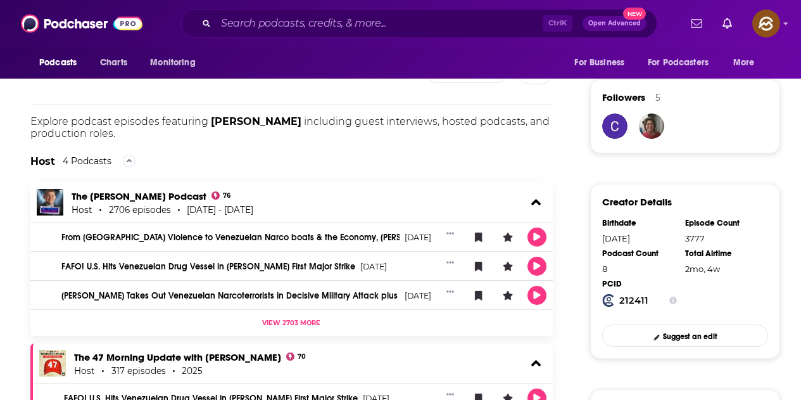
scroll to position [948, 0]
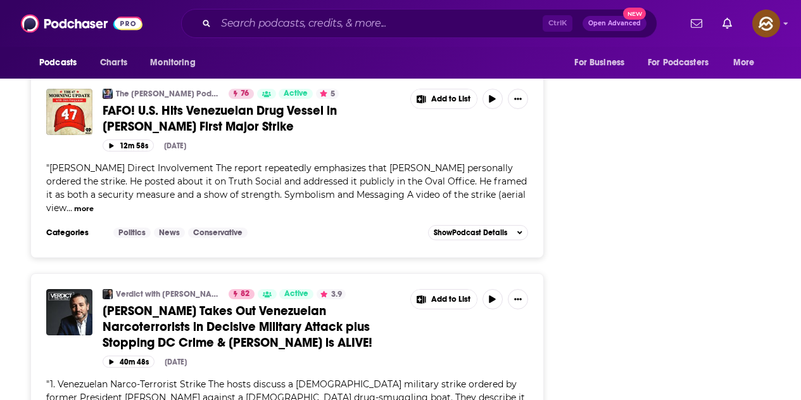
scroll to position [1379, 0]
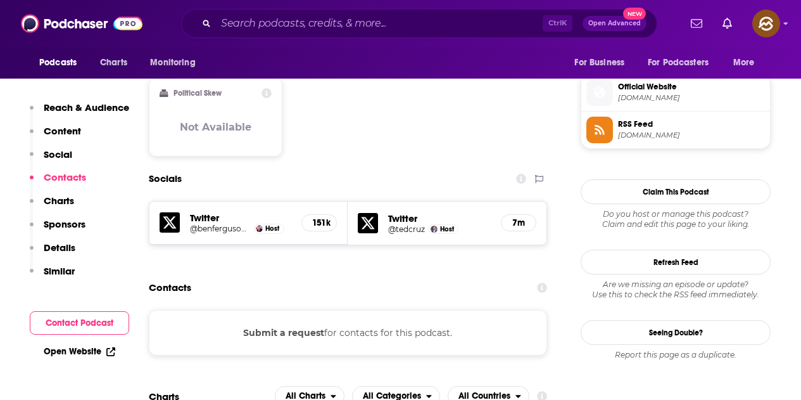
scroll to position [1014, 0]
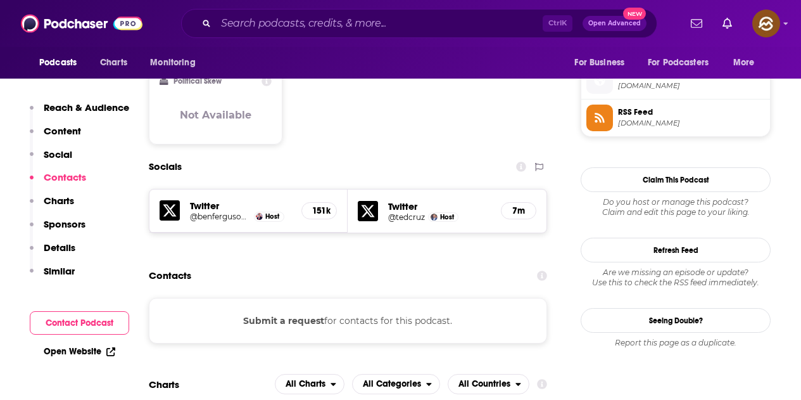
click at [311, 314] on button "Submit a request" at bounding box center [283, 321] width 81 height 14
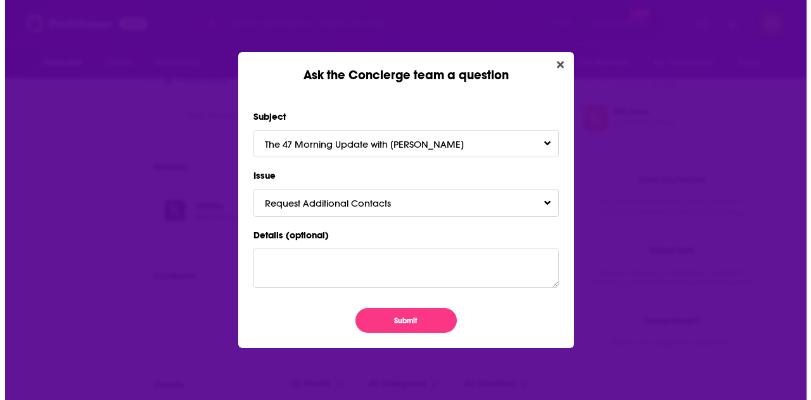
scroll to position [0, 0]
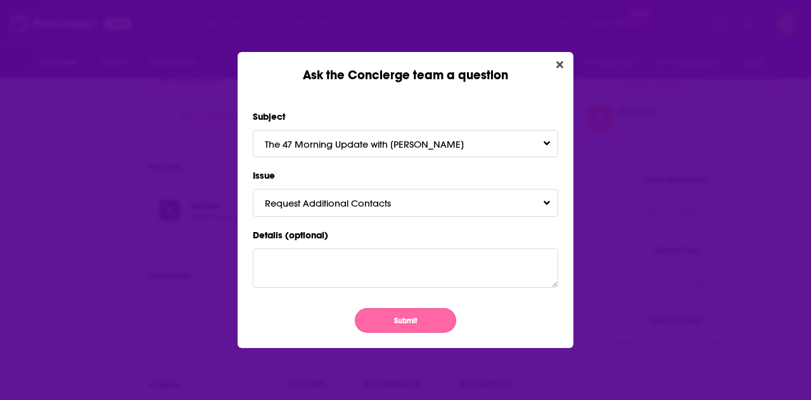
click at [416, 324] on button "Submit" at bounding box center [405, 320] width 101 height 25
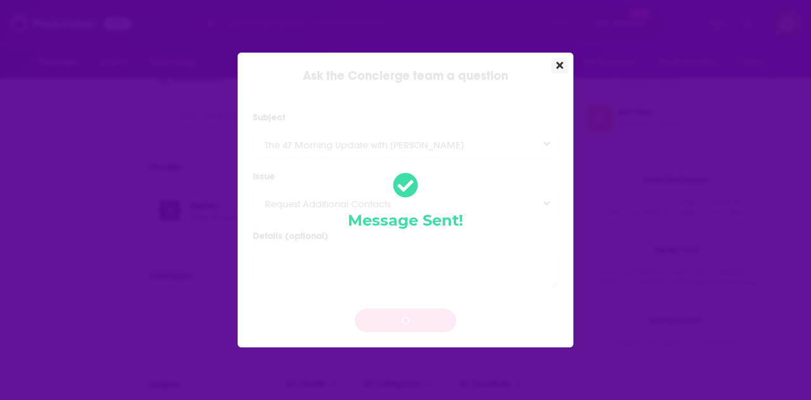
click at [565, 70] on button "Close" at bounding box center [559, 66] width 17 height 16
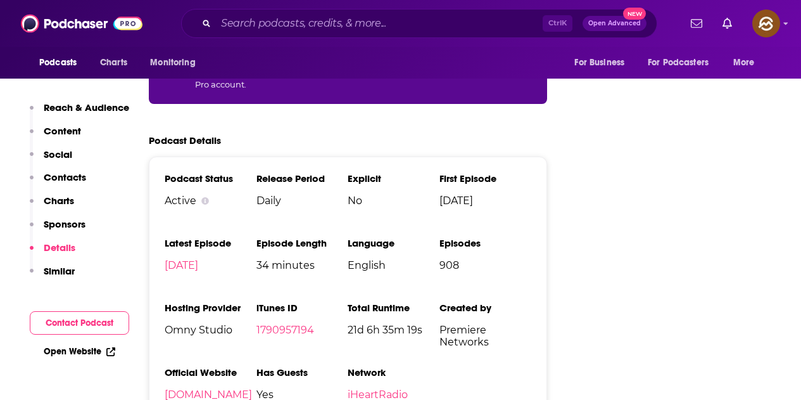
scroll to position [2027, 0]
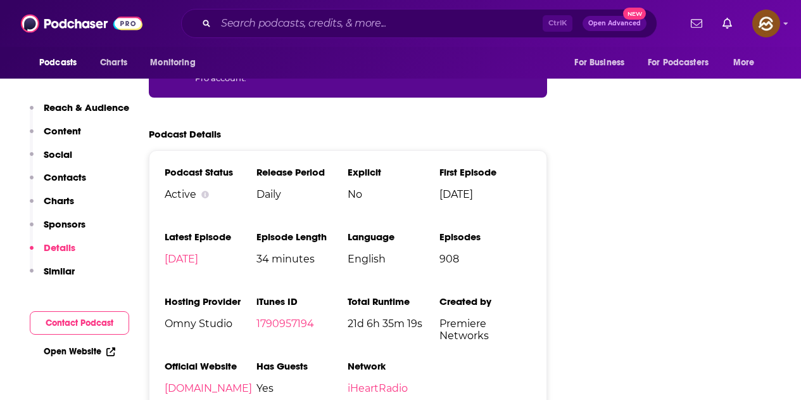
drag, startPoint x: 379, startPoint y: 317, endPoint x: 566, endPoint y: 322, distance: 187.6
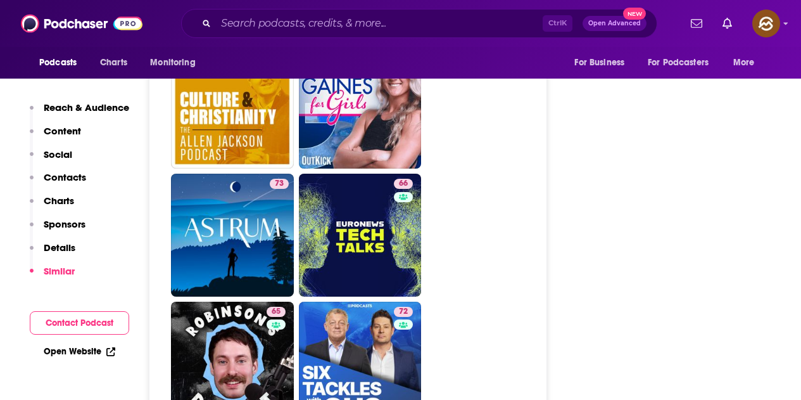
scroll to position [3865, 0]
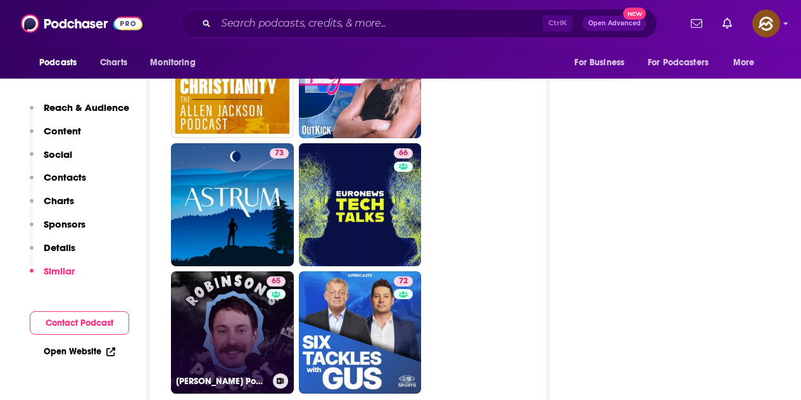
click at [219, 271] on link "65 Robinson's Podcast" at bounding box center [232, 332] width 123 height 123
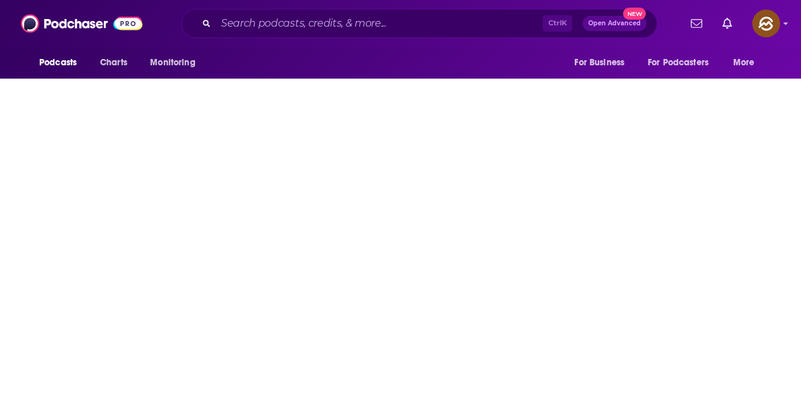
type input "https://www.podchaser.com/podcasts/robinsons-podcast-4820365"
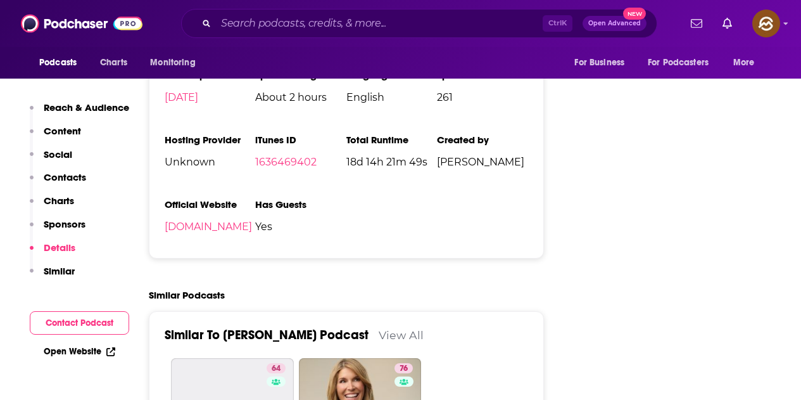
scroll to position [2091, 0]
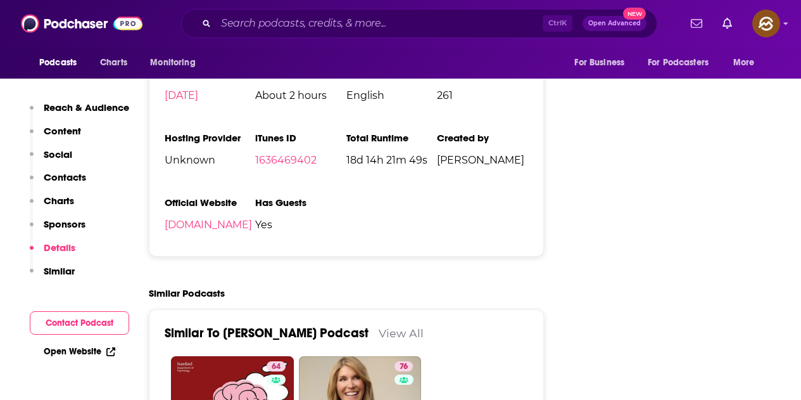
drag, startPoint x: 796, startPoint y: 112, endPoint x: 807, endPoint y: 124, distance: 17.0
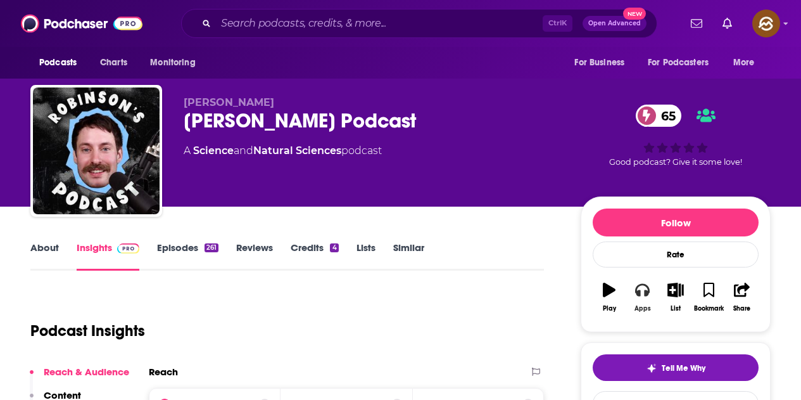
click at [652, 303] on button "Apps" at bounding box center [642, 297] width 33 height 46
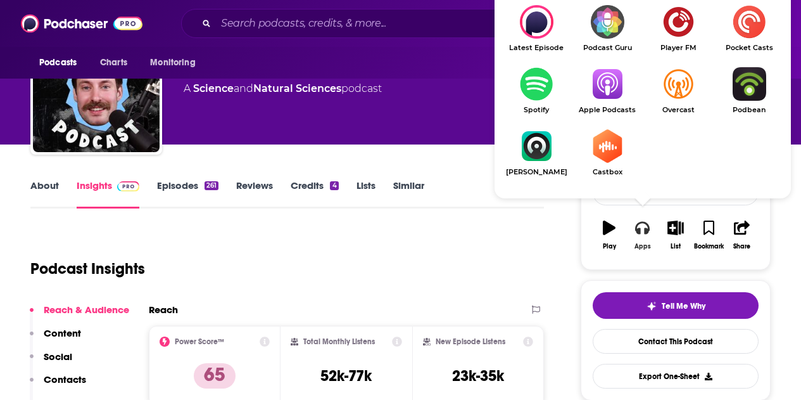
scroll to position [63, 0]
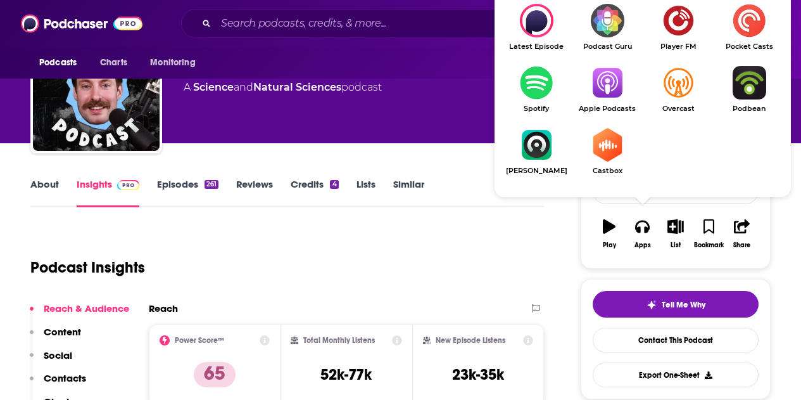
click at [594, 105] on span "Apple Podcasts" at bounding box center [607, 109] width 71 height 8
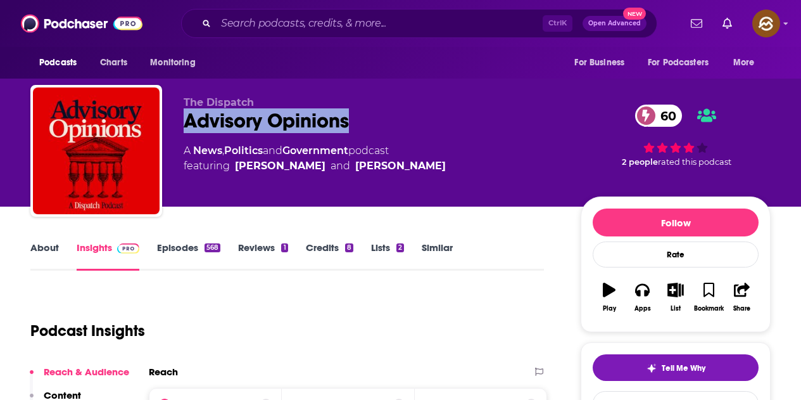
drag, startPoint x: 184, startPoint y: 121, endPoint x: 347, endPoint y: 121, distance: 162.8
click at [347, 121] on div "Advisory Opinions 60" at bounding box center [372, 120] width 377 height 25
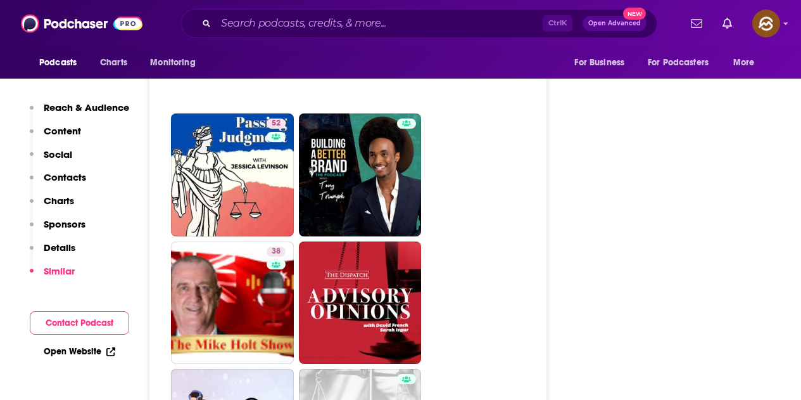
scroll to position [2851, 0]
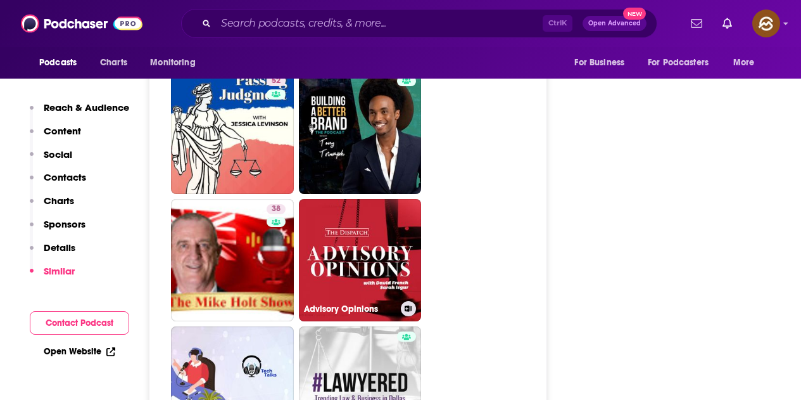
drag, startPoint x: 397, startPoint y: 207, endPoint x: 503, endPoint y: 154, distance: 118.2
click at [520, 150] on ul "65 69 53 60 79 57 54 52 38 Advisory Opinions 6 7 57 41 5" at bounding box center [355, 196] width 368 height 1528
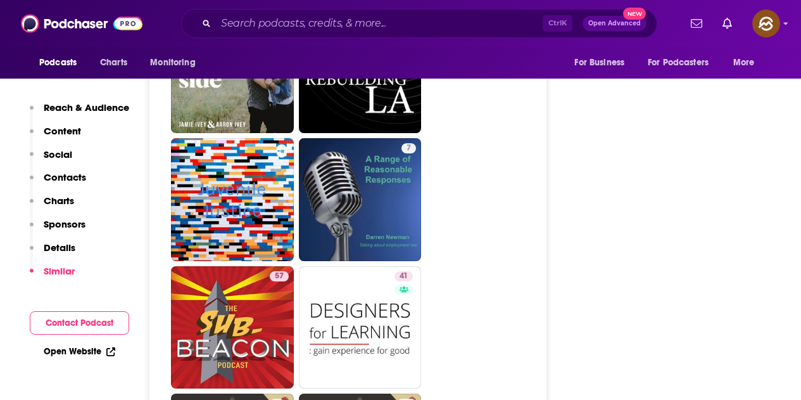
scroll to position [3421, 0]
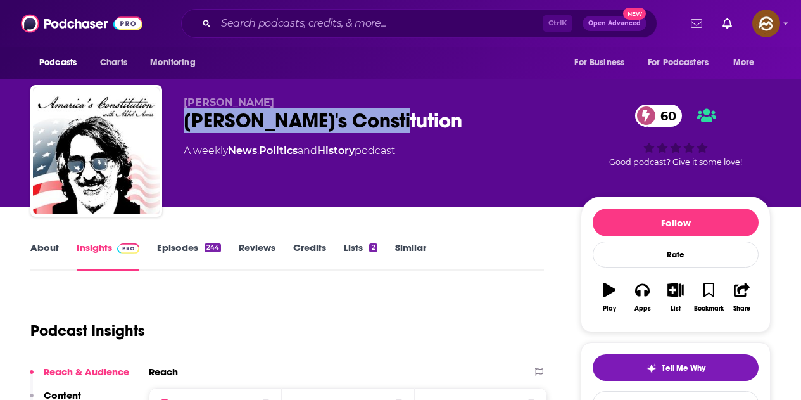
drag, startPoint x: 184, startPoint y: 118, endPoint x: 388, endPoint y: 118, distance: 203.4
click at [388, 118] on div "Amarica's Constitution 60" at bounding box center [372, 120] width 377 height 25
click at [638, 283] on icon "button" at bounding box center [642, 290] width 14 height 14
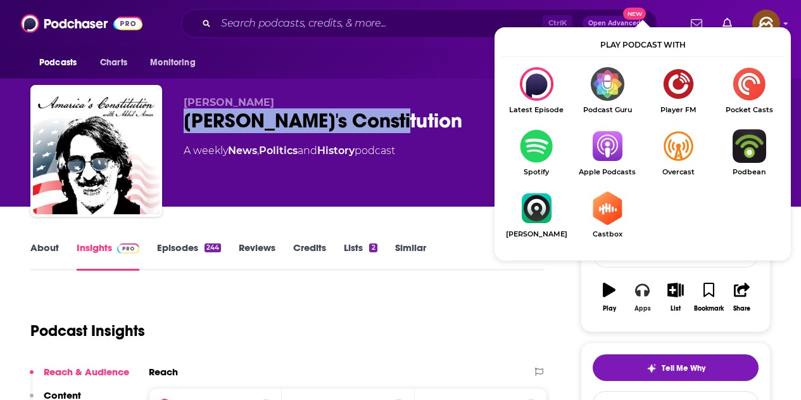
scroll to position [127, 0]
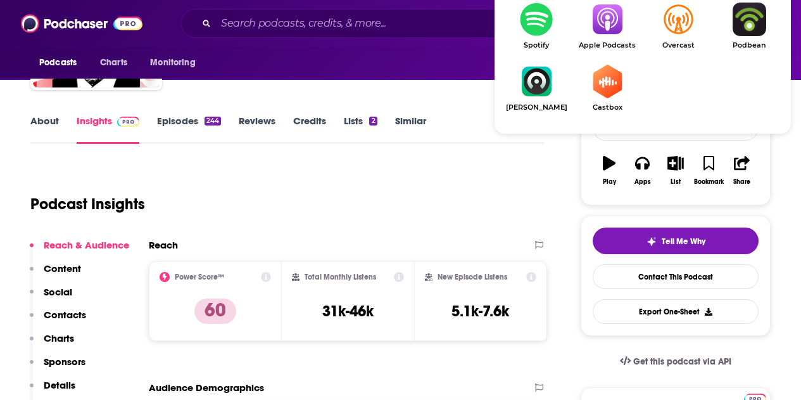
click at [592, 25] on img "Show Listen On dropdown" at bounding box center [607, 20] width 71 height 34
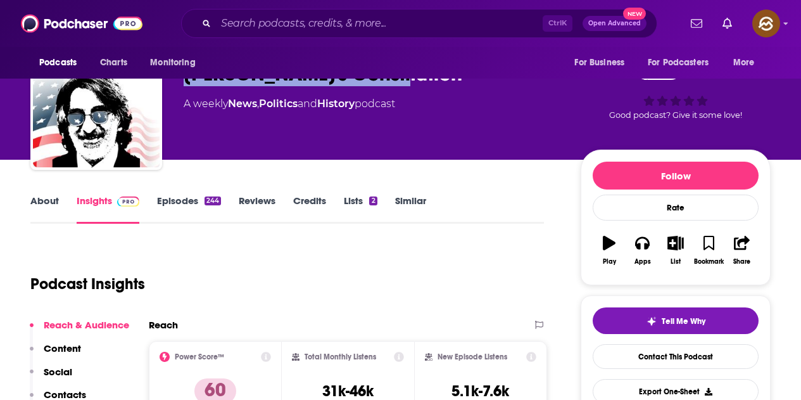
scroll to position [0, 0]
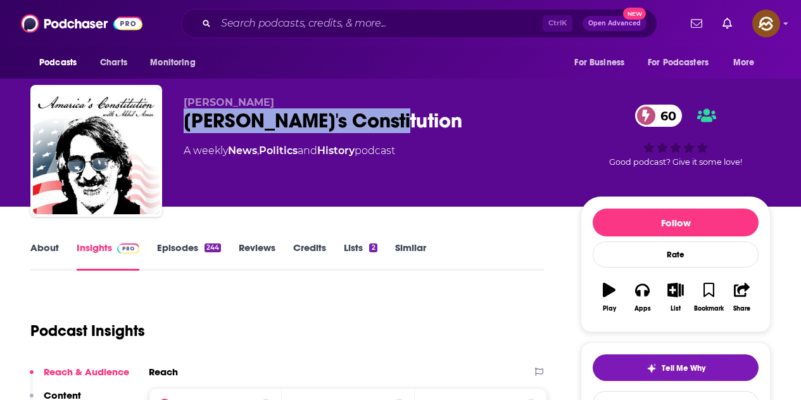
drag, startPoint x: 184, startPoint y: 101, endPoint x: 276, endPoint y: 101, distance: 91.9
click at [276, 101] on p "Akhil Reed Amar" at bounding box center [372, 102] width 377 height 12
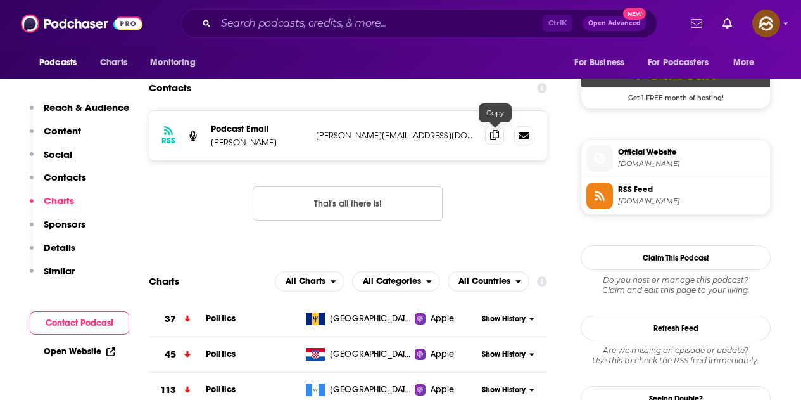
click at [494, 134] on icon at bounding box center [494, 135] width 9 height 10
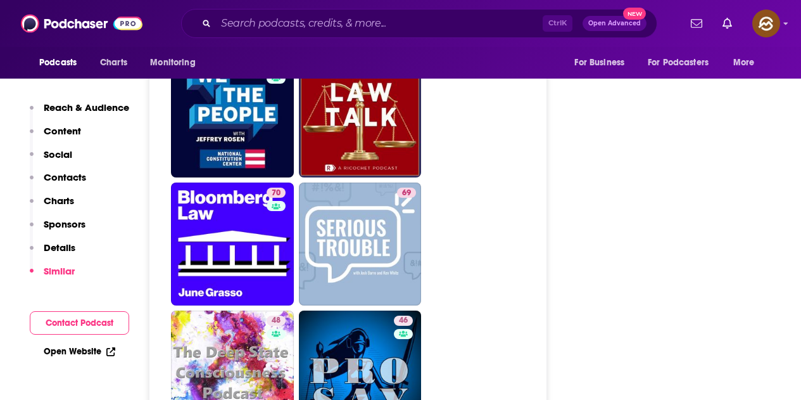
scroll to position [2217, 0]
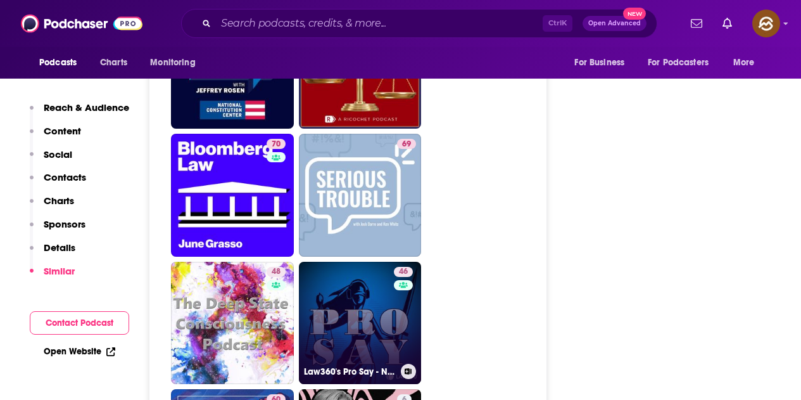
click at [386, 296] on link "46 Law360's Pro Say - News & Analysis on Law and the Legal Industry" at bounding box center [360, 323] width 123 height 123
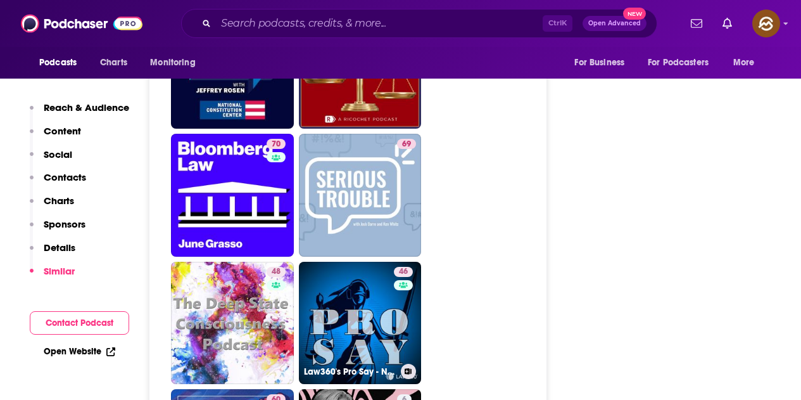
type input "https://www.podchaser.com/podcasts/law360s-pro-say-news-analysis-524624"
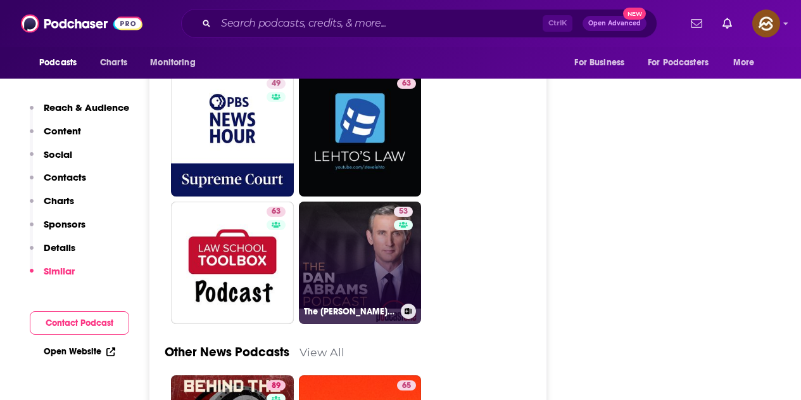
scroll to position [3738, 0]
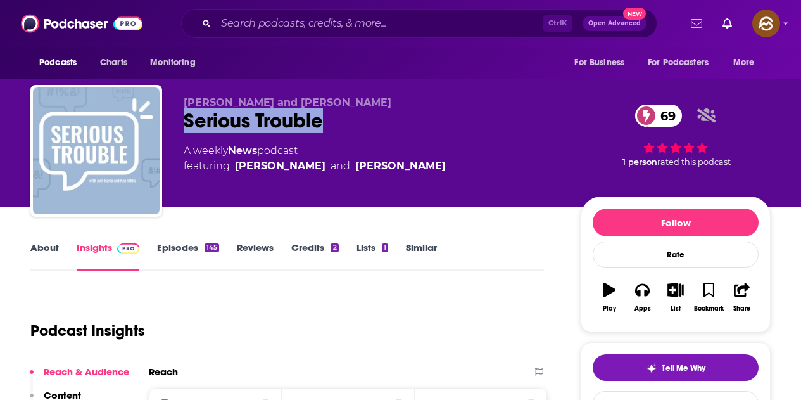
drag, startPoint x: 185, startPoint y: 117, endPoint x: 327, endPoint y: 134, distance: 142.9
click at [327, 134] on div "[PERSON_NAME] and [PERSON_NAME] Serious Trouble 69 A weekly News podcast featur…" at bounding box center [372, 146] width 377 height 101
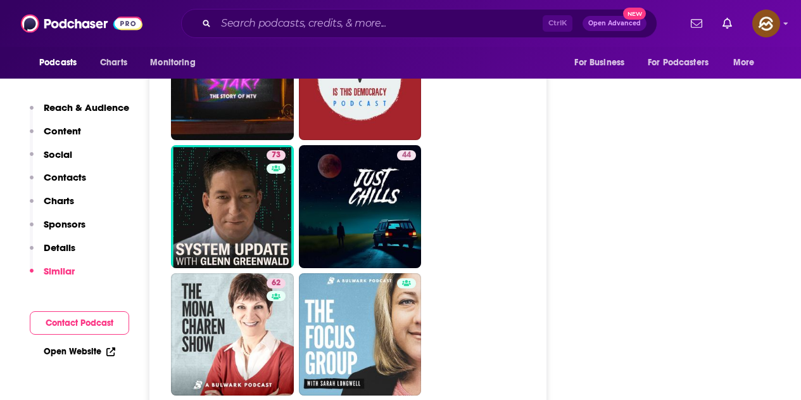
scroll to position [3801, 0]
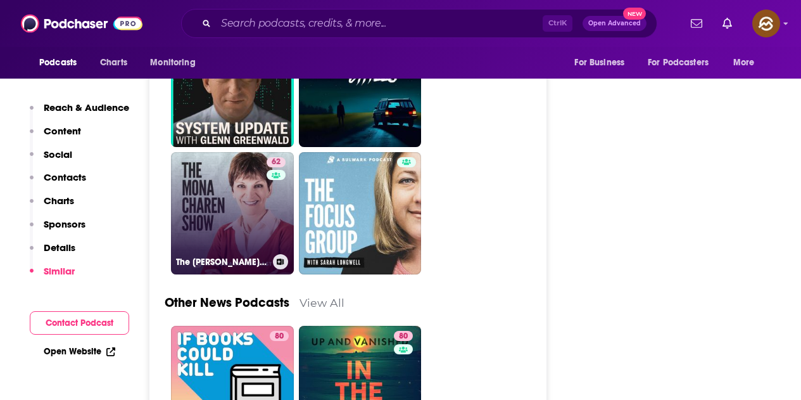
click at [248, 160] on link "62 The [PERSON_NAME] Show" at bounding box center [232, 213] width 123 height 123
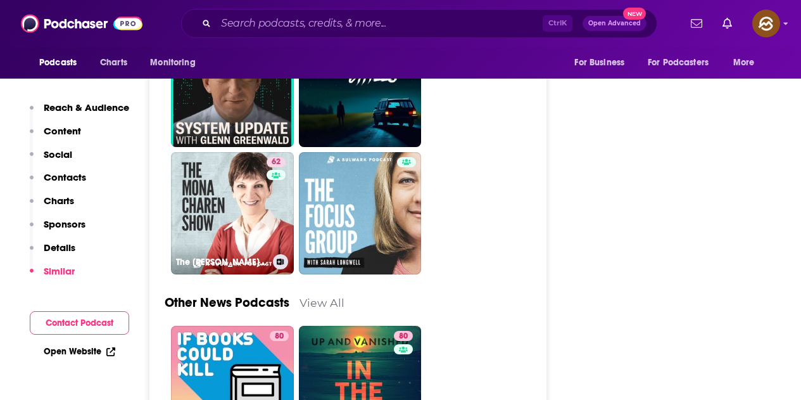
type input "[URL][DOMAIN_NAME][PERSON_NAME]"
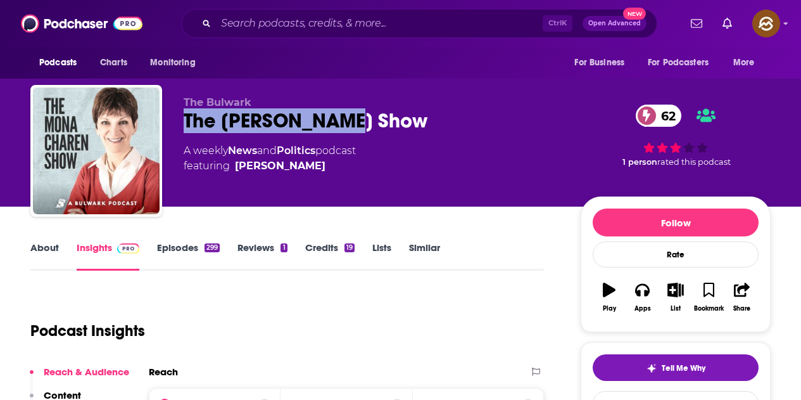
drag, startPoint x: 286, startPoint y: 121, endPoint x: 411, endPoint y: 124, distance: 124.8
click at [411, 124] on div "The [PERSON_NAME] Show 62" at bounding box center [372, 120] width 377 height 25
click at [651, 295] on button "Apps" at bounding box center [642, 297] width 33 height 46
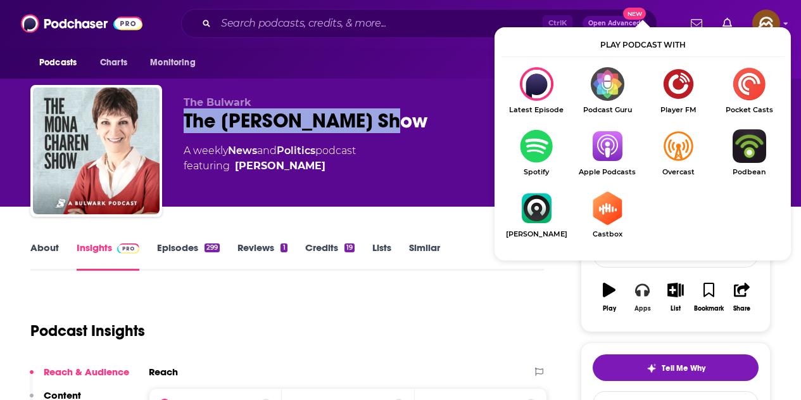
scroll to position [127, 0]
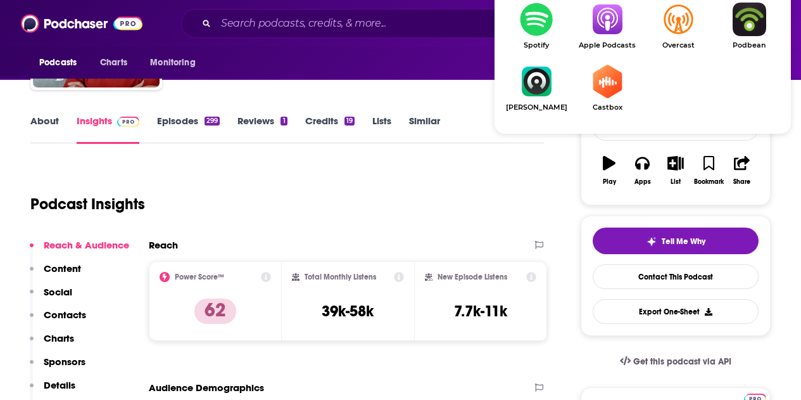
click at [603, 32] on img "Show Listen On dropdown" at bounding box center [607, 20] width 71 height 34
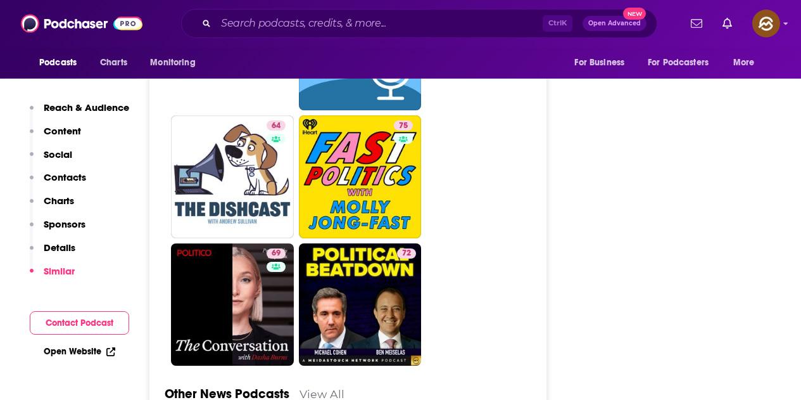
scroll to position [3865, 0]
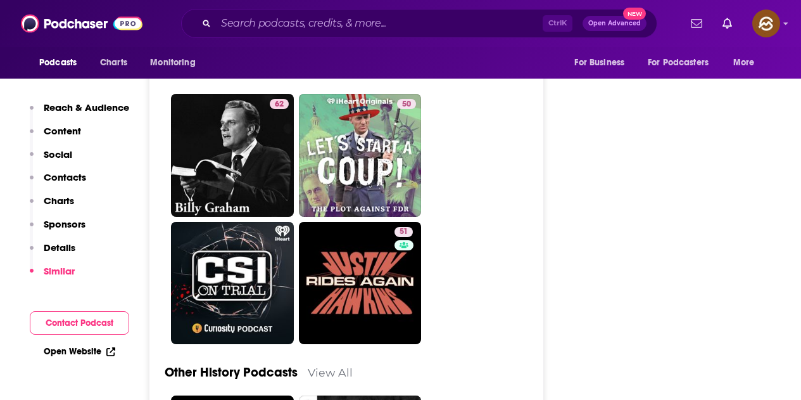
scroll to position [3358, 0]
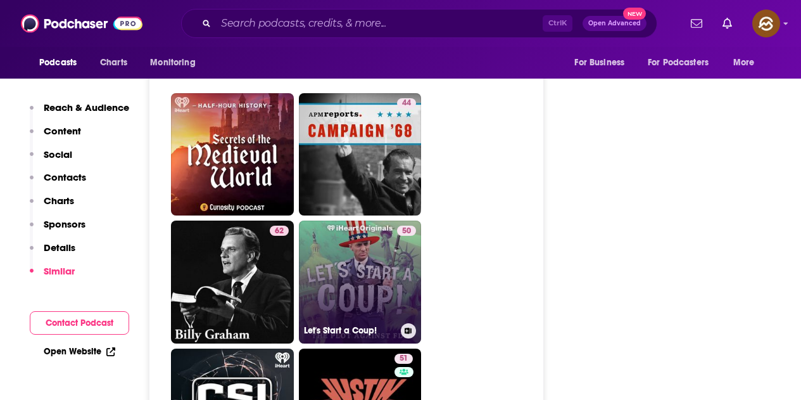
click at [400, 226] on div "50" at bounding box center [406, 275] width 19 height 98
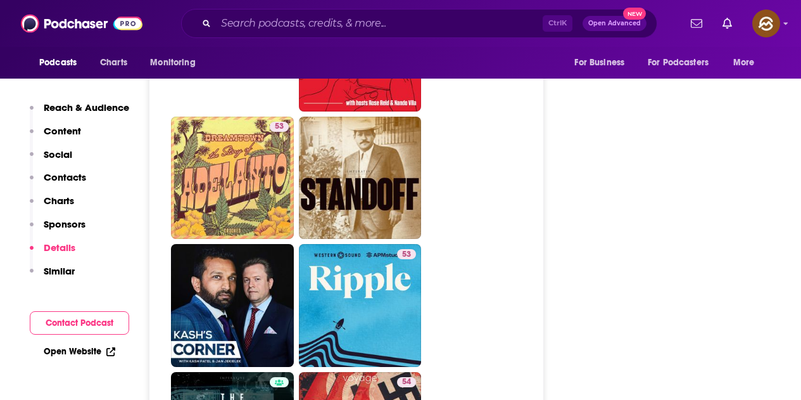
scroll to position [3675, 0]
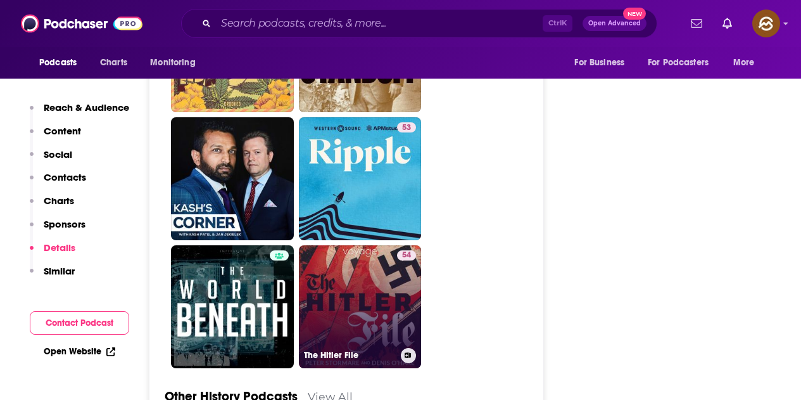
click at [400, 258] on div "54" at bounding box center [406, 299] width 19 height 98
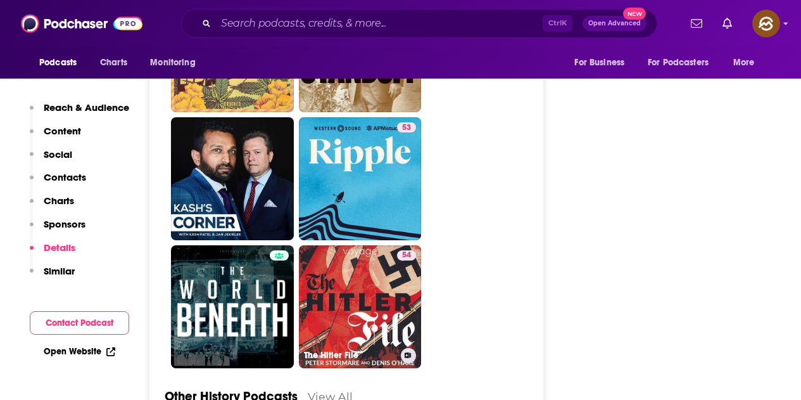
type input "https://www.podchaser.com/podcasts/the-hitler-file-4996005"
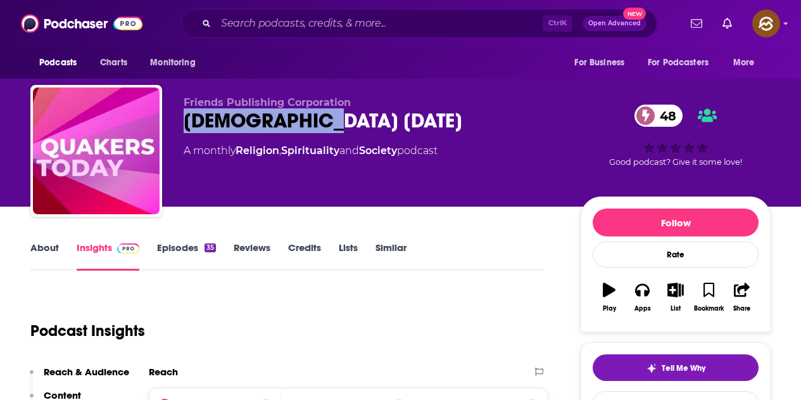
drag, startPoint x: 189, startPoint y: 119, endPoint x: 322, endPoint y: 131, distance: 133.6
click at [322, 131] on div "[DEMOGRAPHIC_DATA] [DATE] 48" at bounding box center [372, 120] width 377 height 25
click at [646, 295] on icon "button" at bounding box center [642, 290] width 14 height 13
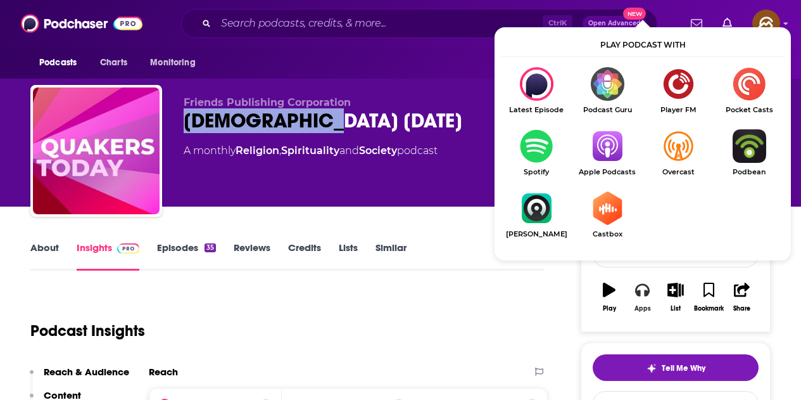
scroll to position [63, 0]
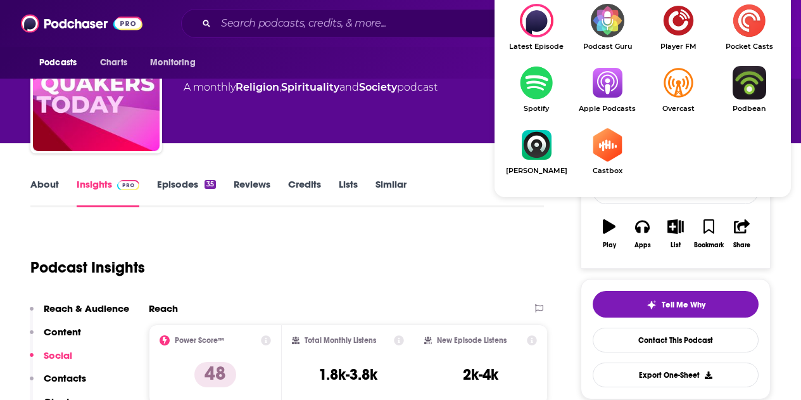
click at [600, 94] on img "Show Listen On dropdown" at bounding box center [607, 83] width 71 height 34
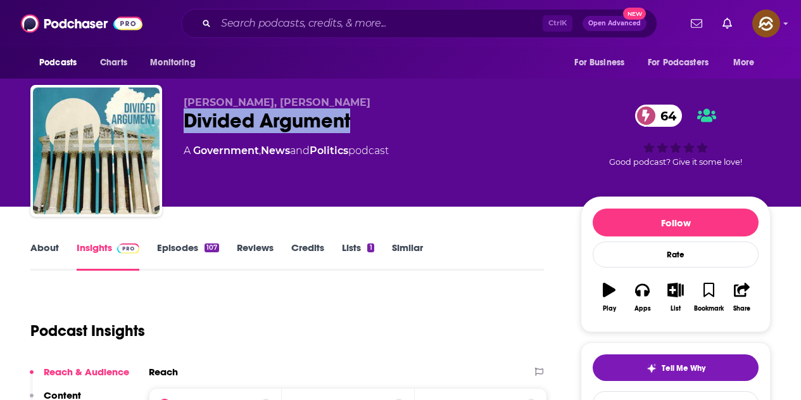
drag, startPoint x: 188, startPoint y: 125, endPoint x: 354, endPoint y: 118, distance: 166.1
click at [354, 118] on div "Divided Argument 64" at bounding box center [372, 120] width 377 height 25
click at [652, 300] on button "Apps" at bounding box center [642, 297] width 33 height 46
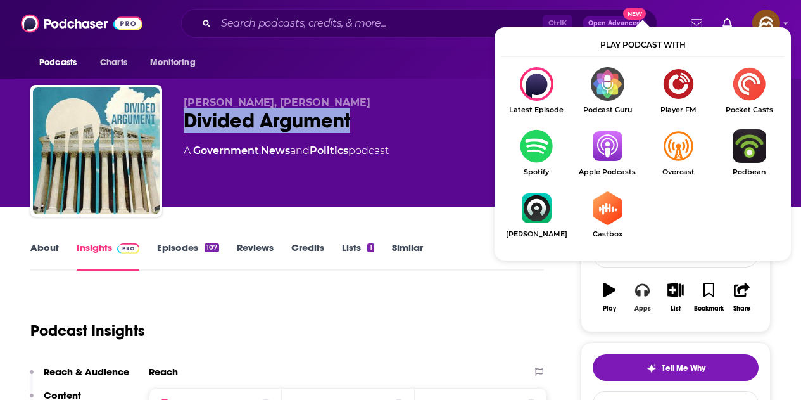
scroll to position [63, 0]
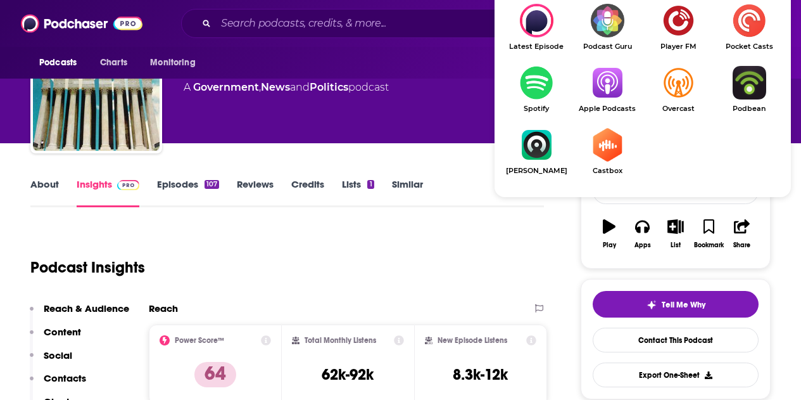
click at [608, 99] on img "Show Listen On dropdown" at bounding box center [607, 83] width 71 height 34
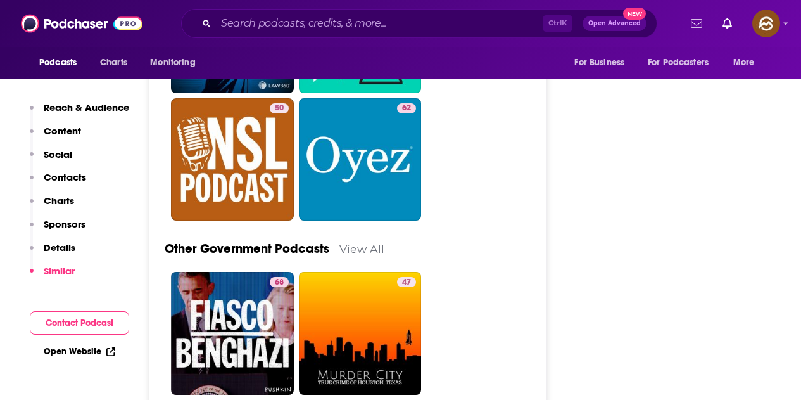
scroll to position [3485, 0]
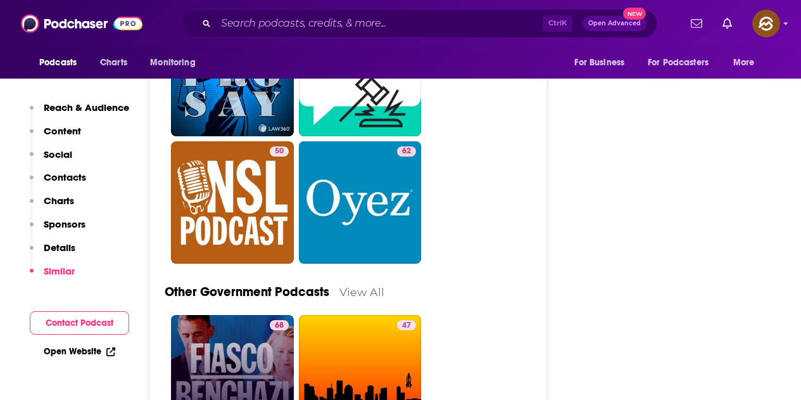
click at [247, 315] on link "68 Fiasco" at bounding box center [232, 376] width 123 height 123
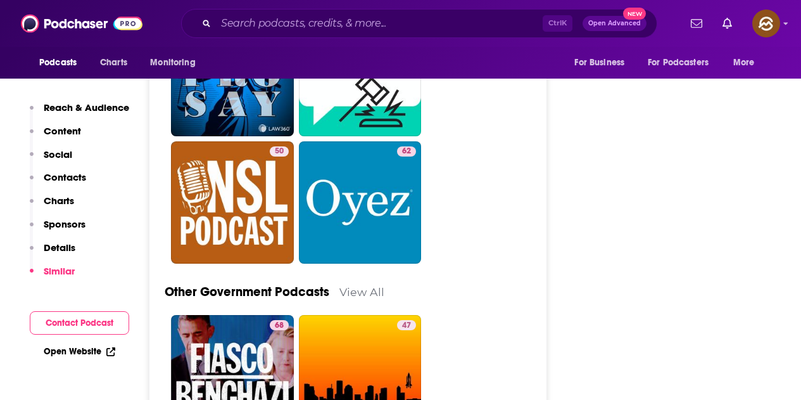
type input "https://www.podchaser.com/podcasts/fiasco-1495384"
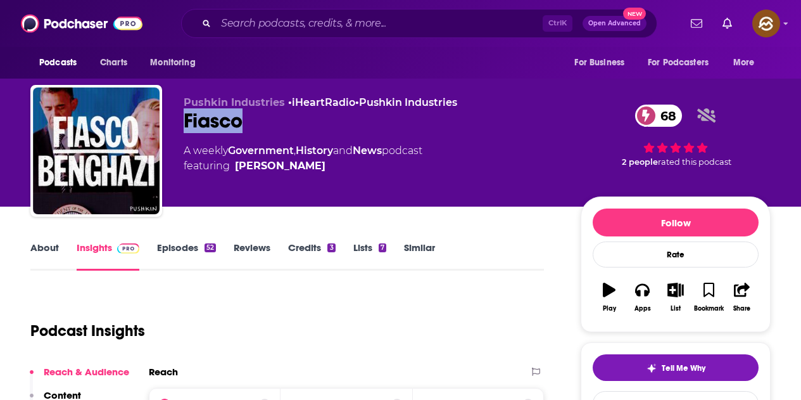
drag, startPoint x: 182, startPoint y: 117, endPoint x: 239, endPoint y: 123, distance: 58.0
click at [239, 123] on div "Pushkin Industries • iHeartRadio • Pushkin Industries Fiasco 68 A weekly Govern…" at bounding box center [400, 153] width 741 height 137
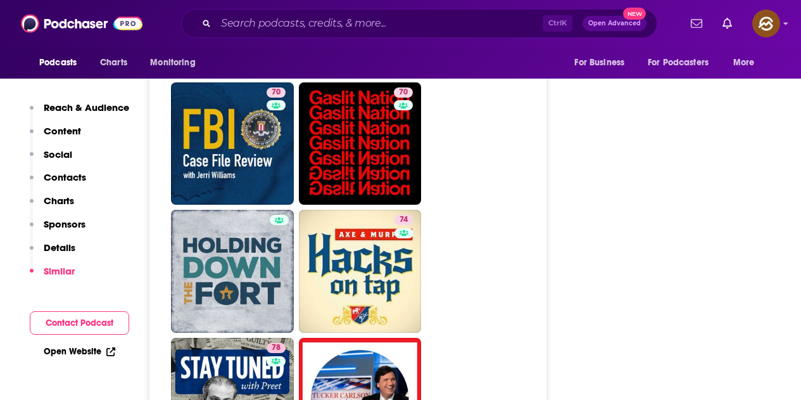
scroll to position [5132, 0]
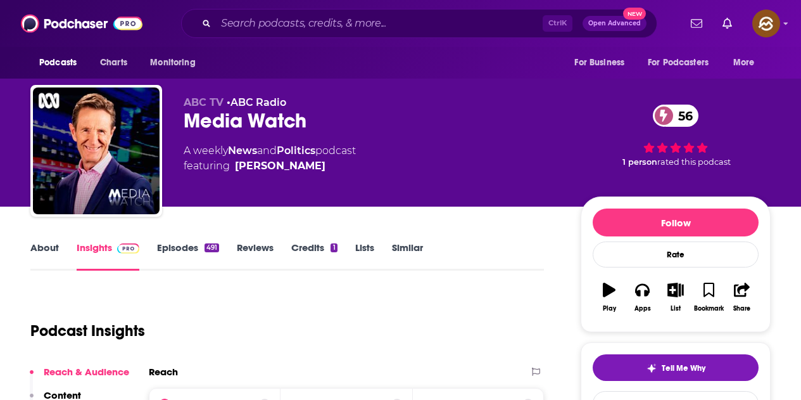
click at [192, 118] on div "Media Watch 56" at bounding box center [372, 120] width 377 height 25
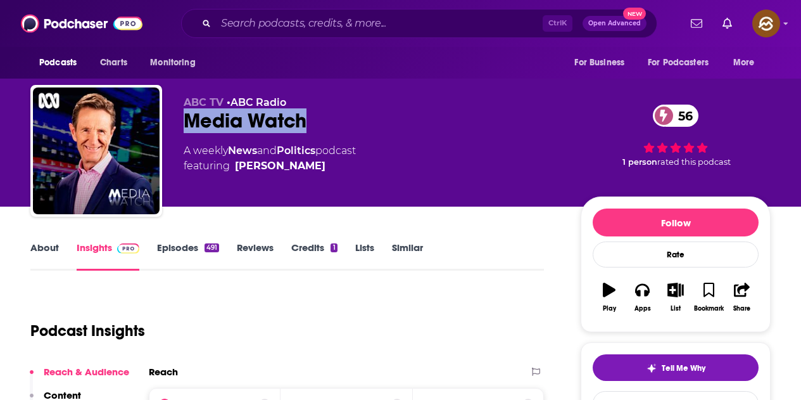
drag, startPoint x: 185, startPoint y: 120, endPoint x: 304, endPoint y: 122, distance: 119.1
click at [304, 122] on div "Media Watch 56" at bounding box center [372, 120] width 377 height 25
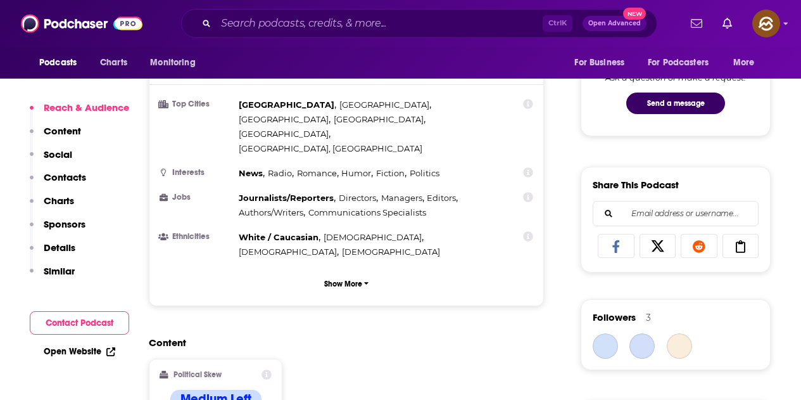
scroll to position [697, 0]
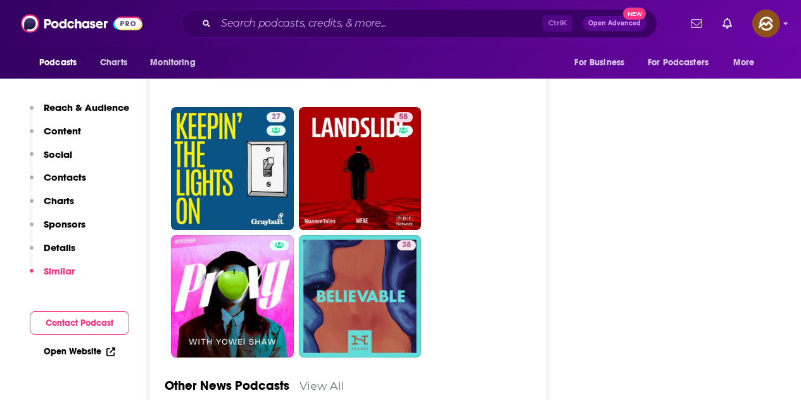
scroll to position [3421, 0]
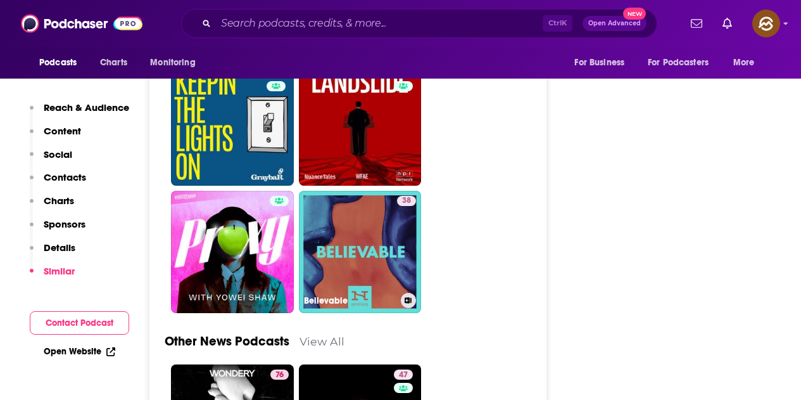
click at [393, 191] on link "38 Believable" at bounding box center [360, 252] width 123 height 123
type input "https://www.podchaser.com/podcasts/believable-855016"
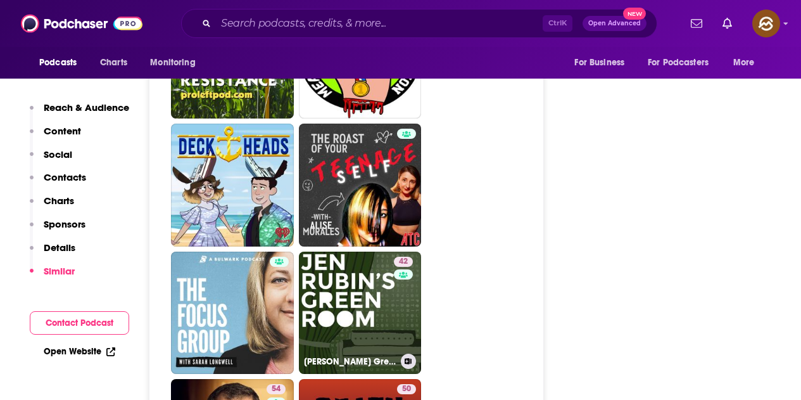
scroll to position [2978, 0]
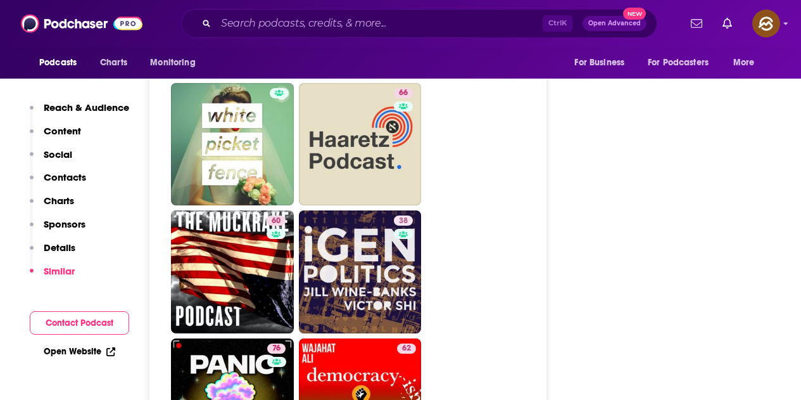
scroll to position [3358, 0]
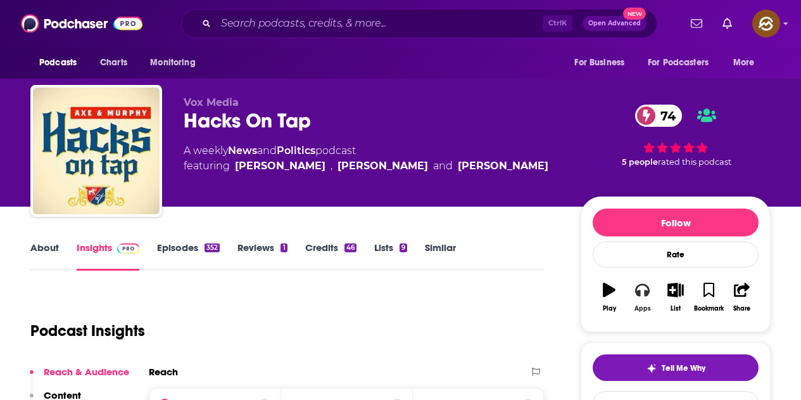
click at [646, 305] on div "Apps" at bounding box center [643, 309] width 16 height 8
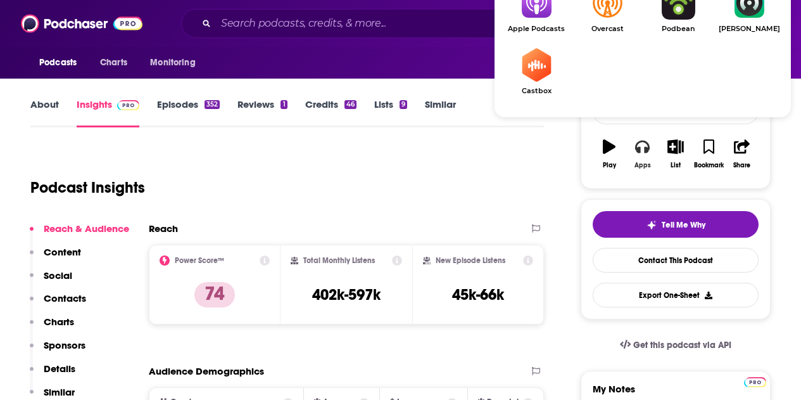
scroll to position [190, 0]
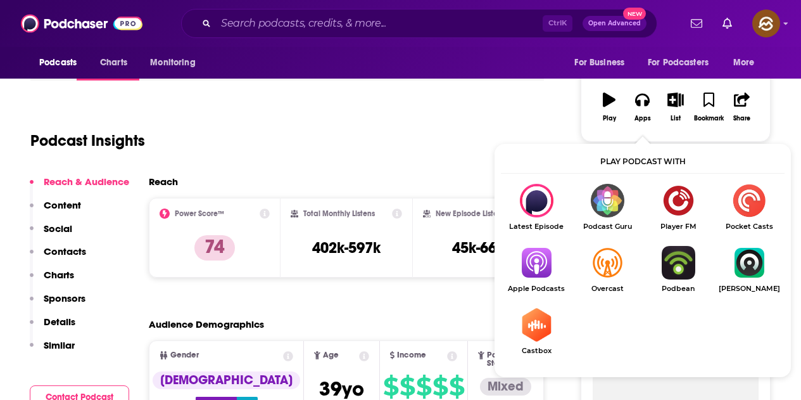
click at [547, 267] on img "Show Listen On dropdown" at bounding box center [536, 263] width 71 height 34
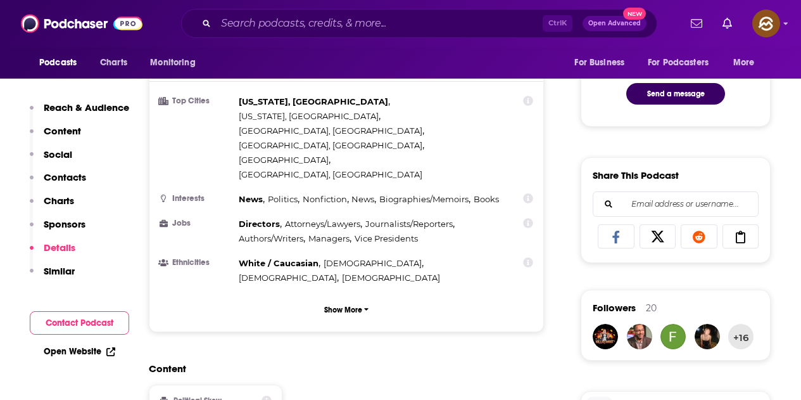
scroll to position [0, 0]
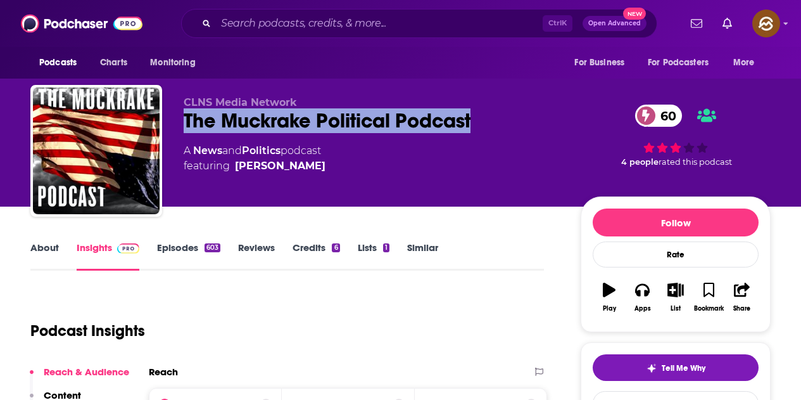
drag, startPoint x: 184, startPoint y: 118, endPoint x: 473, endPoint y: 126, distance: 288.4
click at [473, 126] on div "The Muckrake Political Podcast 60" at bounding box center [372, 120] width 377 height 25
click at [644, 293] on icon "button" at bounding box center [642, 290] width 14 height 14
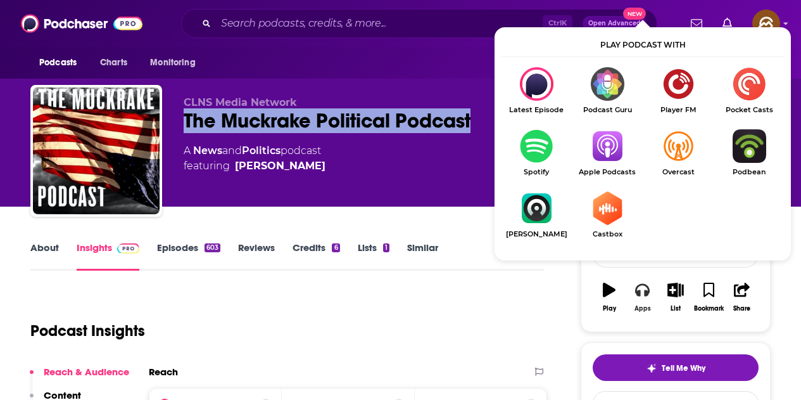
scroll to position [63, 0]
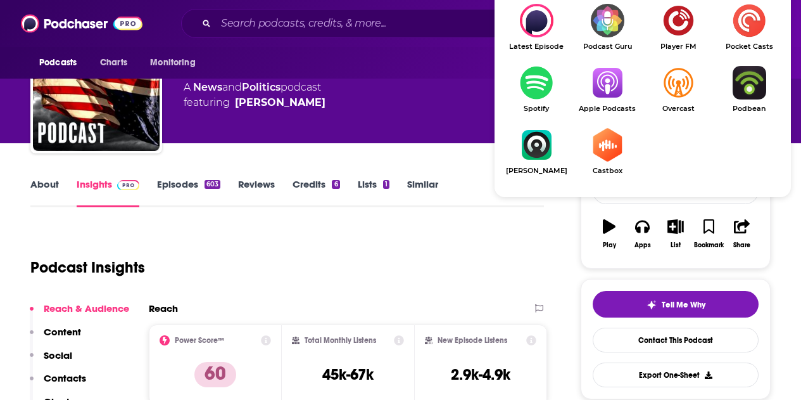
click at [601, 99] on img "Show Listen On dropdown" at bounding box center [607, 83] width 71 height 34
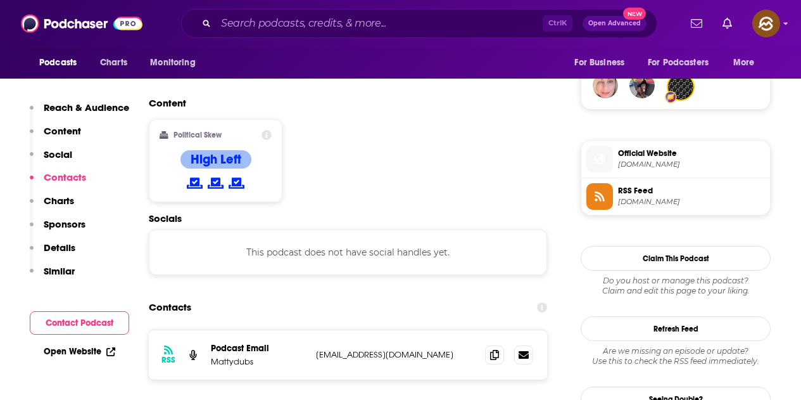
scroll to position [1014, 0]
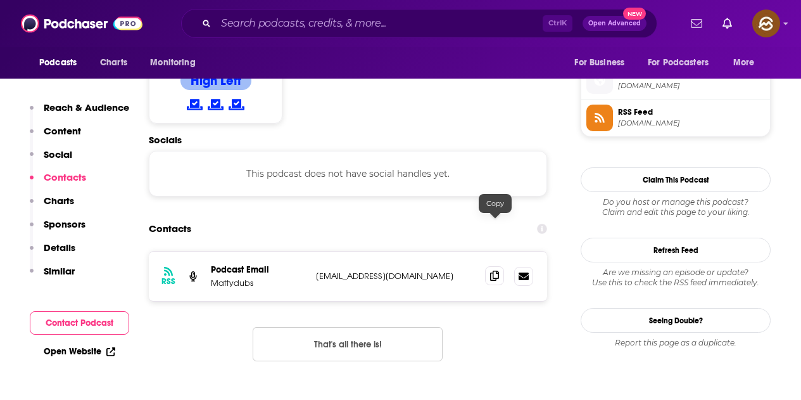
click at [496, 271] on icon at bounding box center [494, 276] width 9 height 10
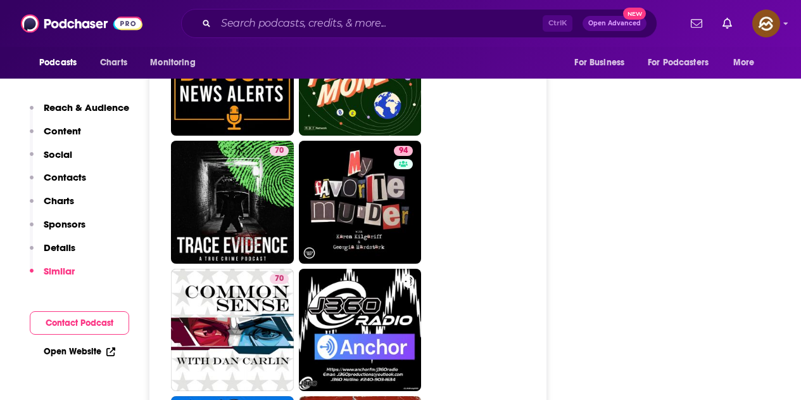
scroll to position [4245, 0]
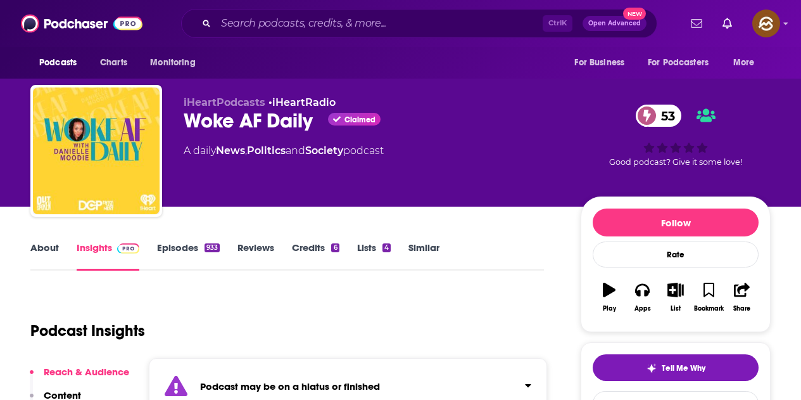
drag, startPoint x: 184, startPoint y: 122, endPoint x: 189, endPoint y: 115, distance: 8.6
click at [189, 115] on div "Woke AF Daily Claimed 53" at bounding box center [372, 120] width 377 height 25
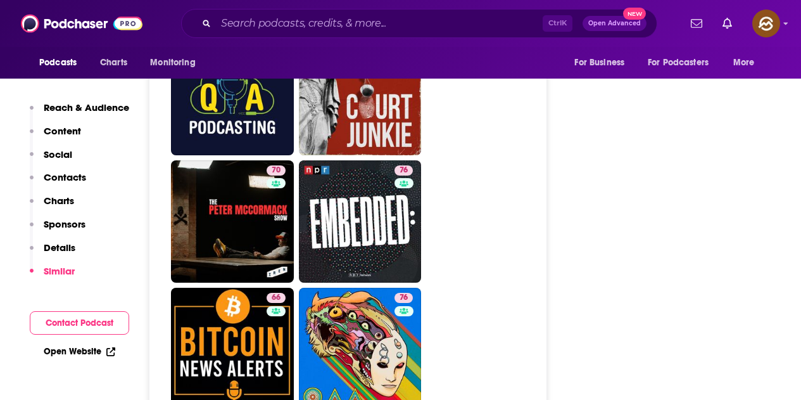
scroll to position [4245, 0]
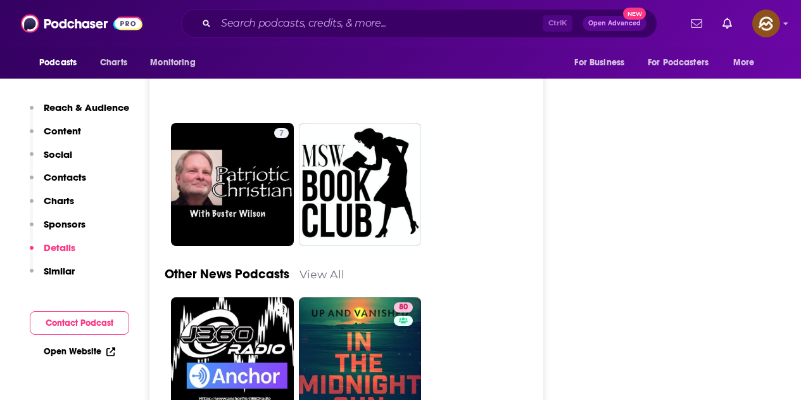
scroll to position [3485, 0]
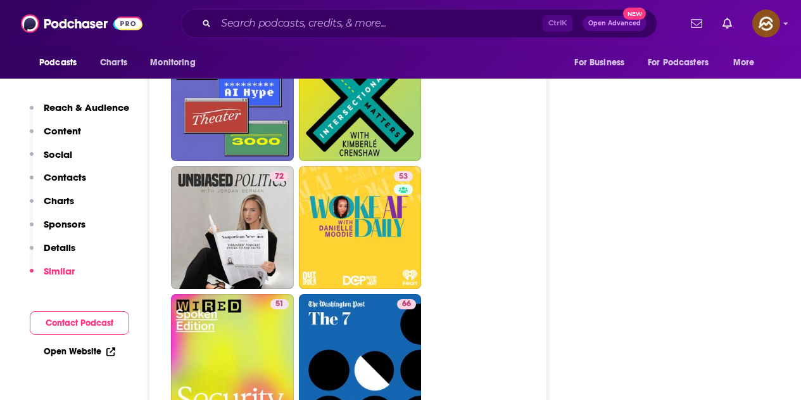
scroll to position [4055, 0]
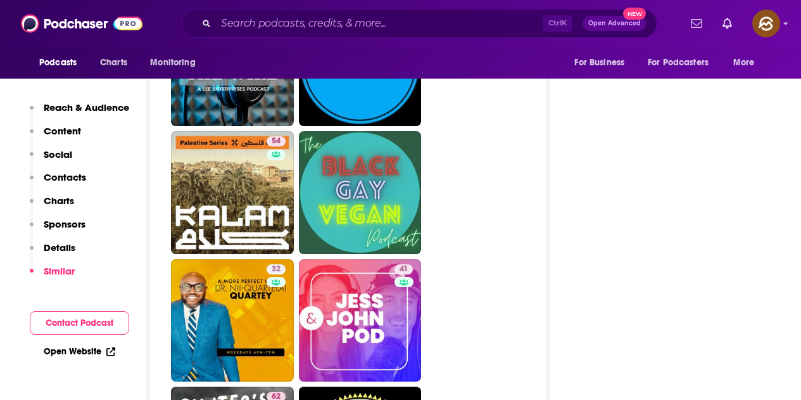
scroll to position [2344, 0]
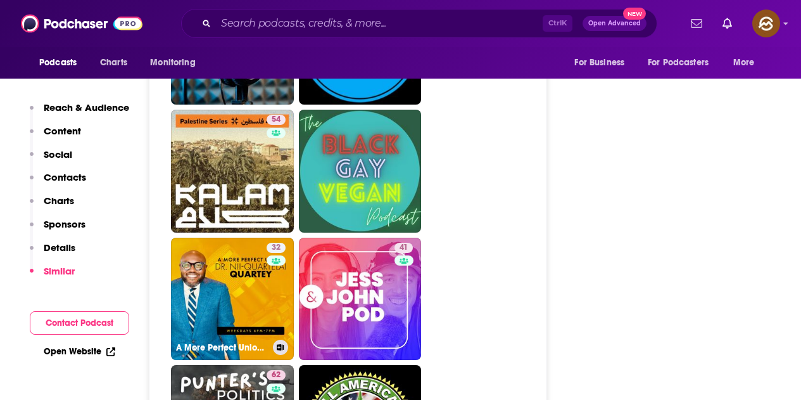
drag, startPoint x: 267, startPoint y: 239, endPoint x: 289, endPoint y: 247, distance: 23.7
click at [289, 247] on link "32 A More Perfect Union with Nii-Quartelai" at bounding box center [232, 299] width 123 height 123
type input "https://www.podchaser.com/podcasts/a-more-perfect-union-with-nii-5954389"
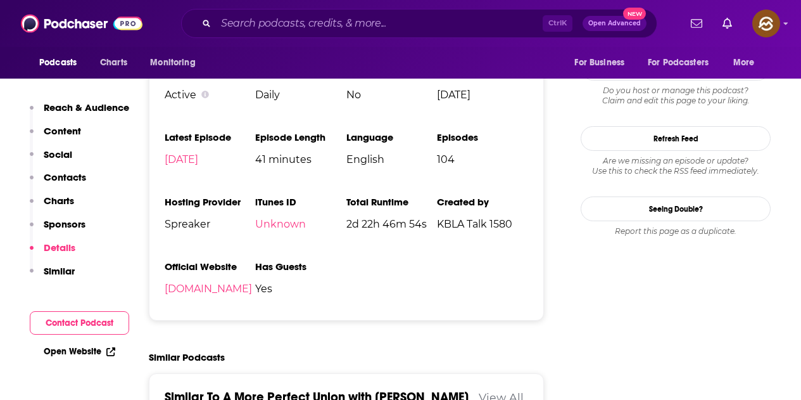
scroll to position [1140, 0]
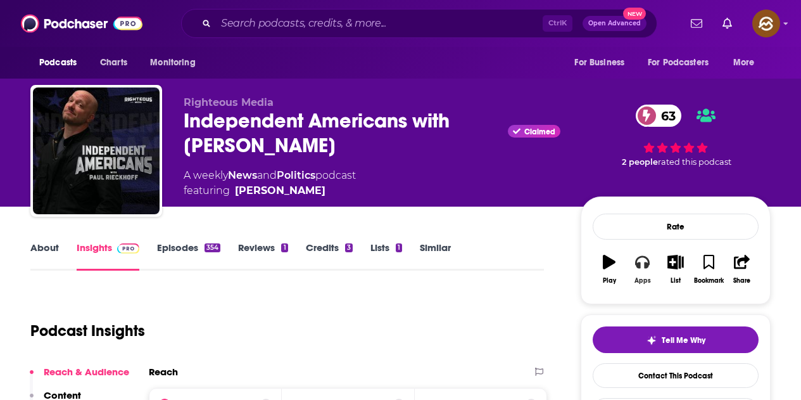
click at [634, 267] on button "Apps" at bounding box center [642, 269] width 33 height 46
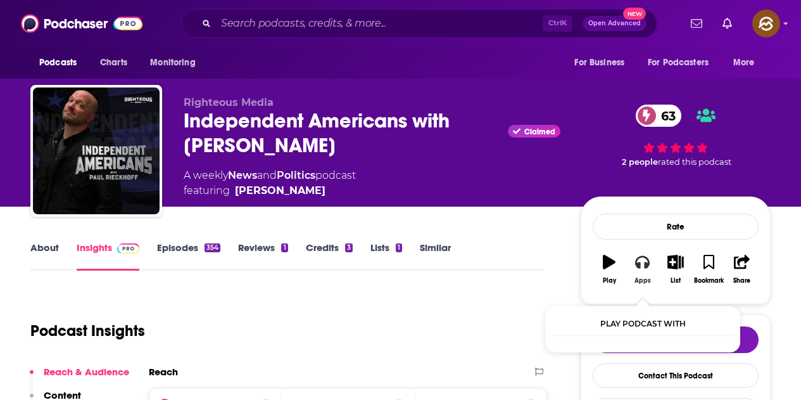
click at [640, 268] on icon "button" at bounding box center [642, 262] width 14 height 13
click at [640, 267] on icon "button" at bounding box center [642, 262] width 14 height 13
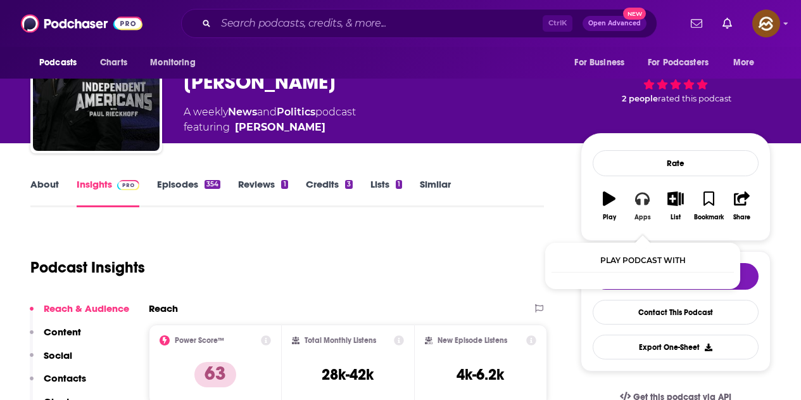
click at [641, 200] on icon "button" at bounding box center [642, 199] width 14 height 13
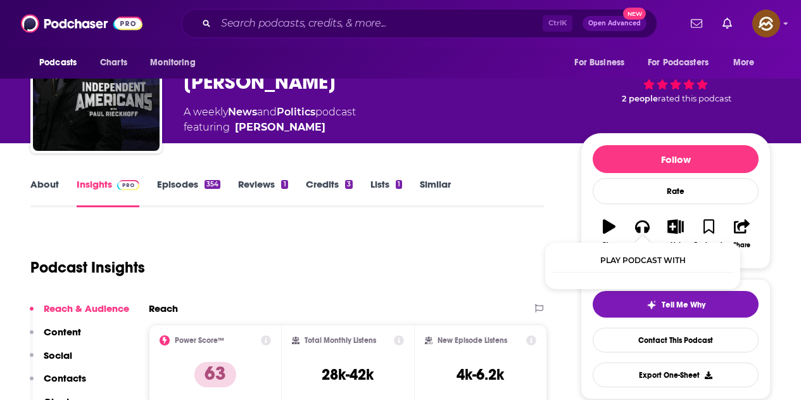
click at [565, 129] on div "Righteous Media Independent Americans with Paul Rieckhoff Claimed 63 A weekly N…" at bounding box center [477, 90] width 587 height 115
click at [644, 226] on icon "button" at bounding box center [642, 226] width 14 height 14
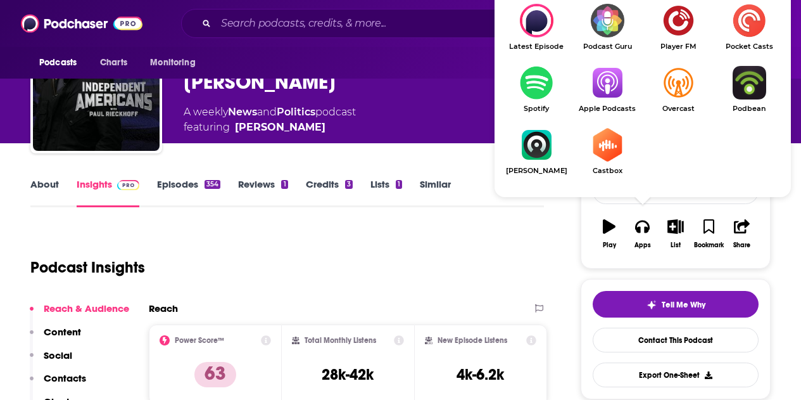
click at [643, 86] on img "Show Listen On dropdown" at bounding box center [678, 83] width 71 height 34
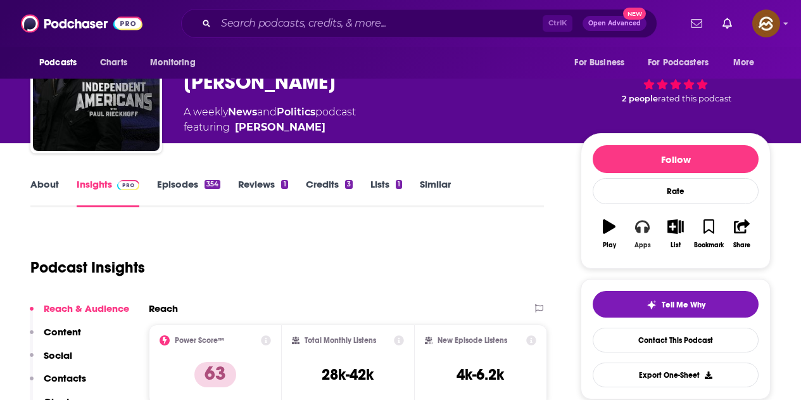
click at [648, 234] on button "Apps" at bounding box center [642, 234] width 33 height 46
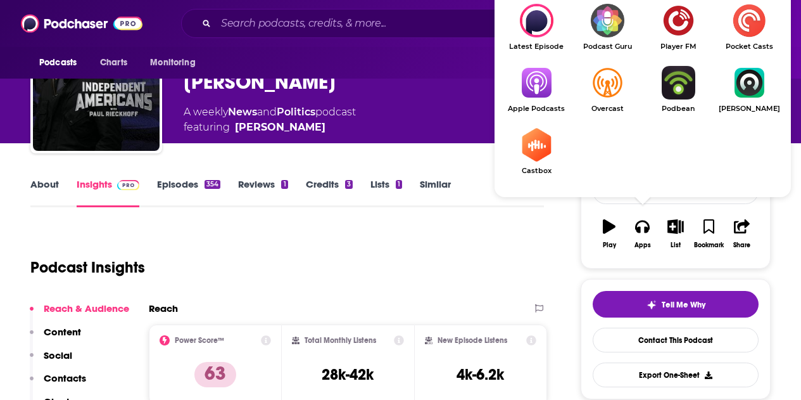
click at [546, 91] on img "Show Listen On dropdown" at bounding box center [536, 83] width 71 height 34
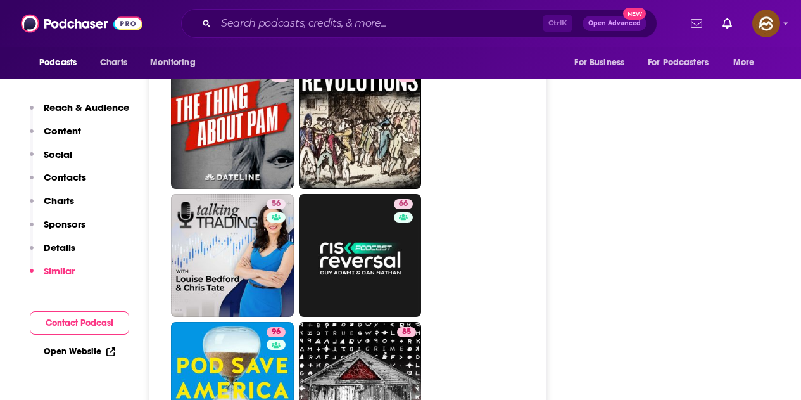
scroll to position [4688, 0]
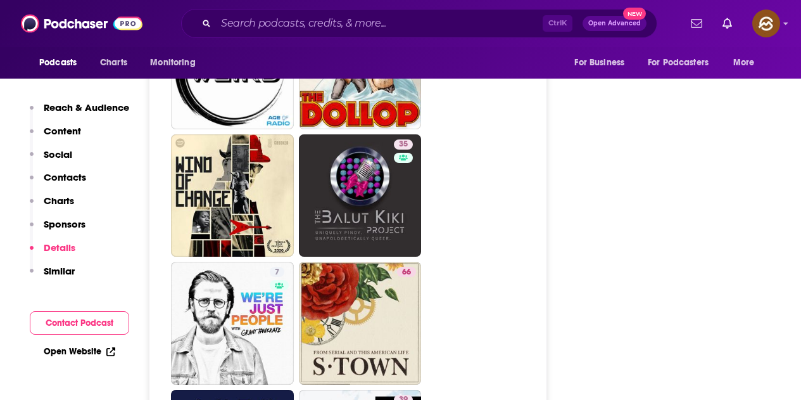
scroll to position [6589, 0]
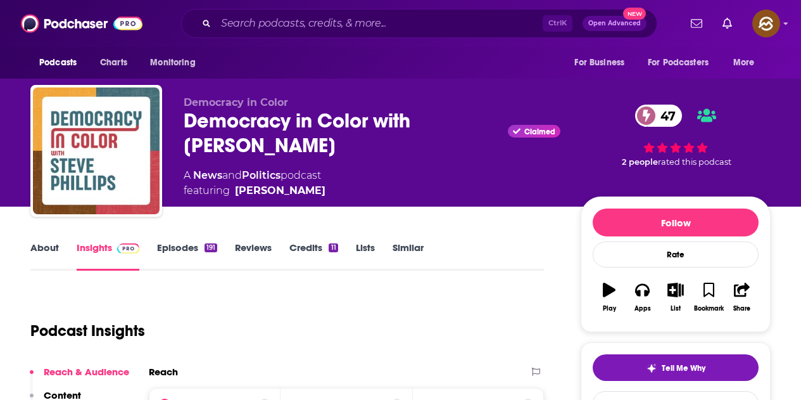
drag, startPoint x: 241, startPoint y: 141, endPoint x: 253, endPoint y: 145, distance: 12.2
click at [253, 145] on div "Democracy in Color with Steve Phillips Claimed 47" at bounding box center [372, 132] width 377 height 49
click at [647, 284] on icon "button" at bounding box center [642, 290] width 14 height 14
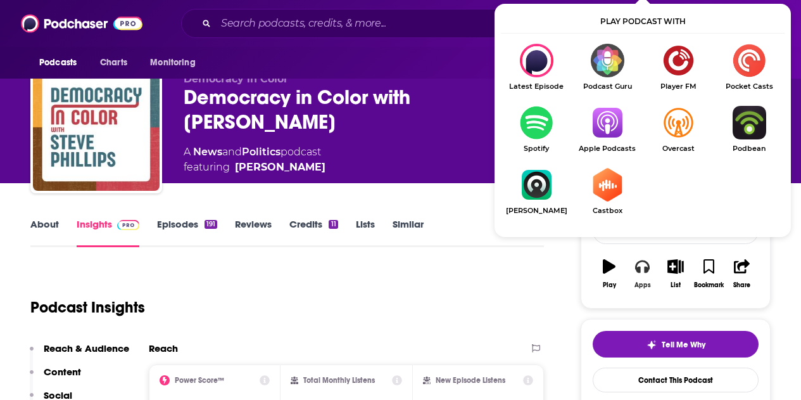
scroll to position [63, 0]
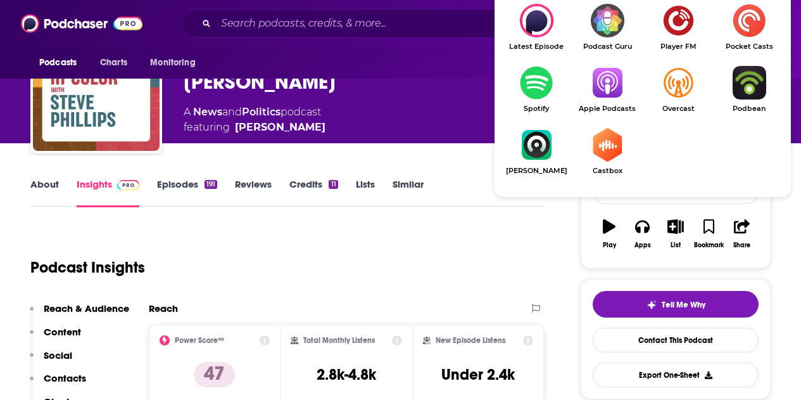
click at [608, 96] on img "Show Listen On dropdown" at bounding box center [607, 83] width 71 height 34
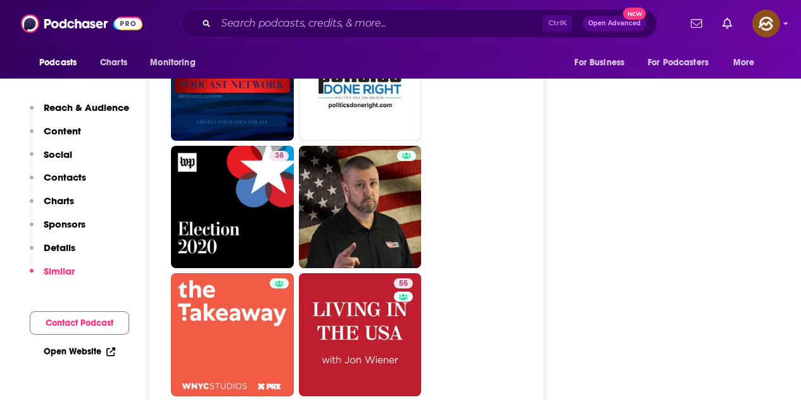
scroll to position [3421, 0]
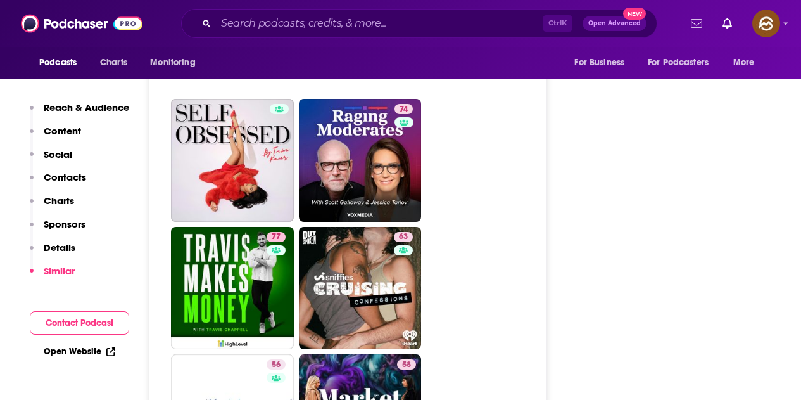
scroll to position [2914, 0]
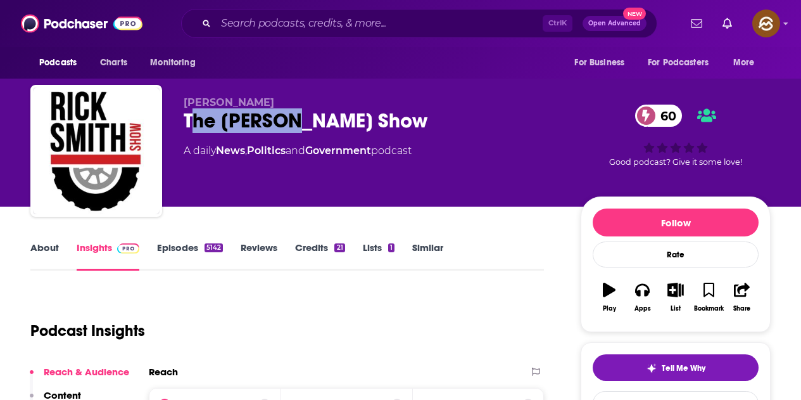
drag, startPoint x: 190, startPoint y: 119, endPoint x: 295, endPoint y: 118, distance: 105.2
click at [295, 118] on div "The Rick Smith Show 60" at bounding box center [372, 120] width 377 height 25
drag, startPoint x: 312, startPoint y: 124, endPoint x: 367, endPoint y: 123, distance: 55.8
click at [367, 123] on div "The Rick Smith Show 60" at bounding box center [372, 120] width 377 height 25
click at [440, 123] on div "The Rick Smith Show 60" at bounding box center [372, 120] width 377 height 25
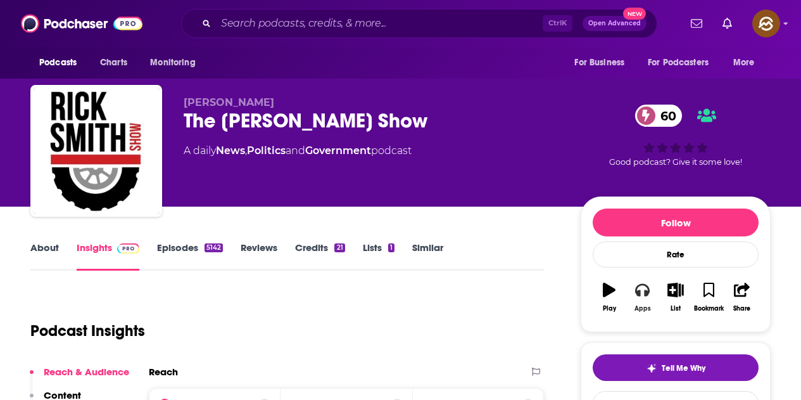
click at [642, 298] on button "Apps" at bounding box center [642, 297] width 33 height 46
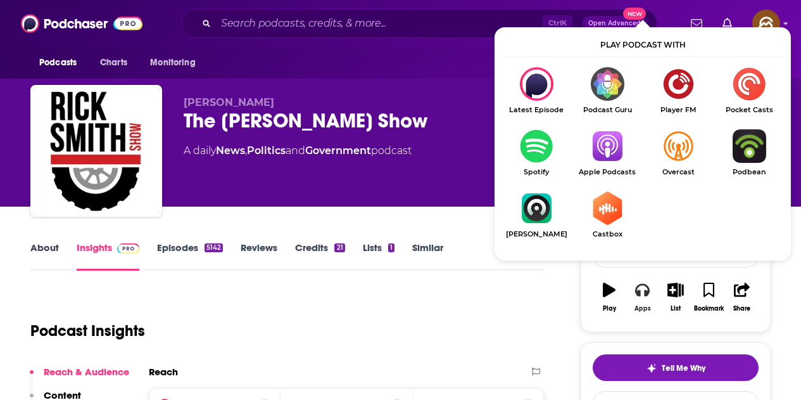
scroll to position [63, 0]
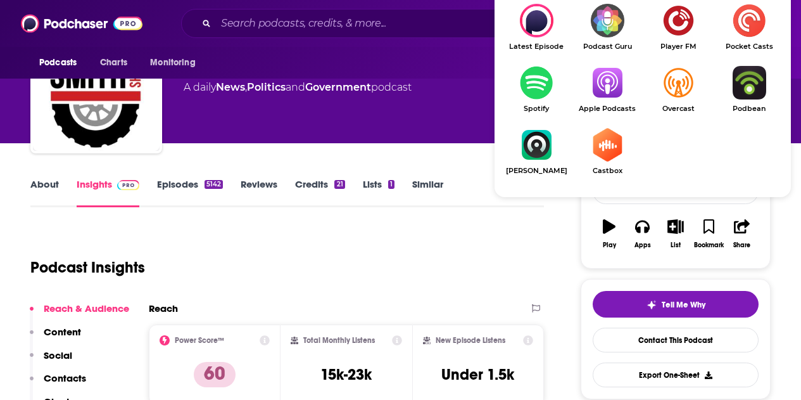
click at [609, 101] on link "Apple Podcasts" at bounding box center [607, 89] width 71 height 47
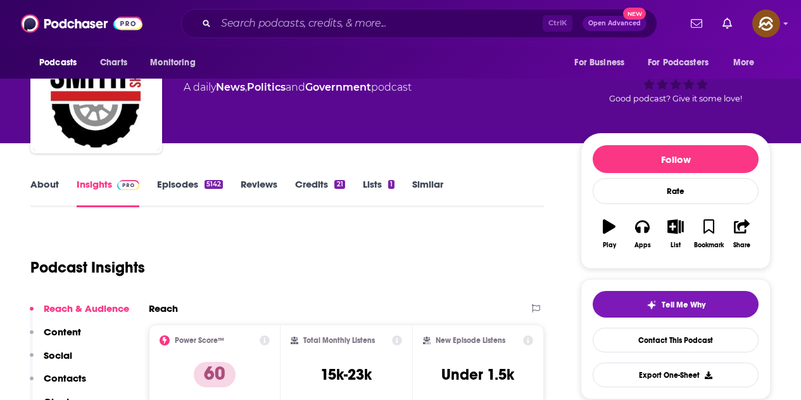
scroll to position [0, 0]
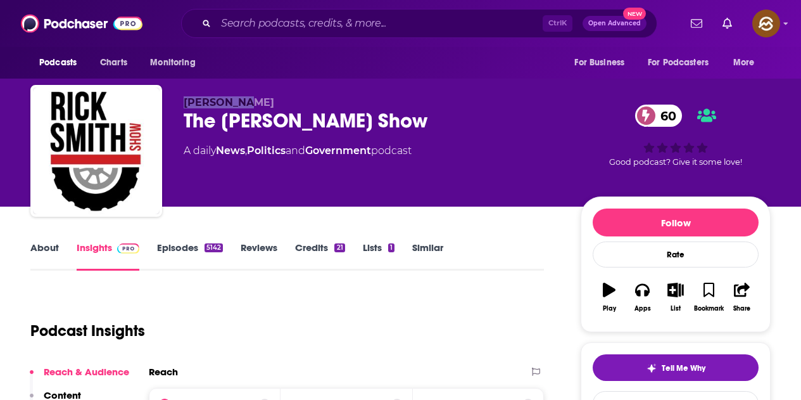
drag, startPoint x: 183, startPoint y: 100, endPoint x: 258, endPoint y: 100, distance: 74.8
click at [258, 100] on div "Rick Smith The Rick Smith Show 60 A daily News , Politics and Government podcas…" at bounding box center [400, 153] width 741 height 137
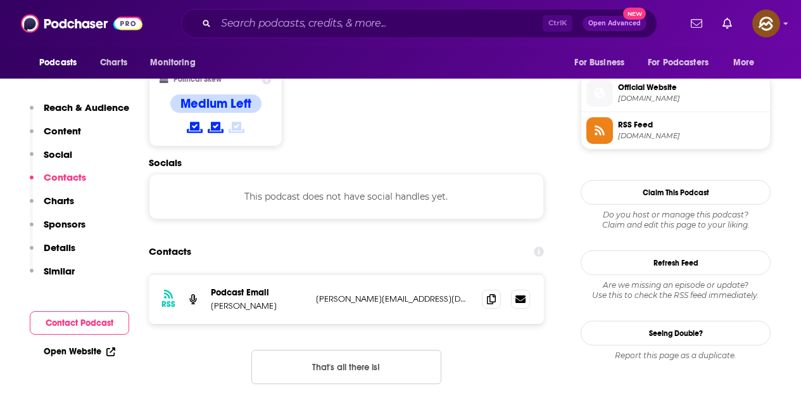
scroll to position [1077, 0]
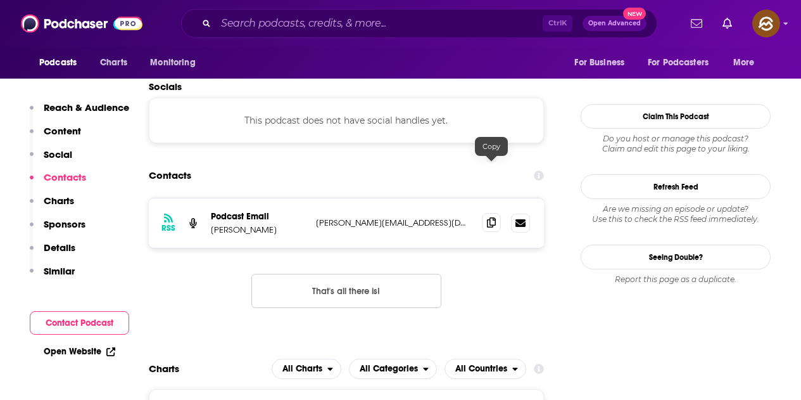
click at [495, 217] on icon at bounding box center [491, 222] width 9 height 10
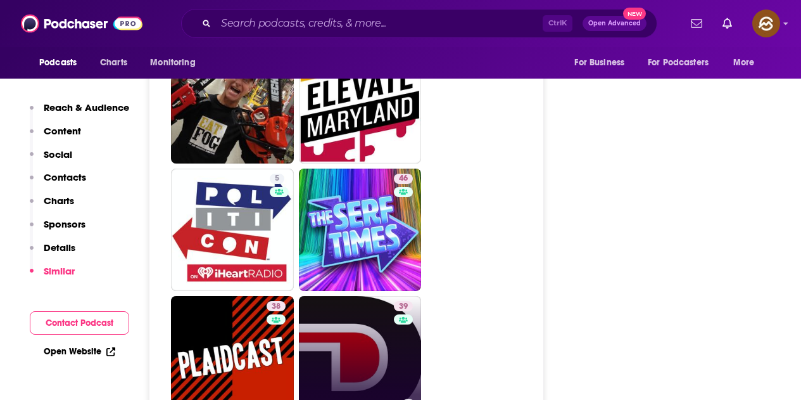
scroll to position [3295, 0]
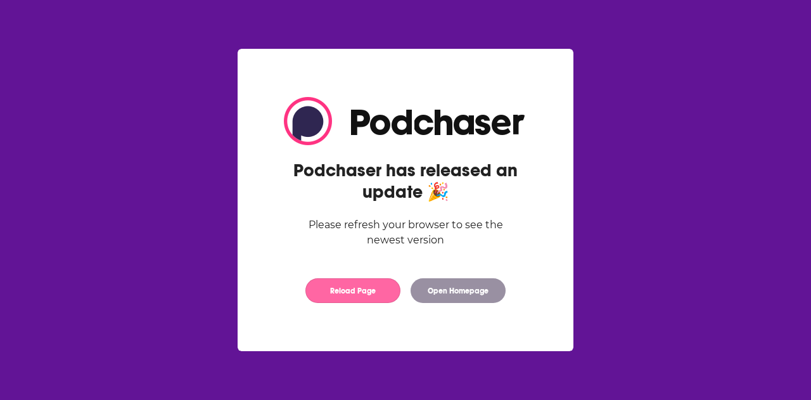
click at [367, 300] on button "Reload Page" at bounding box center [352, 290] width 95 height 25
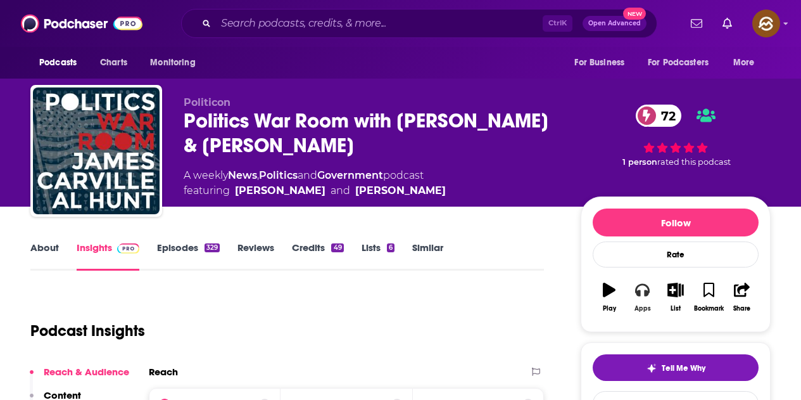
click at [648, 284] on icon "button" at bounding box center [642, 290] width 14 height 13
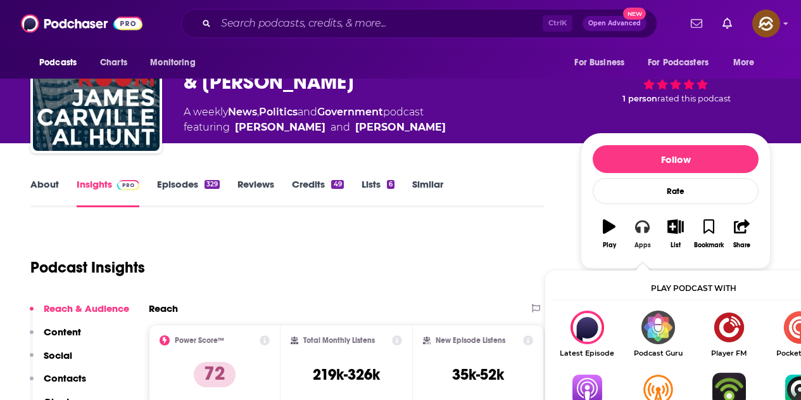
scroll to position [127, 0]
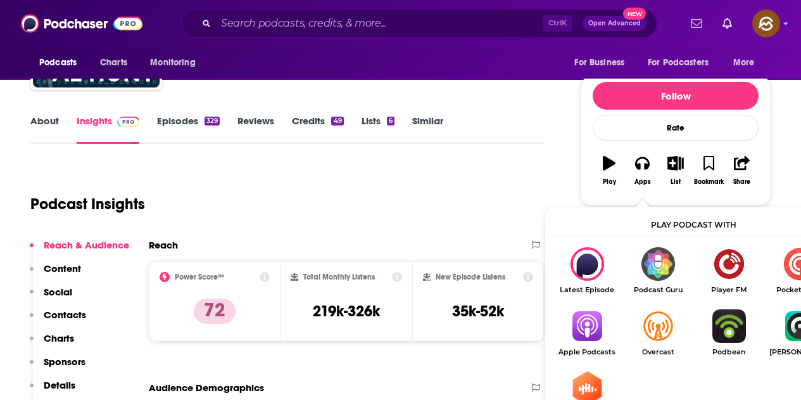
click at [597, 324] on img "Show Listen On dropdown" at bounding box center [587, 326] width 71 height 34
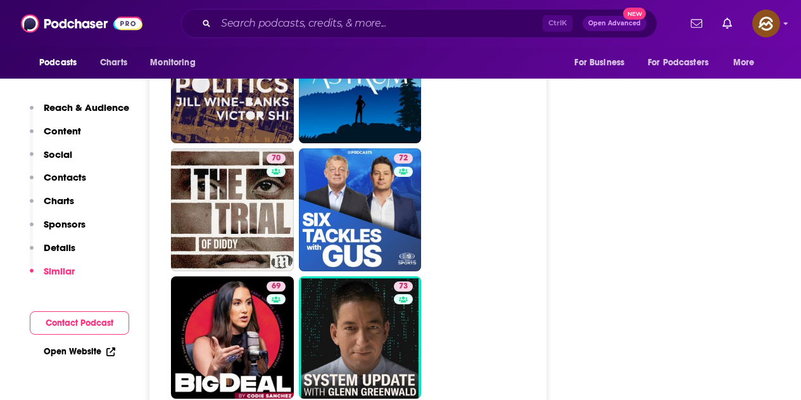
scroll to position [3991, 0]
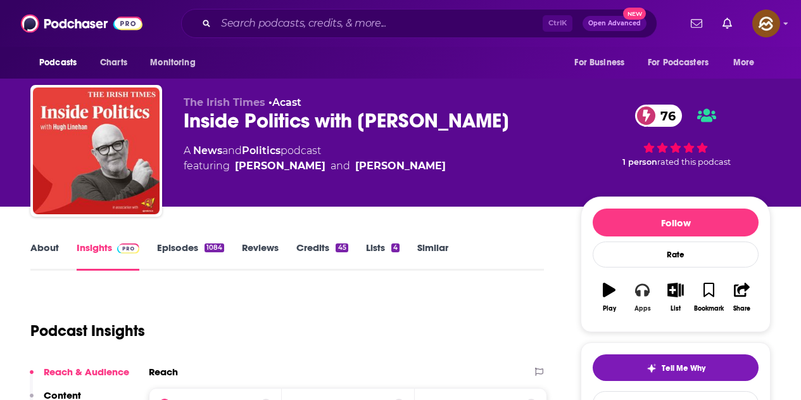
click at [649, 300] on button "Apps" at bounding box center [642, 297] width 33 height 46
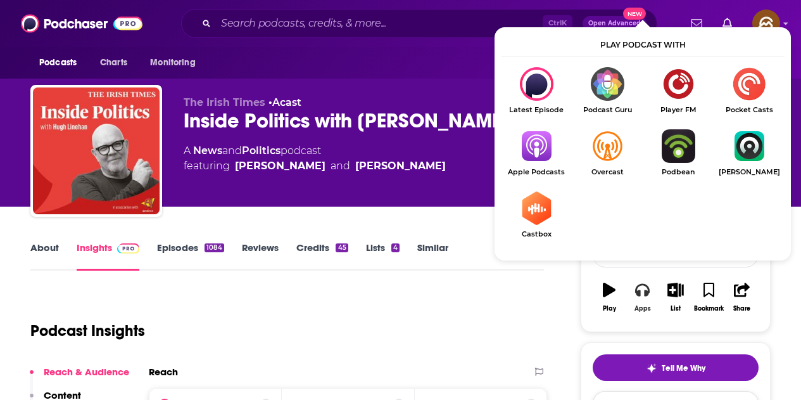
scroll to position [63, 0]
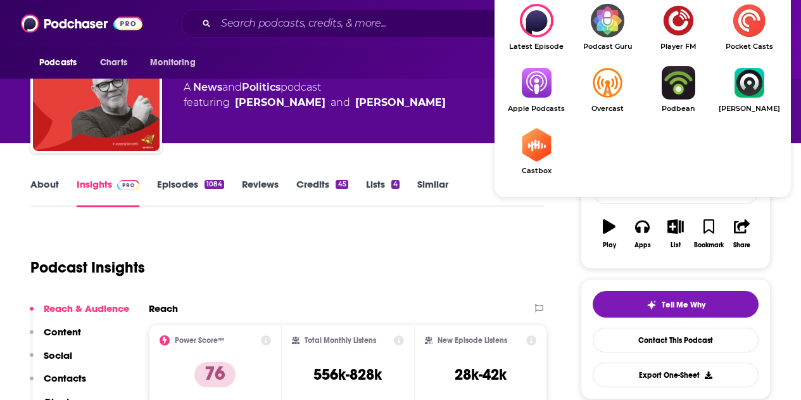
click at [546, 96] on img "Show Listen On dropdown" at bounding box center [536, 83] width 71 height 34
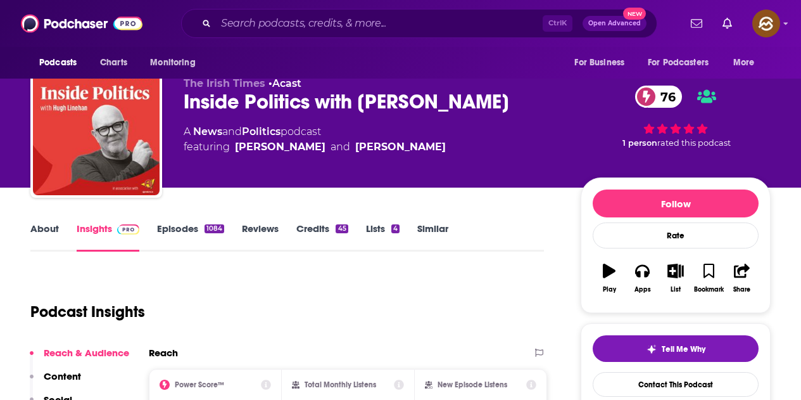
scroll to position [0, 0]
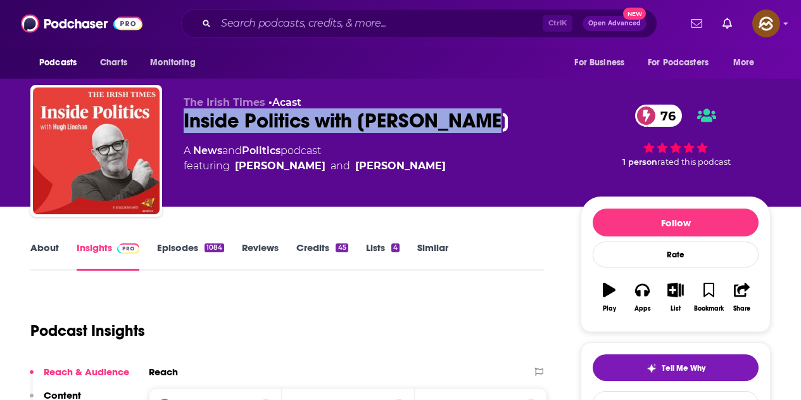
drag, startPoint x: 185, startPoint y: 117, endPoint x: 491, endPoint y: 117, distance: 306.0
click at [491, 117] on div "Inside Politics with Hugh Linehan 76" at bounding box center [372, 120] width 377 height 25
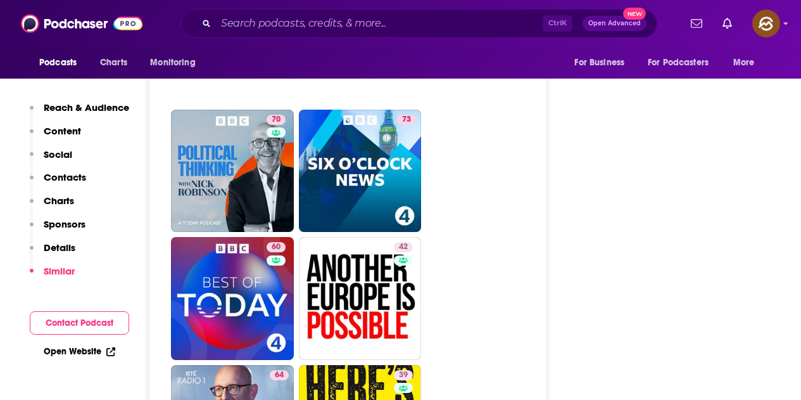
scroll to position [4055, 0]
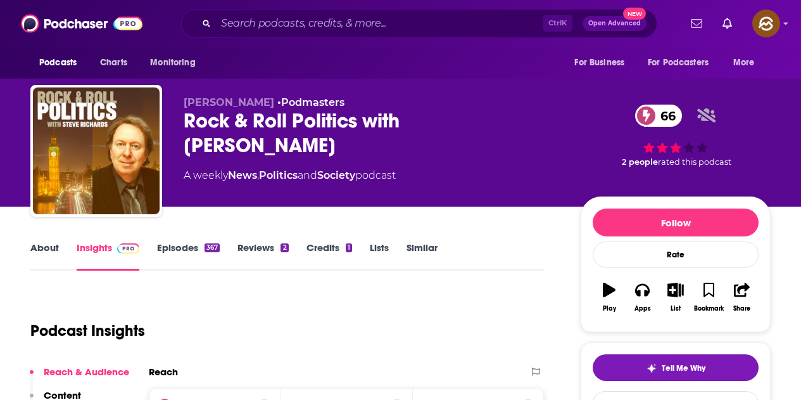
drag, startPoint x: 305, startPoint y: 120, endPoint x: 539, endPoint y: 120, distance: 234.4
click at [539, 120] on div "Rock & Roll Politics with Steve Richards 66" at bounding box center [372, 132] width 377 height 49
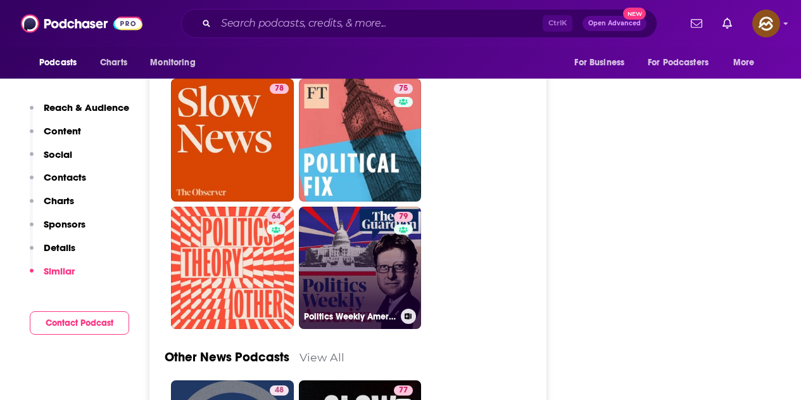
scroll to position [4055, 0]
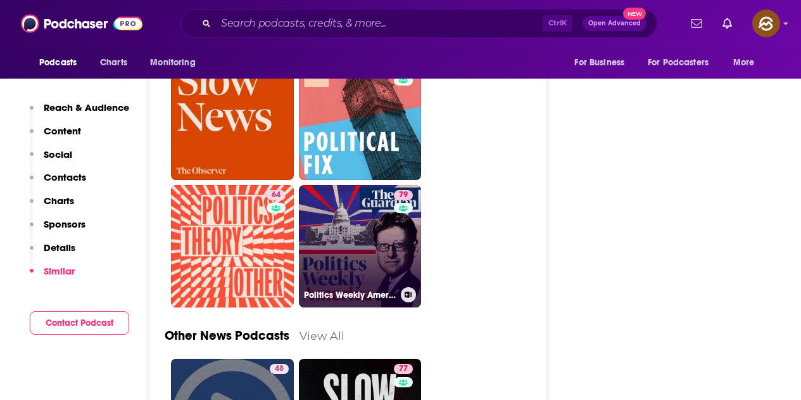
click at [363, 188] on link "79 Politics Weekly America" at bounding box center [360, 246] width 123 height 123
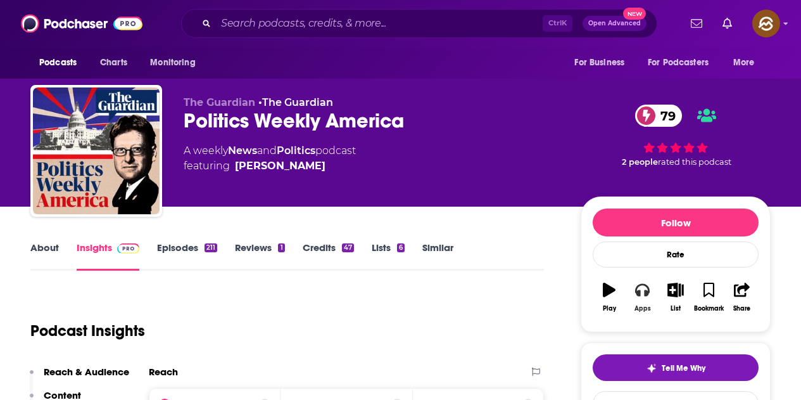
click at [648, 297] on icon "button" at bounding box center [642, 290] width 14 height 14
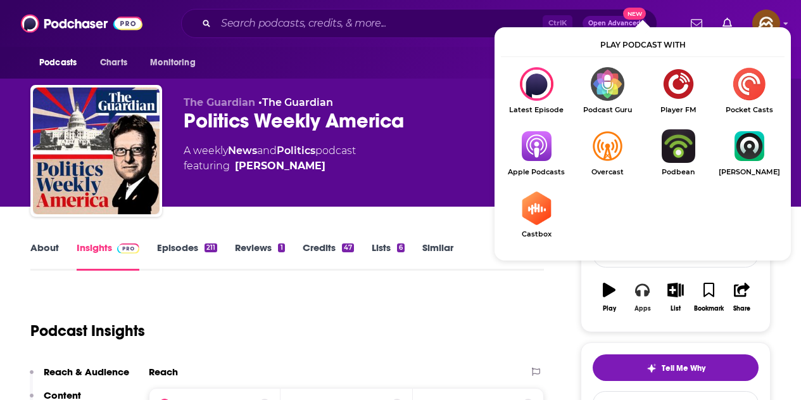
scroll to position [63, 0]
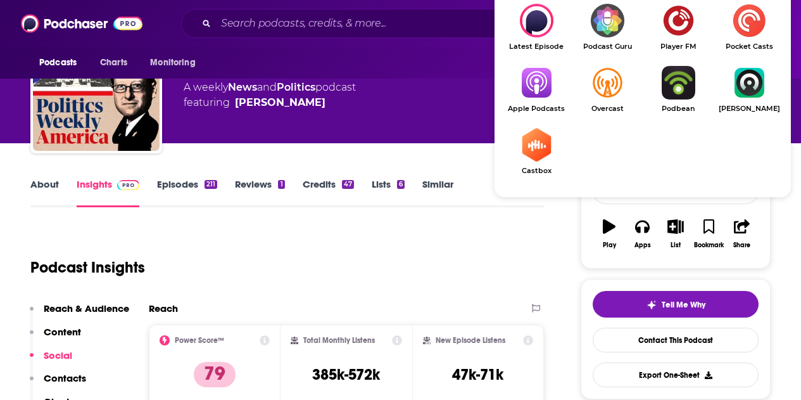
click at [540, 84] on img "Show Listen On dropdown" at bounding box center [536, 83] width 71 height 34
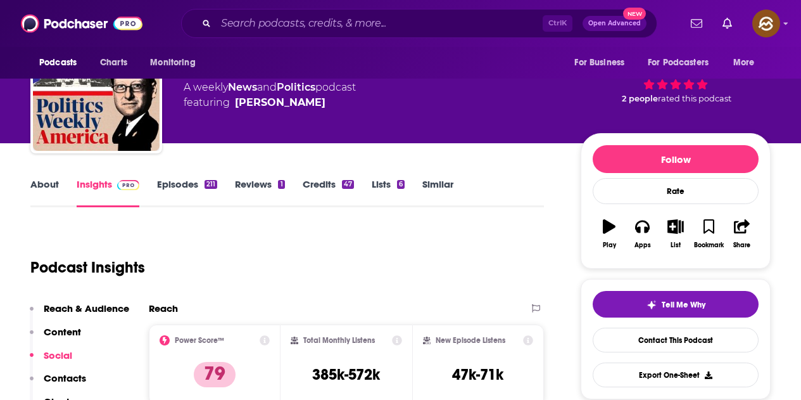
scroll to position [0, 0]
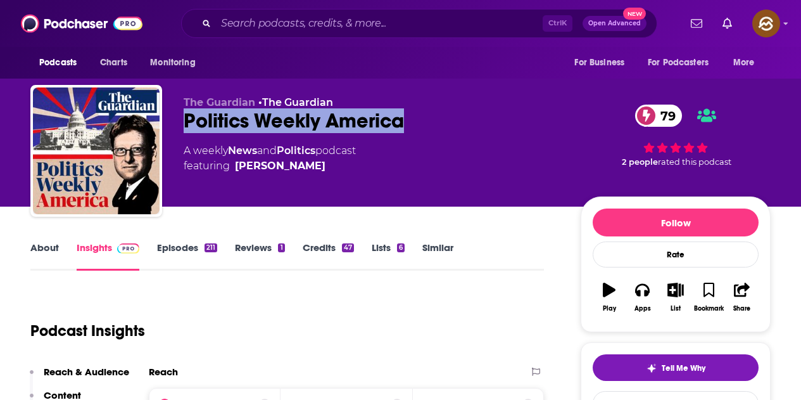
drag, startPoint x: 186, startPoint y: 124, endPoint x: 401, endPoint y: 122, distance: 215.4
click at [401, 122] on div "Politics Weekly America 79" at bounding box center [372, 120] width 377 height 25
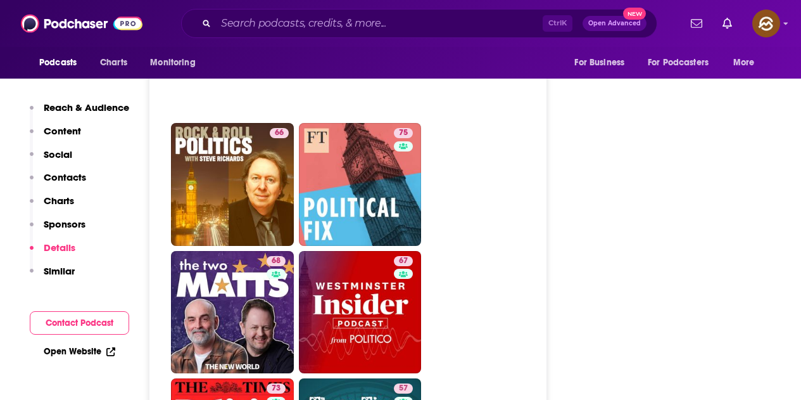
scroll to position [4182, 0]
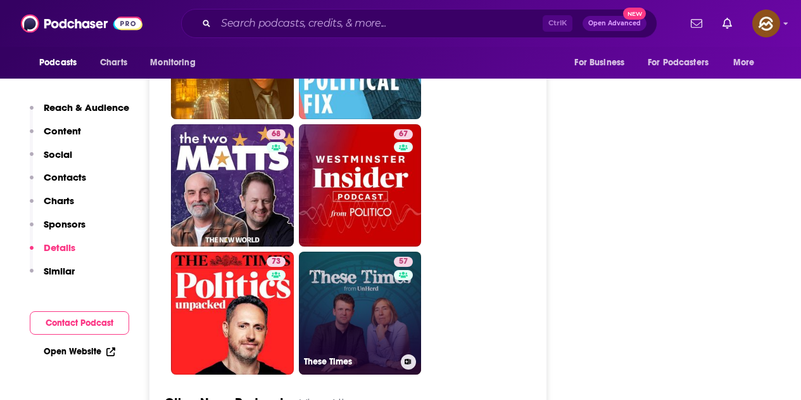
click at [373, 252] on link "57 These Times" at bounding box center [360, 313] width 123 height 123
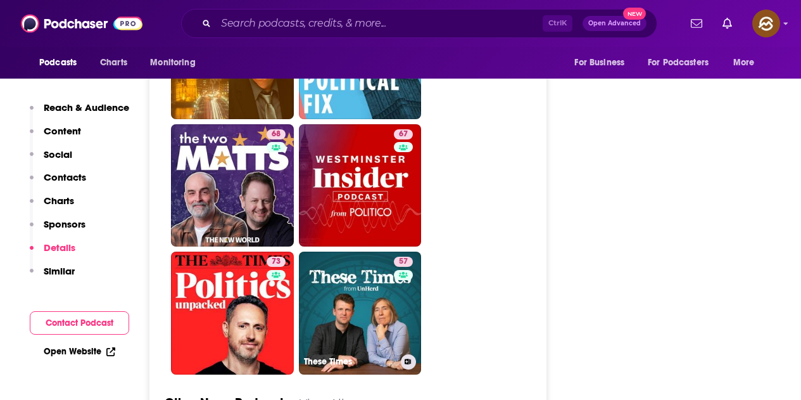
type input "https://www.podchaser.com/podcasts/these-times-5315906"
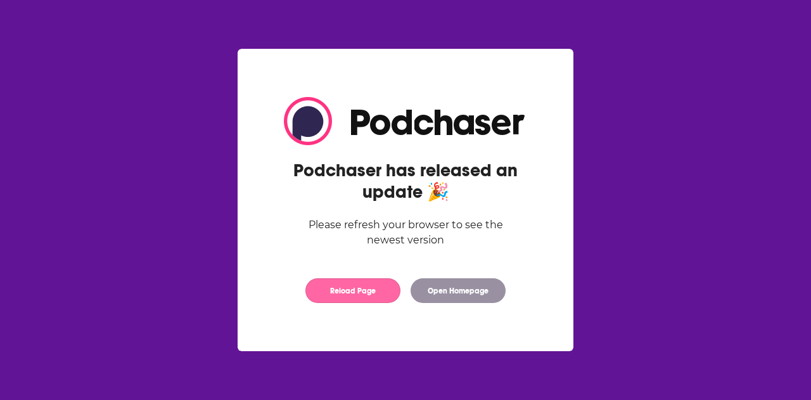
click at [361, 292] on button "Reload Page" at bounding box center [352, 290] width 95 height 25
click at [352, 290] on button "Reload Page" at bounding box center [352, 290] width 95 height 25
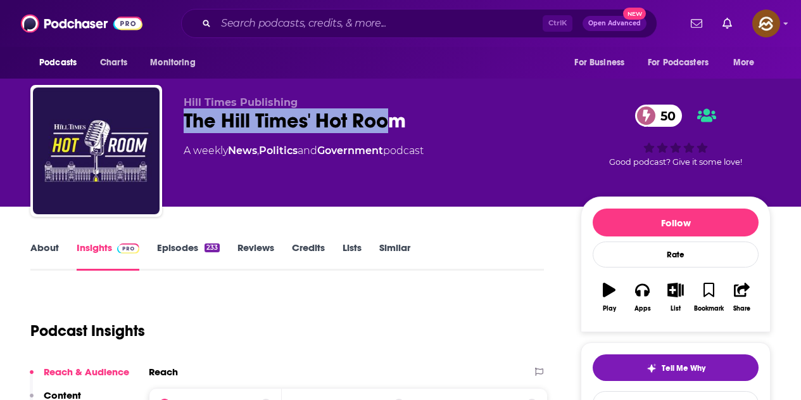
click at [405, 126] on div "The Hill Times' Hot Room 50" at bounding box center [372, 120] width 377 height 25
click at [653, 294] on button "Apps" at bounding box center [642, 297] width 33 height 46
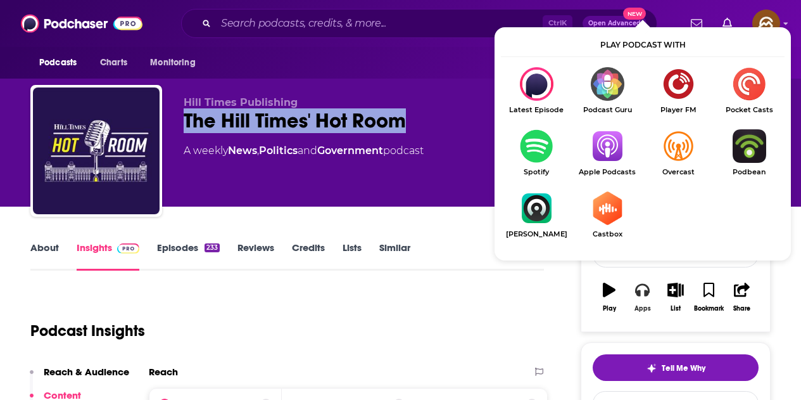
scroll to position [127, 0]
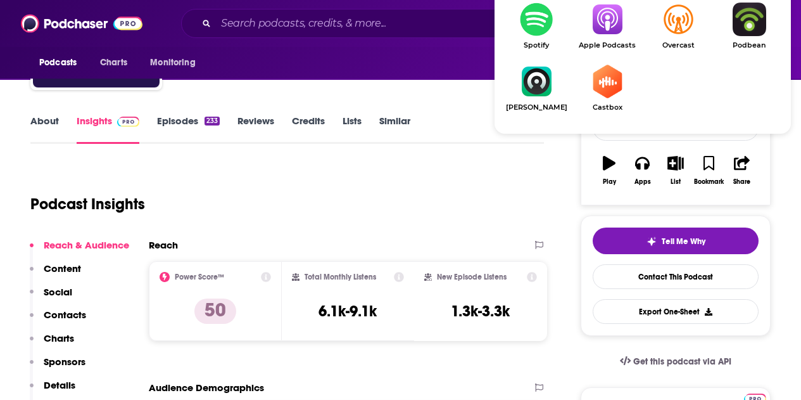
click at [599, 16] on img "Show Listen On dropdown" at bounding box center [607, 20] width 71 height 34
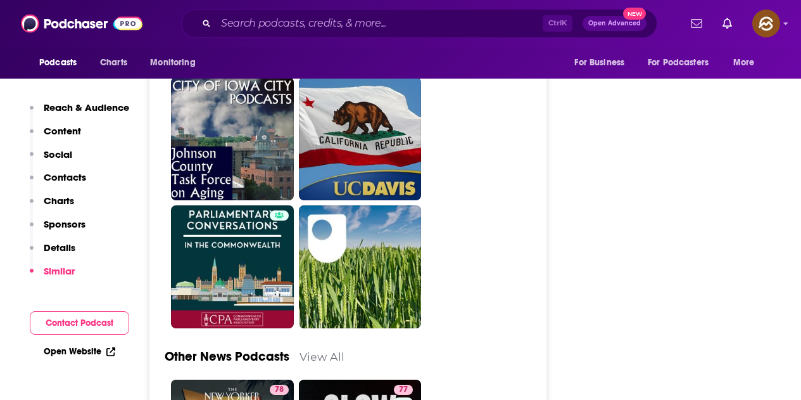
scroll to position [3358, 0]
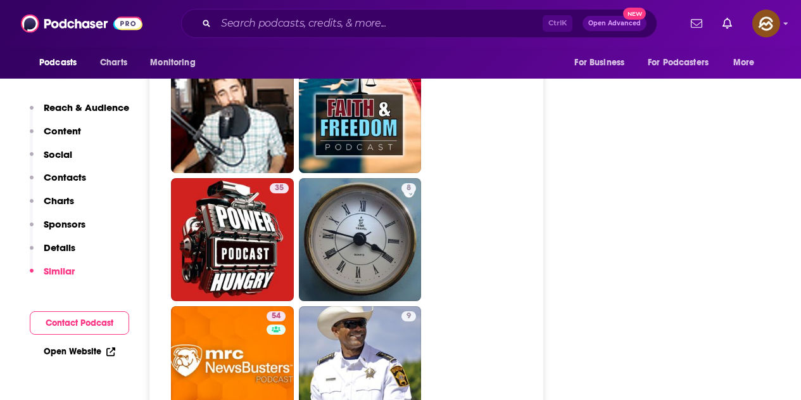
scroll to position [3358, 0]
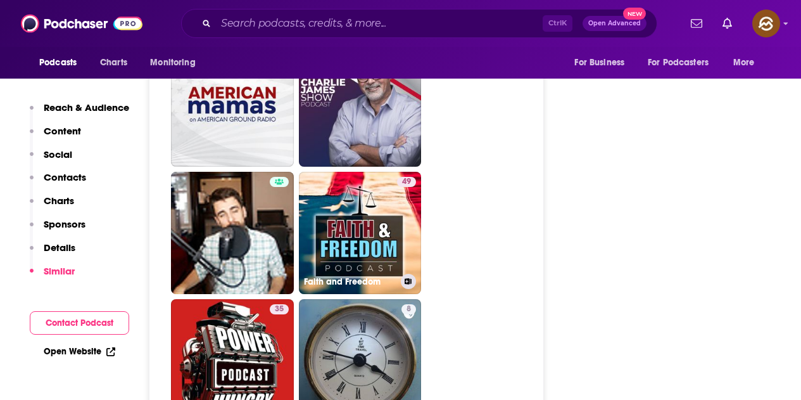
click at [366, 172] on link "49 Faith and Freedom" at bounding box center [360, 233] width 123 height 123
type input "https://www.podchaser.com/podcasts/faith-and-freedom-227902"
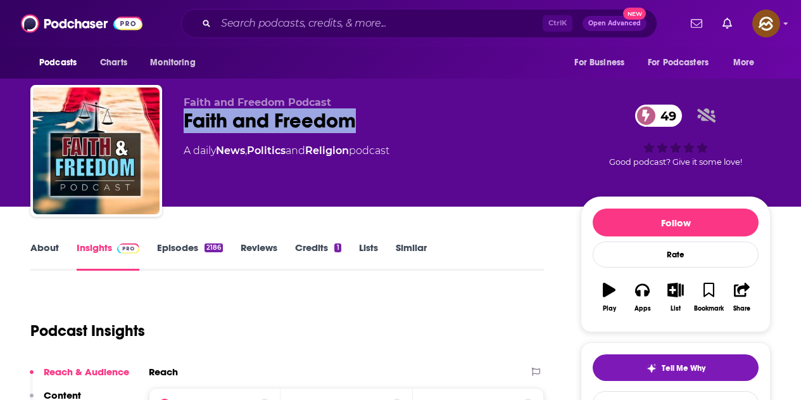
drag, startPoint x: 208, startPoint y: 117, endPoint x: 357, endPoint y: 117, distance: 149.5
click at [357, 117] on div "Faith and Freedom Podcast Faith and Freedom 49 A daily News , Politics and Reli…" at bounding box center [400, 153] width 741 height 137
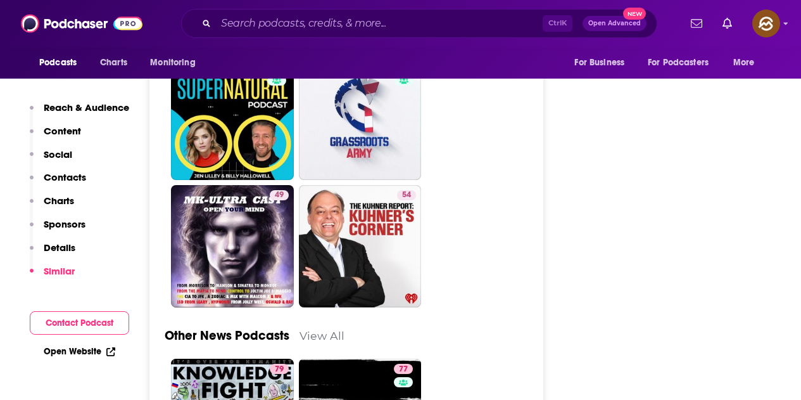
scroll to position [3295, 0]
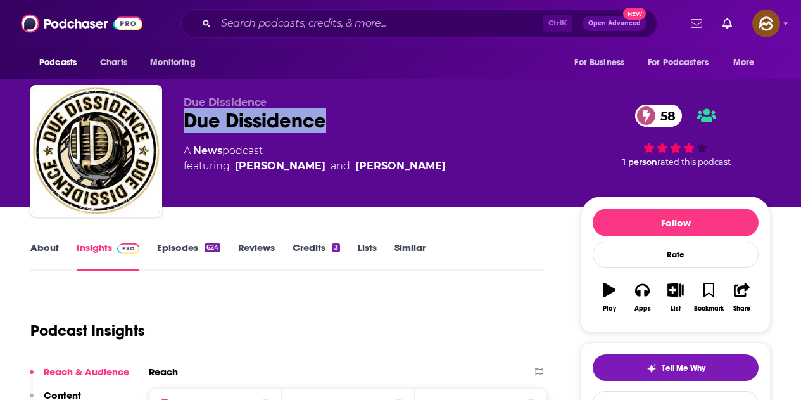
drag, startPoint x: 186, startPoint y: 122, endPoint x: 324, endPoint y: 118, distance: 137.6
click at [324, 118] on div "Due Dissidence 58" at bounding box center [372, 120] width 377 height 25
click at [649, 305] on div "Apps" at bounding box center [643, 309] width 16 height 8
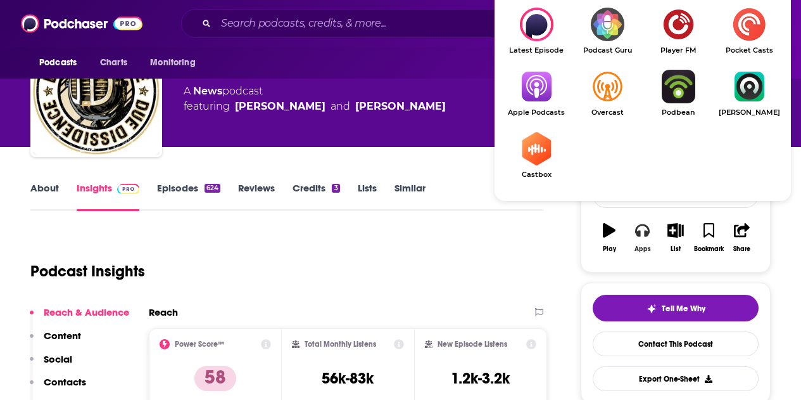
scroll to position [63, 0]
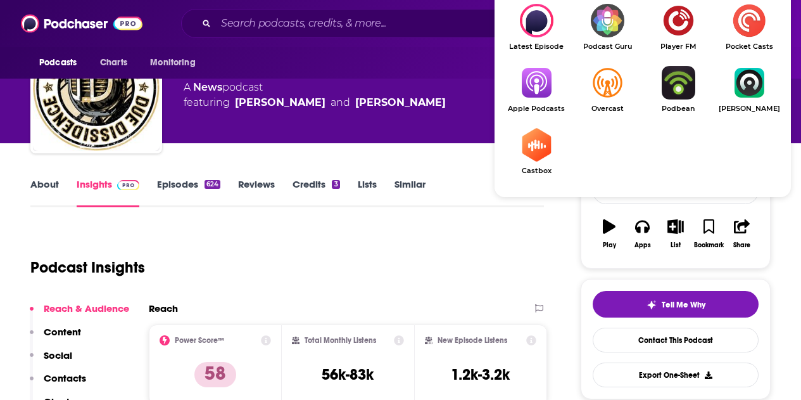
click at [526, 91] on img "Show Listen On dropdown" at bounding box center [536, 83] width 71 height 34
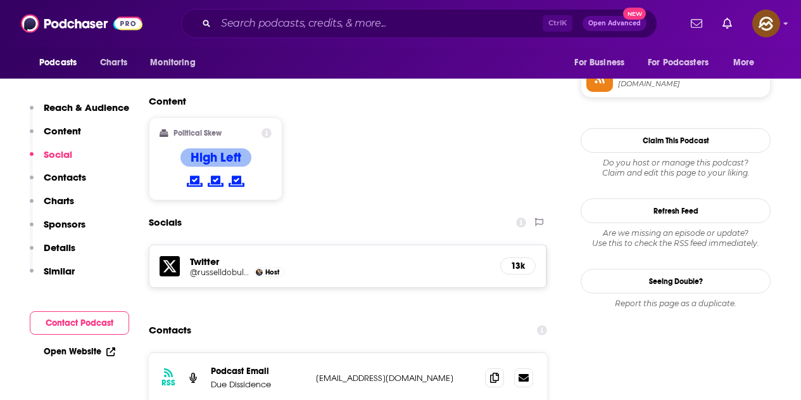
scroll to position [1014, 0]
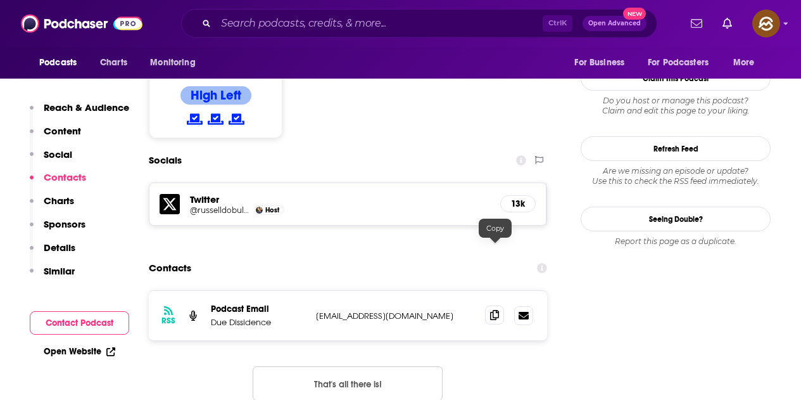
click at [499, 310] on icon at bounding box center [494, 315] width 9 height 10
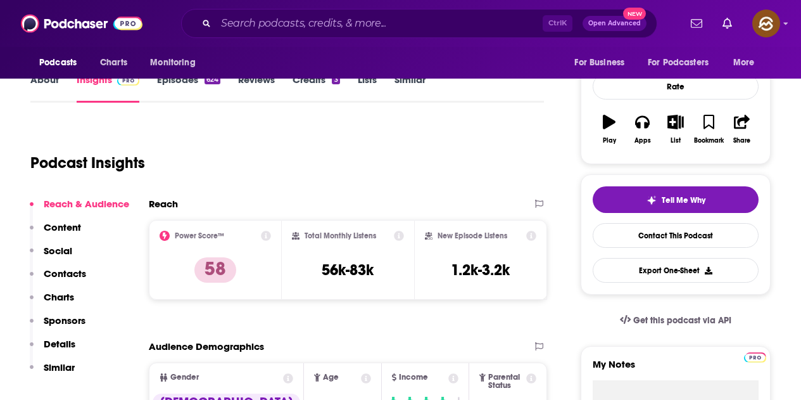
scroll to position [317, 0]
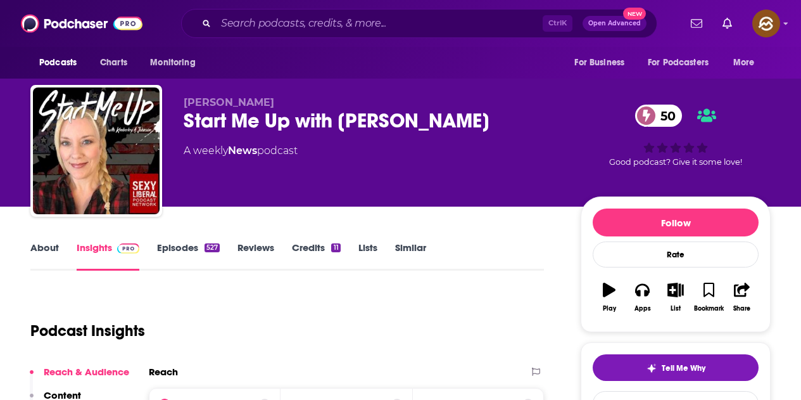
drag, startPoint x: 186, startPoint y: 117, endPoint x: 537, endPoint y: 118, distance: 351.0
click at [537, 118] on div "Start Me Up with Kimberley A. Johnson 50" at bounding box center [372, 120] width 377 height 25
click at [632, 292] on button "Apps" at bounding box center [642, 297] width 33 height 46
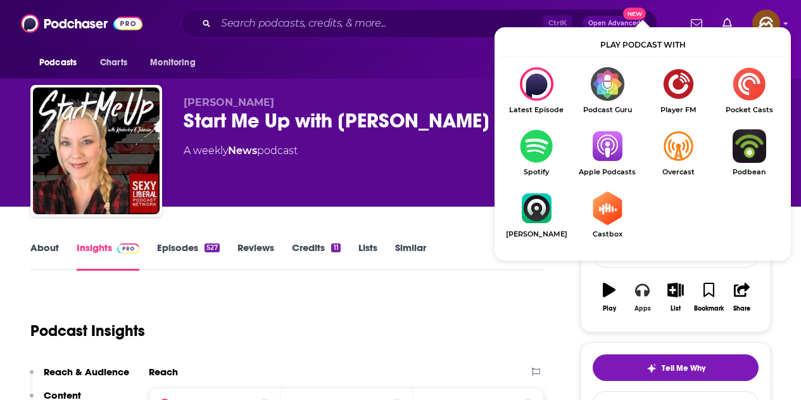
scroll to position [63, 0]
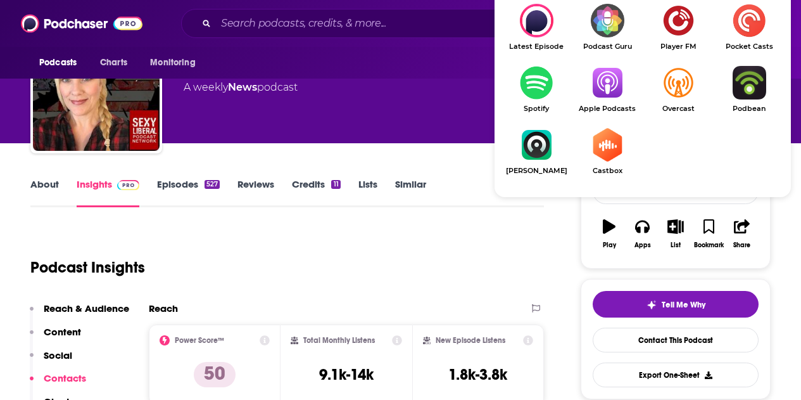
click at [603, 97] on img "Show Listen On dropdown" at bounding box center [607, 83] width 71 height 34
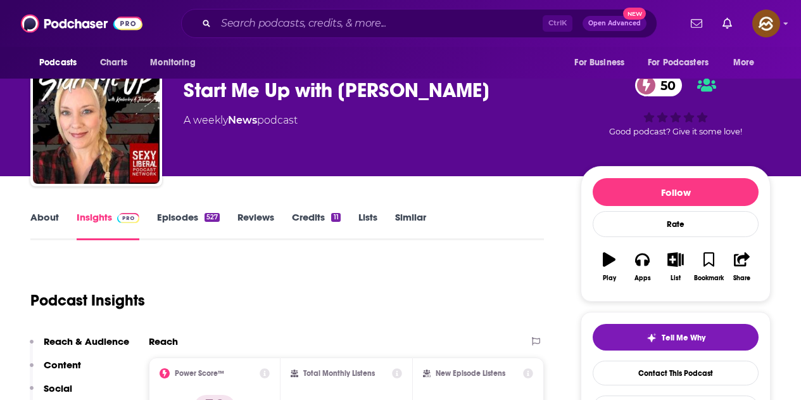
scroll to position [0, 0]
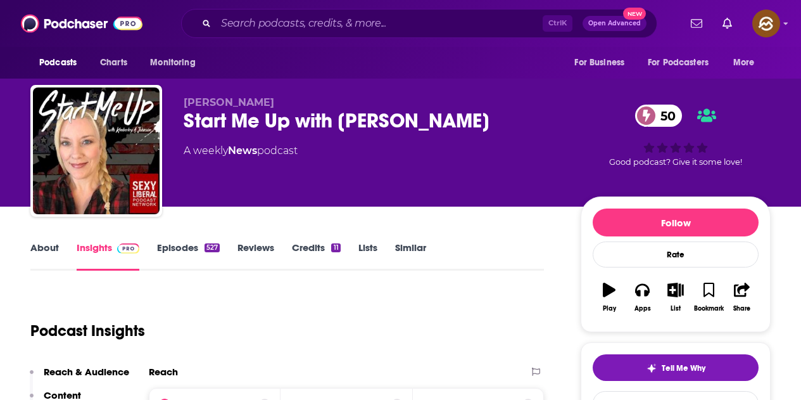
click at [356, 78] on div "Podcasts Charts Monitoring For Business For Podcasters More" at bounding box center [400, 63] width 801 height 32
drag, startPoint x: 186, startPoint y: 99, endPoint x: 299, endPoint y: 101, distance: 112.8
click at [274, 101] on span "Kimberley A. Johnson" at bounding box center [229, 102] width 91 height 12
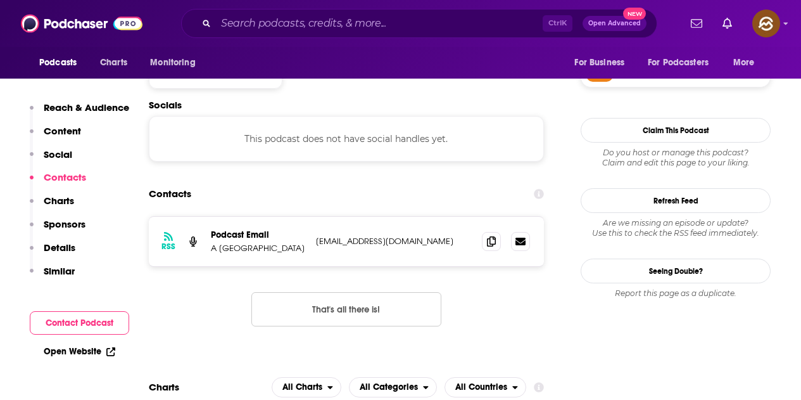
scroll to position [1077, 0]
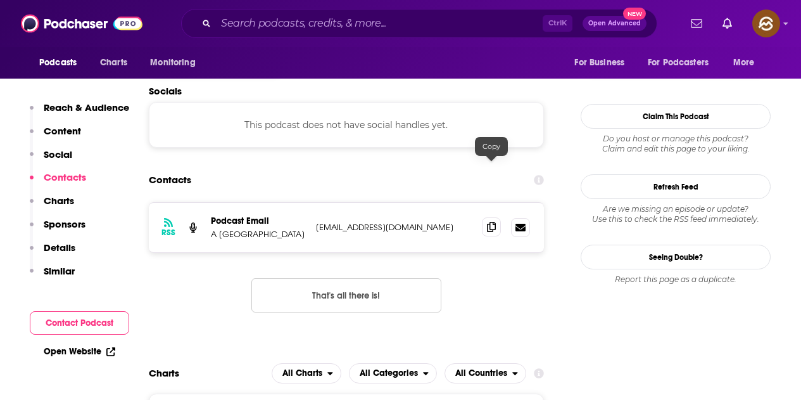
click at [490, 222] on icon at bounding box center [491, 227] width 9 height 10
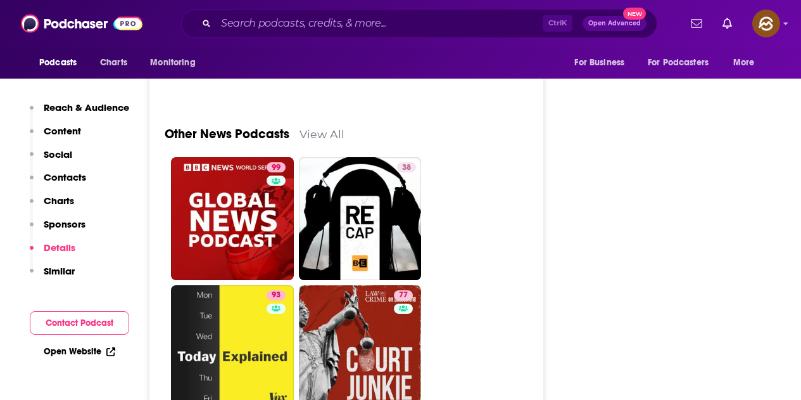
scroll to position [3548, 0]
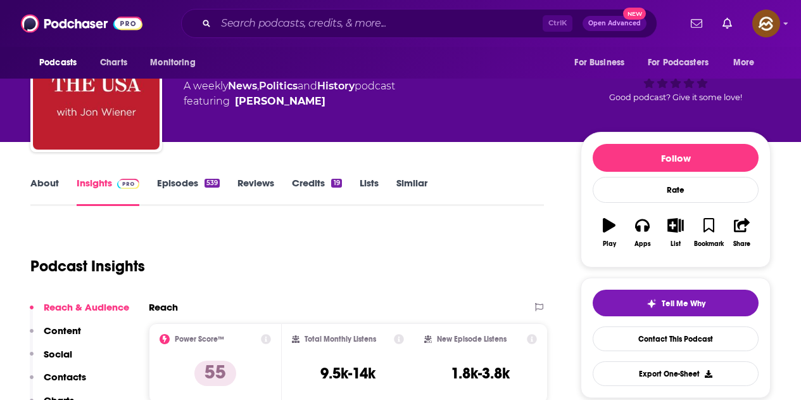
scroll to position [44, 0]
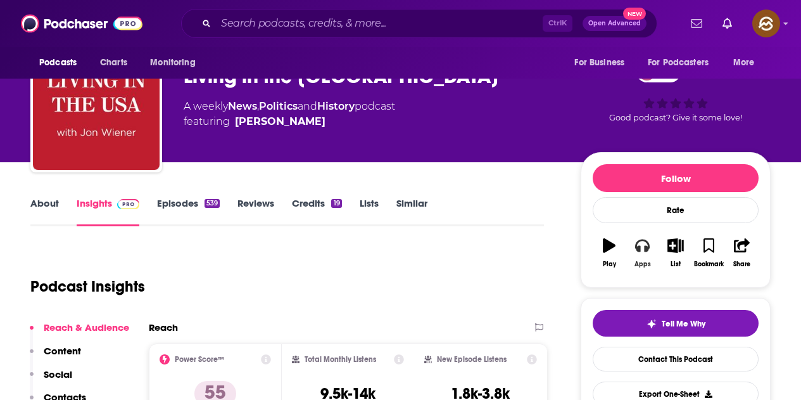
click at [645, 252] on icon "button" at bounding box center [642, 245] width 14 height 14
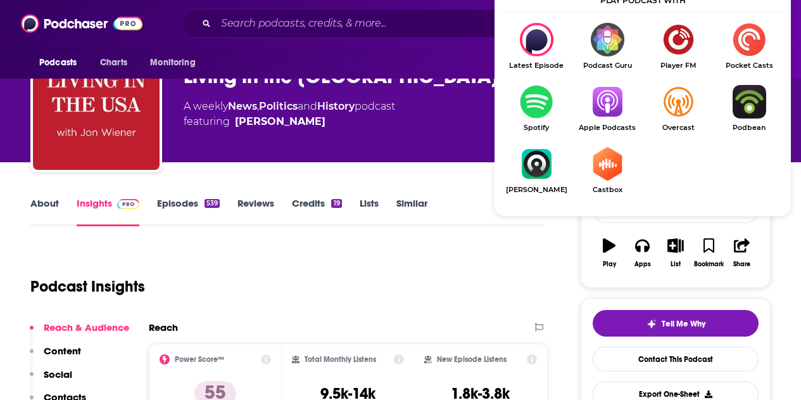
click at [620, 103] on img "Show Listen On dropdown" at bounding box center [607, 102] width 71 height 34
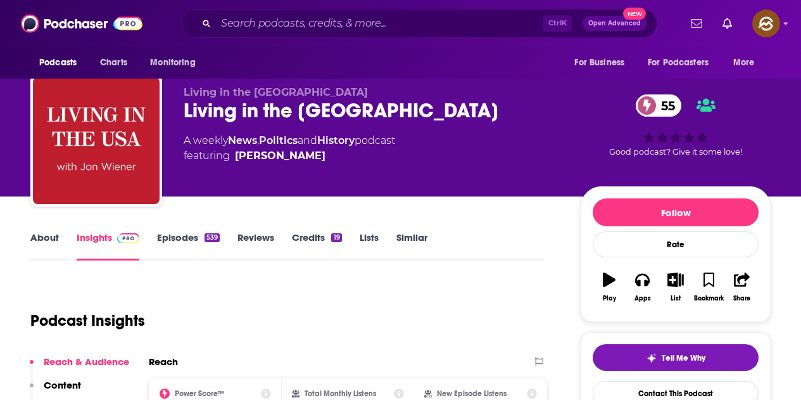
scroll to position [0, 0]
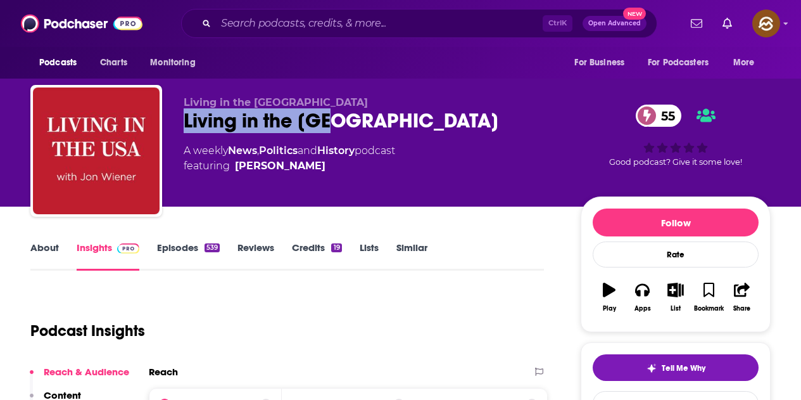
drag, startPoint x: 187, startPoint y: 123, endPoint x: 342, endPoint y: 123, distance: 155.2
click at [342, 123] on div "Living in the USA 55" at bounding box center [372, 120] width 377 height 25
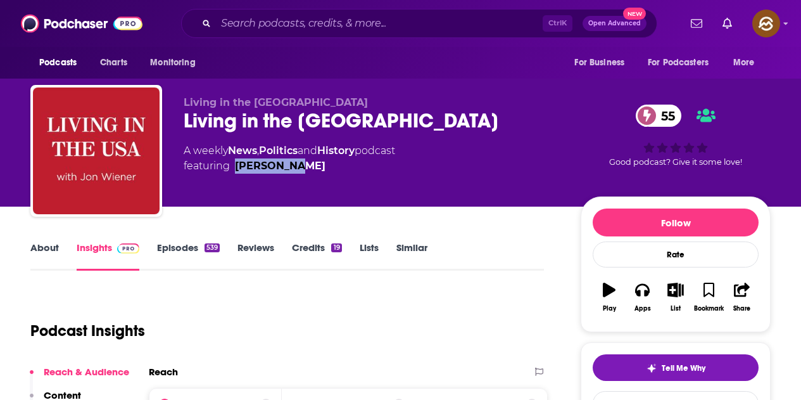
drag, startPoint x: 322, startPoint y: 177, endPoint x: 234, endPoint y: 175, distance: 88.7
click at [234, 175] on div "Living in the USA Living in the USA 55 A weekly News , Politics and History pod…" at bounding box center [372, 146] width 377 height 101
click at [284, 181] on div "Living in the USA Living in the USA 55 A weekly News , Politics and History pod…" at bounding box center [372, 146] width 377 height 101
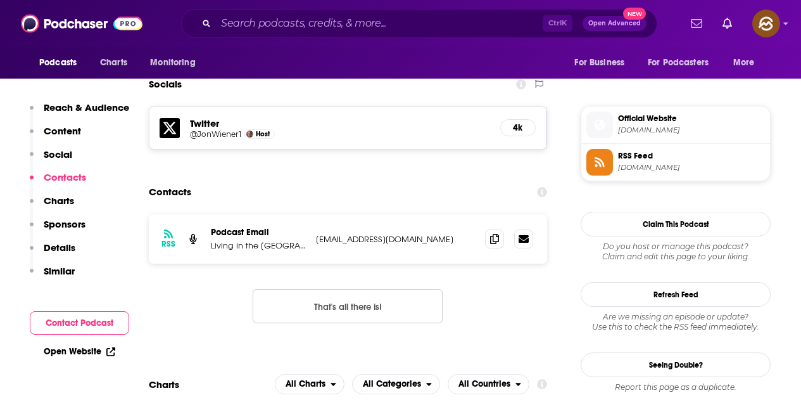
scroll to position [1140, 0]
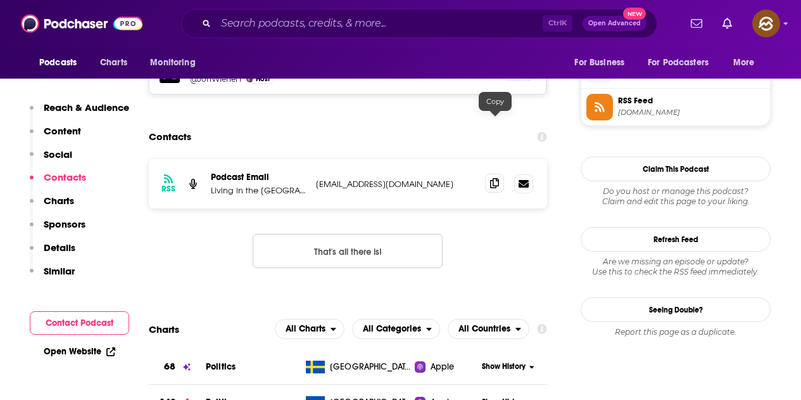
click at [497, 178] on icon at bounding box center [494, 183] width 9 height 10
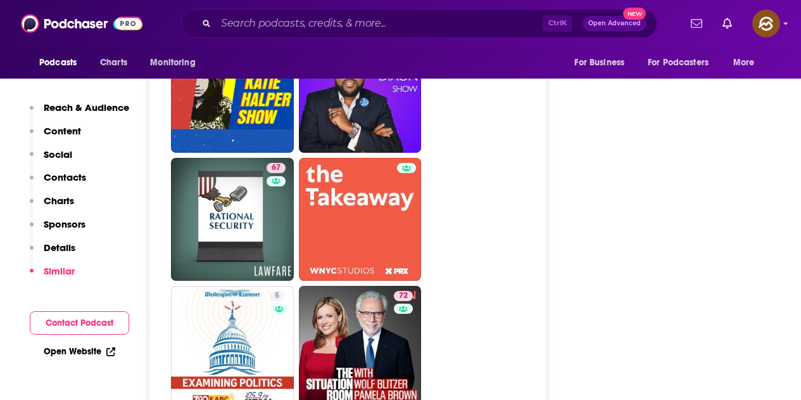
scroll to position [3421, 0]
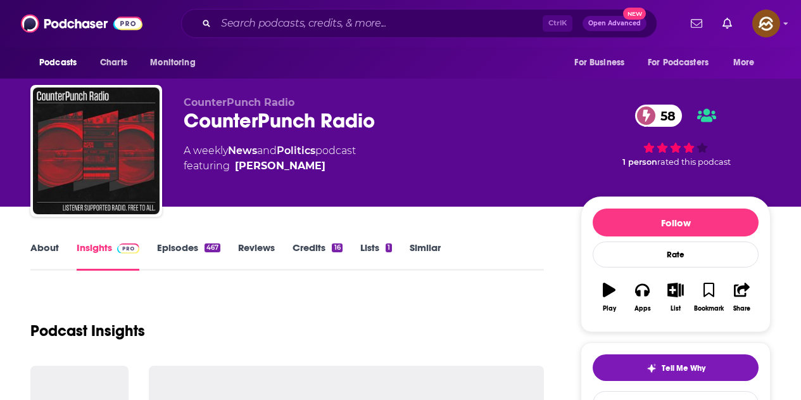
click at [373, 122] on div "CounterPunch Radio CounterPunch Radio 58 A weekly News and Politics podcast fea…" at bounding box center [400, 153] width 741 height 137
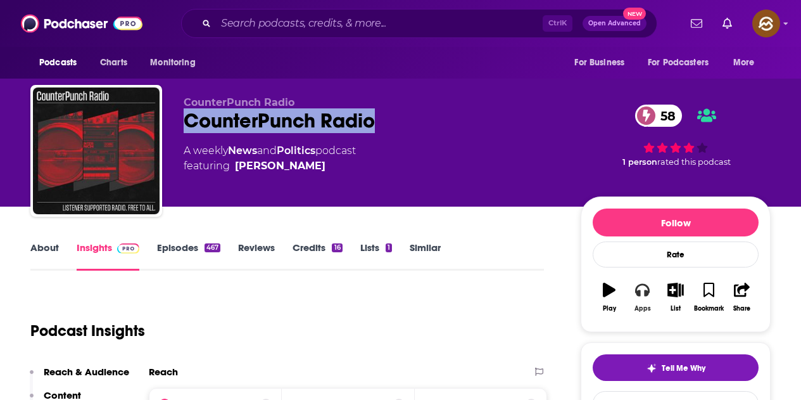
click at [648, 293] on icon "button" at bounding box center [642, 290] width 14 height 13
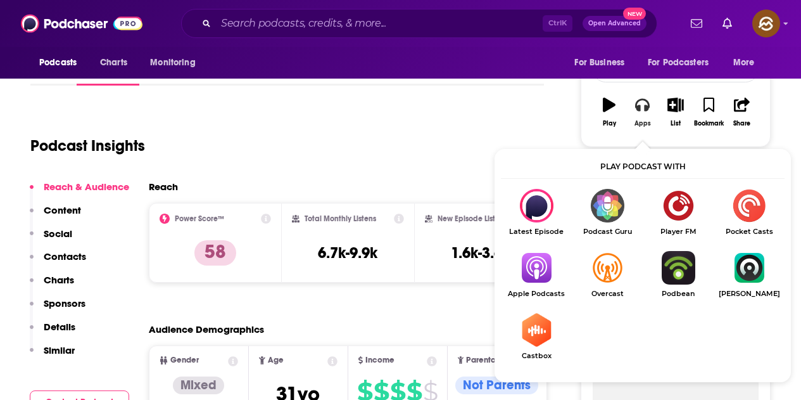
scroll to position [190, 0]
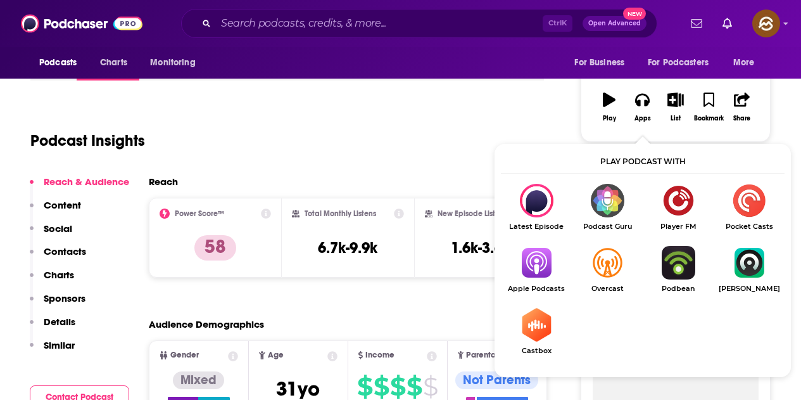
click at [548, 263] on img "Show Listen On dropdown" at bounding box center [536, 263] width 71 height 34
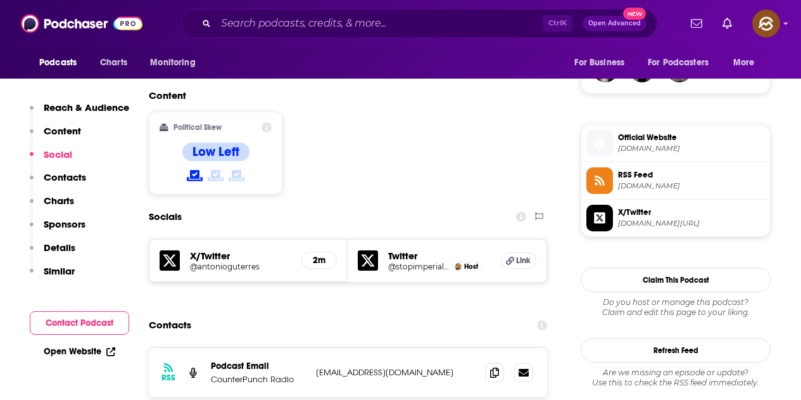
scroll to position [1014, 0]
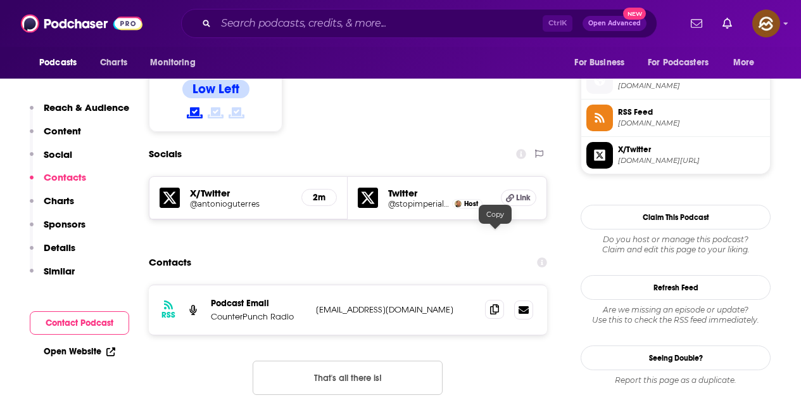
click at [496, 304] on icon at bounding box center [494, 309] width 9 height 10
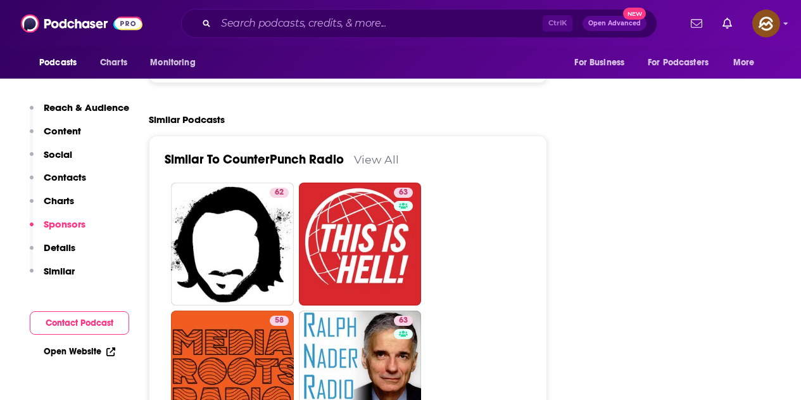
scroll to position [2027, 0]
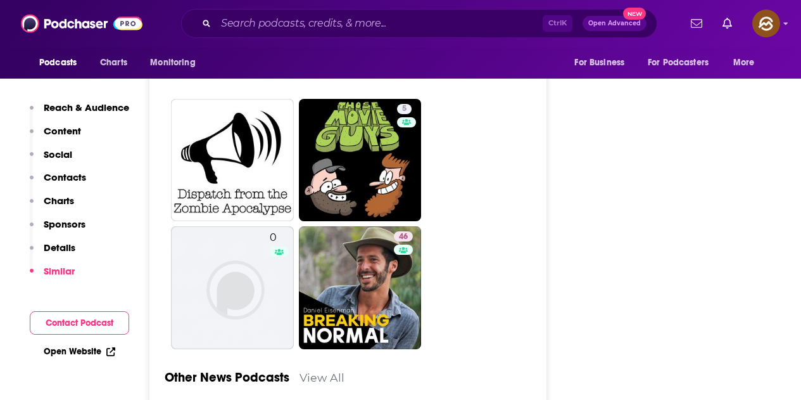
scroll to position [3485, 0]
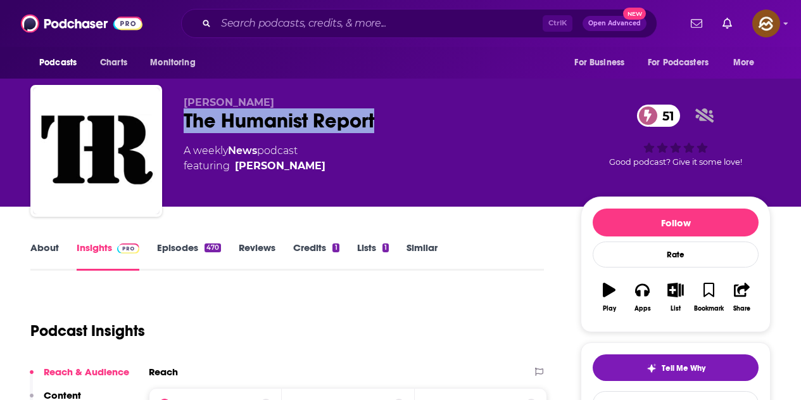
drag, startPoint x: 186, startPoint y: 118, endPoint x: 377, endPoint y: 124, distance: 190.8
click at [377, 124] on div "The Humanist Report 51" at bounding box center [372, 120] width 377 height 25
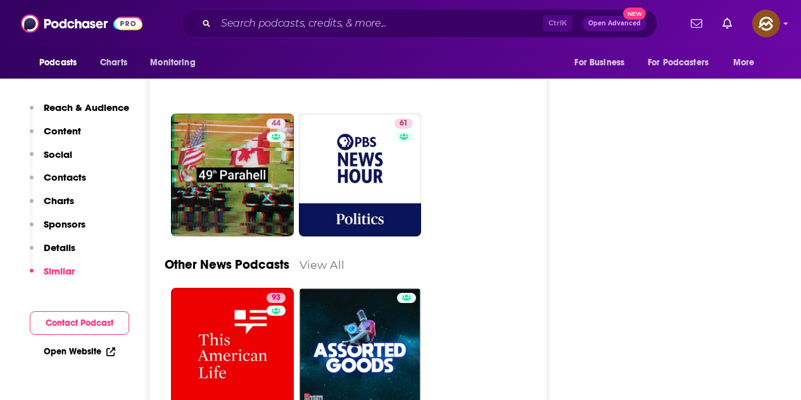
scroll to position [3358, 0]
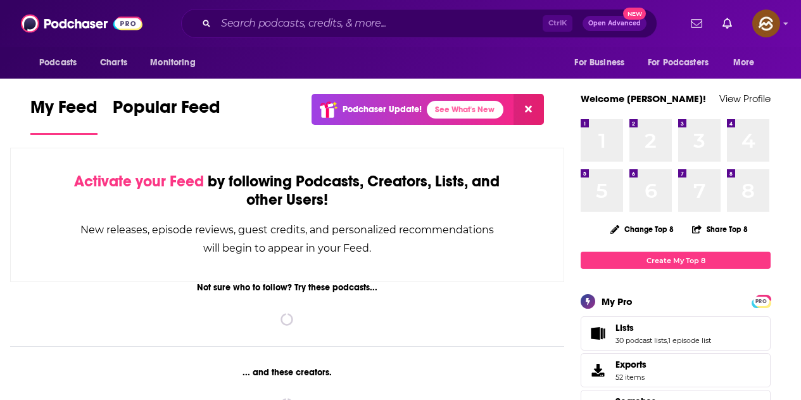
click at [305, 18] on input "Search podcasts, credits, & more..." at bounding box center [379, 23] width 327 height 20
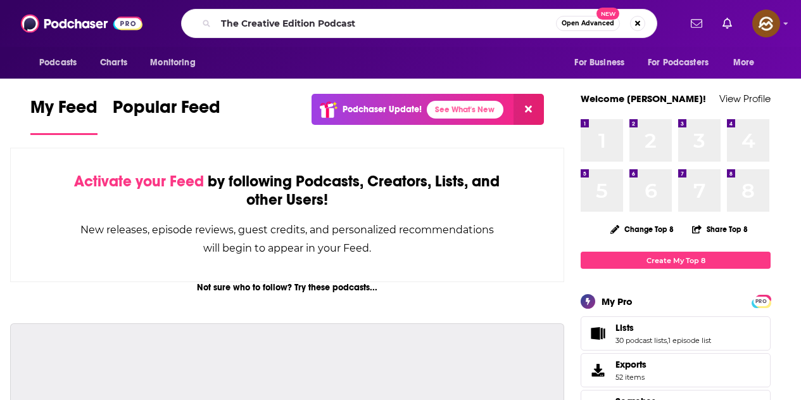
type input "The Creative Edition Podcast"
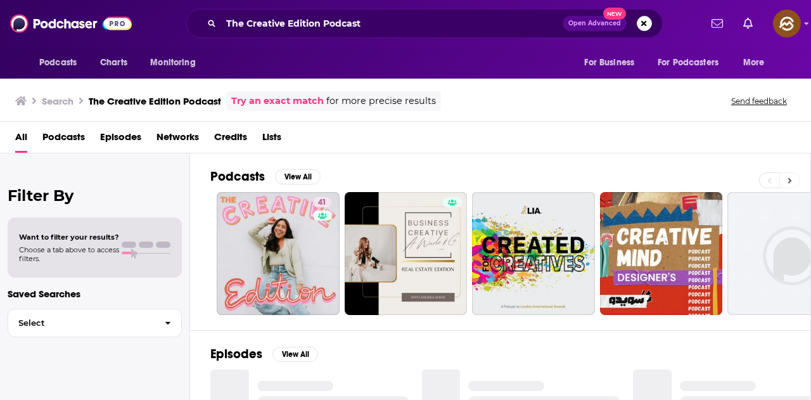
click at [789, 181] on icon at bounding box center [790, 180] width 4 height 9
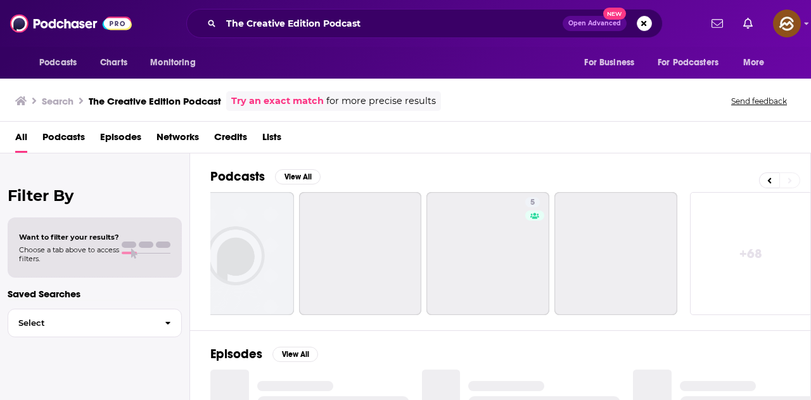
scroll to position [0, 563]
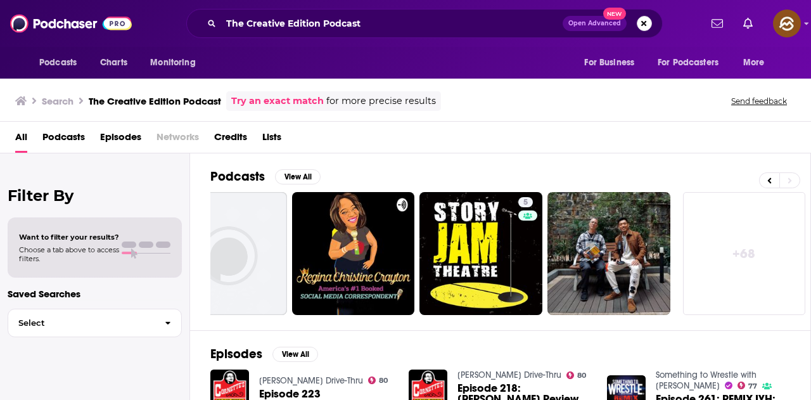
click at [641, 23] on button "Search podcasts, credits, & more..." at bounding box center [644, 23] width 15 height 15
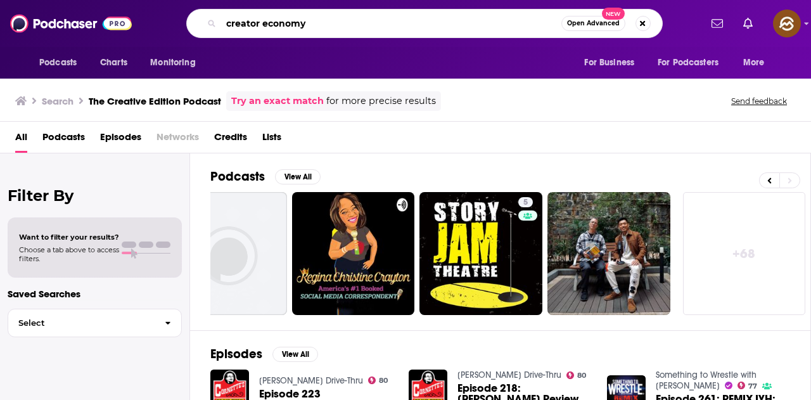
type input "creator economy"
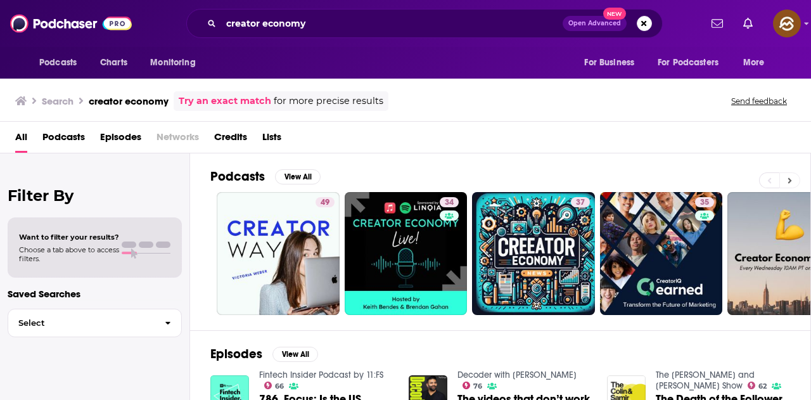
click at [791, 176] on icon at bounding box center [790, 180] width 4 height 9
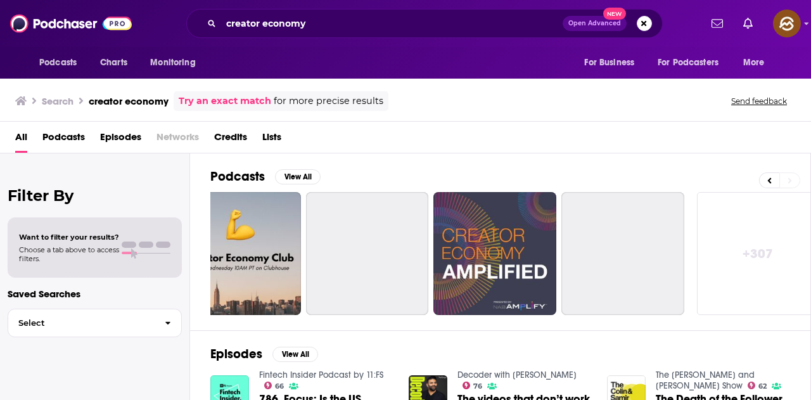
scroll to position [0, 563]
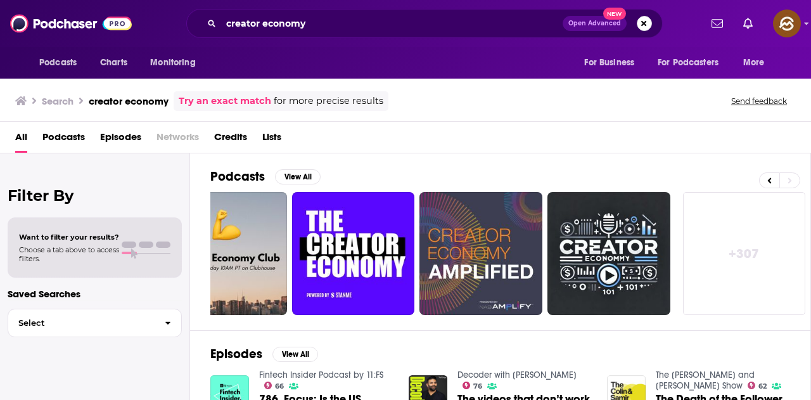
click at [647, 27] on button "Search podcasts, credits, & more..." at bounding box center [644, 23] width 15 height 15
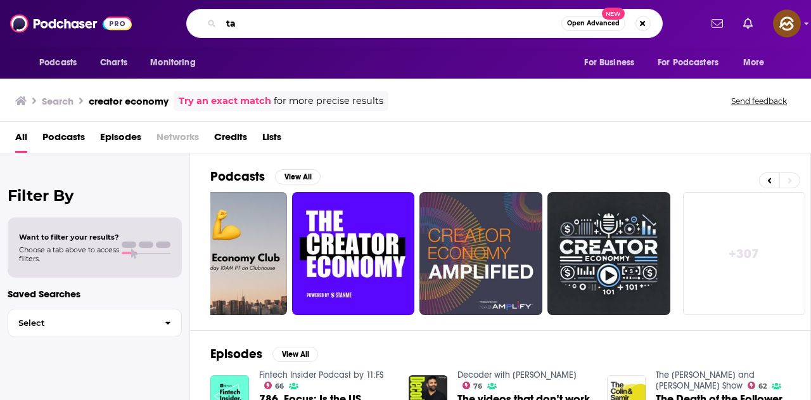
type input "t"
type input "generational wealth"
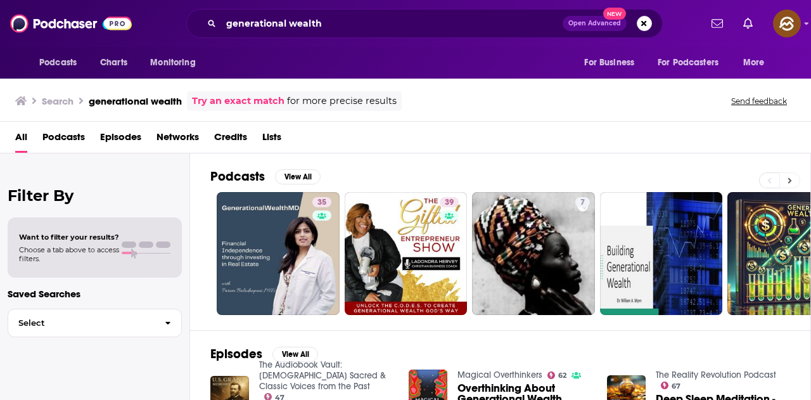
click at [788, 180] on icon at bounding box center [790, 180] width 4 height 9
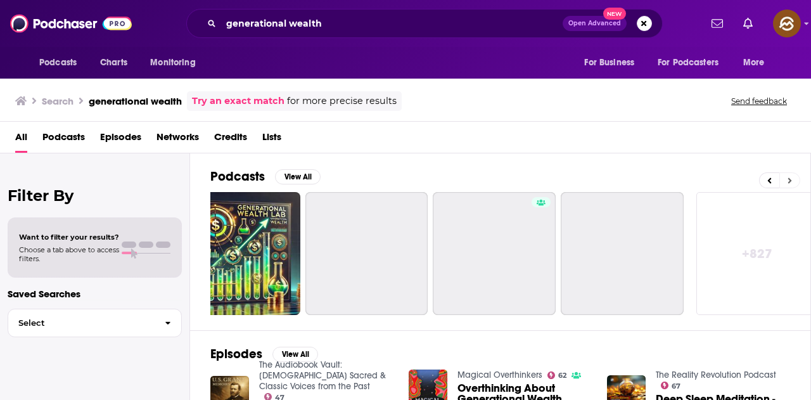
scroll to position [0, 563]
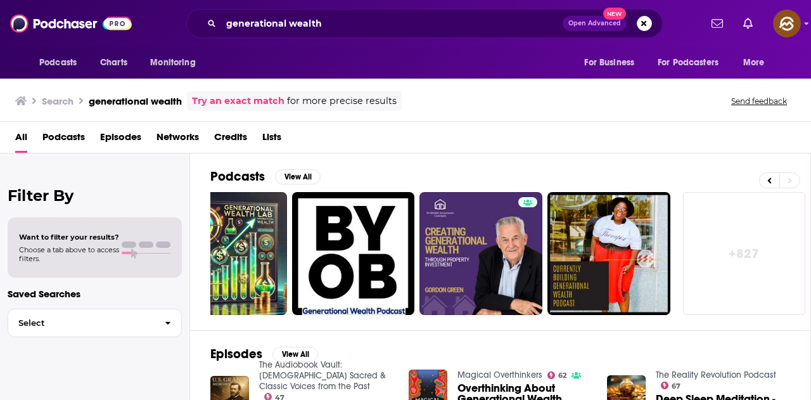
click at [113, 137] on span "Episodes" at bounding box center [120, 140] width 41 height 26
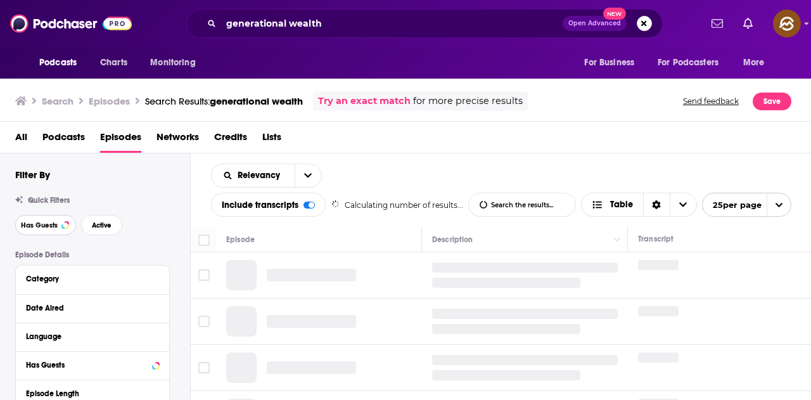
click at [37, 222] on span "Has Guests" at bounding box center [39, 225] width 37 height 7
click at [102, 222] on span "Active" at bounding box center [102, 225] width 20 height 7
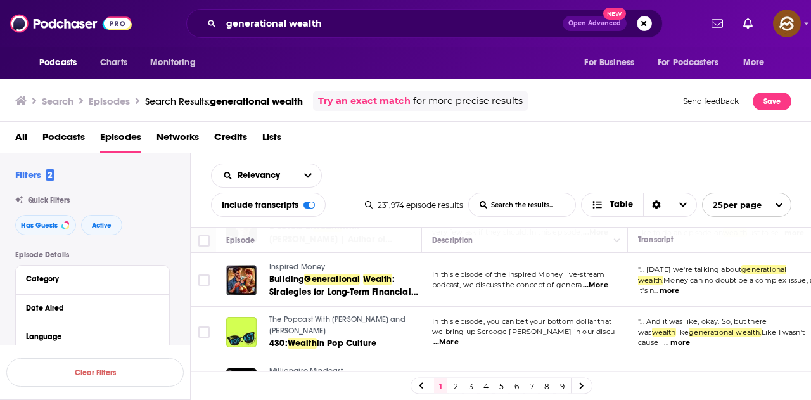
scroll to position [380, 0]
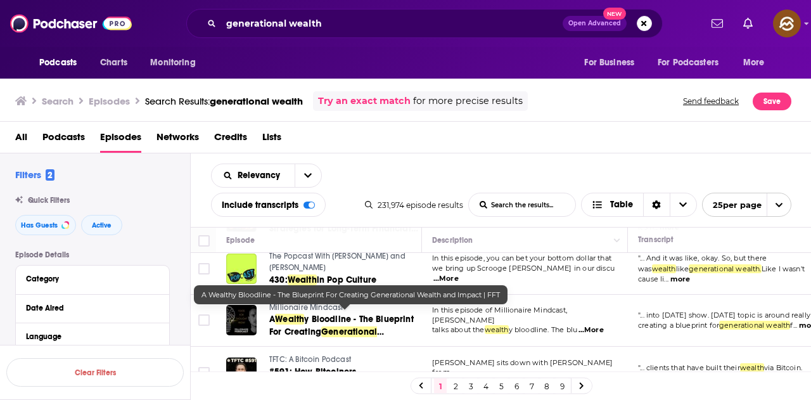
click at [378, 314] on span "y Bloodline - The Blueprint For Creating" at bounding box center [341, 325] width 144 height 23
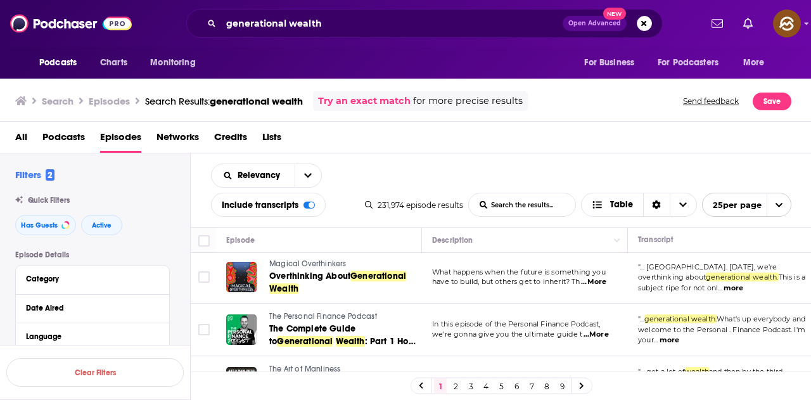
scroll to position [0, 0]
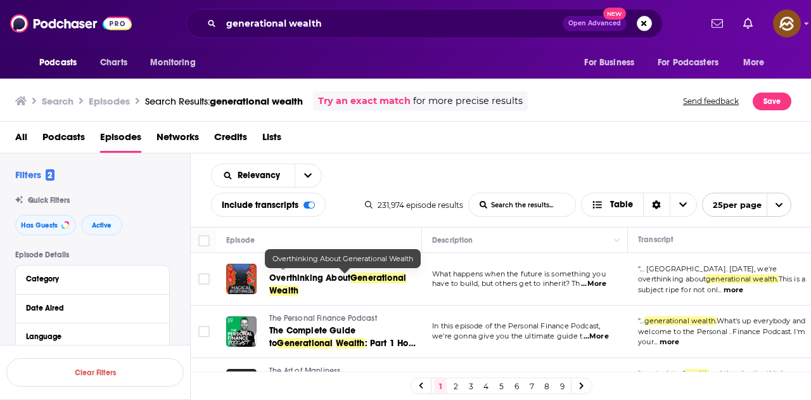
drag, startPoint x: 386, startPoint y: 269, endPoint x: 383, endPoint y: 278, distance: 8.6
click at [383, 278] on span "Generational" at bounding box center [378, 277] width 56 height 11
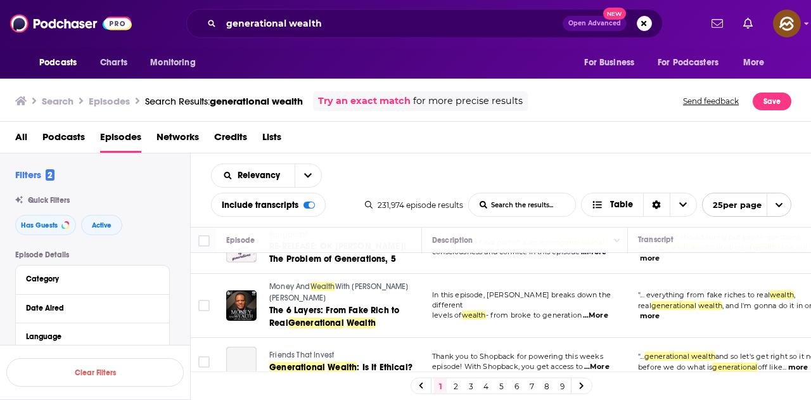
scroll to position [824, 0]
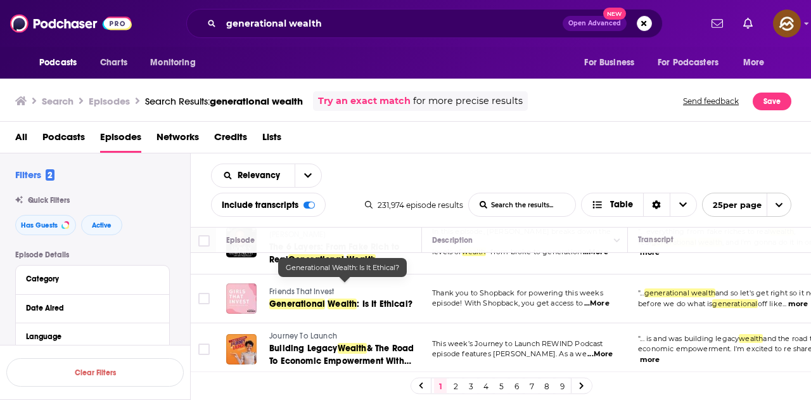
click at [373, 298] on span ": Is It Ethical?" at bounding box center [385, 303] width 56 height 11
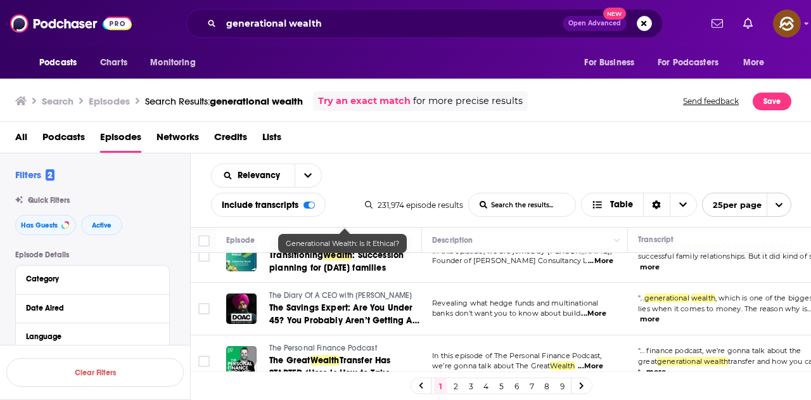
scroll to position [1178, 0]
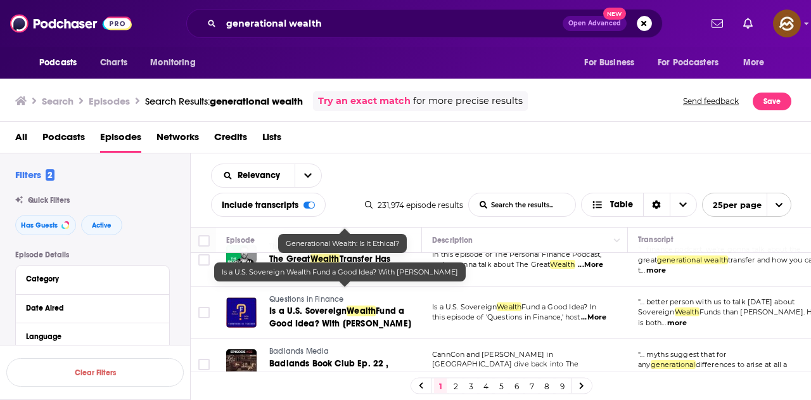
click at [308, 305] on span "Fund a Good Idea? With William Megginson" at bounding box center [340, 316] width 142 height 23
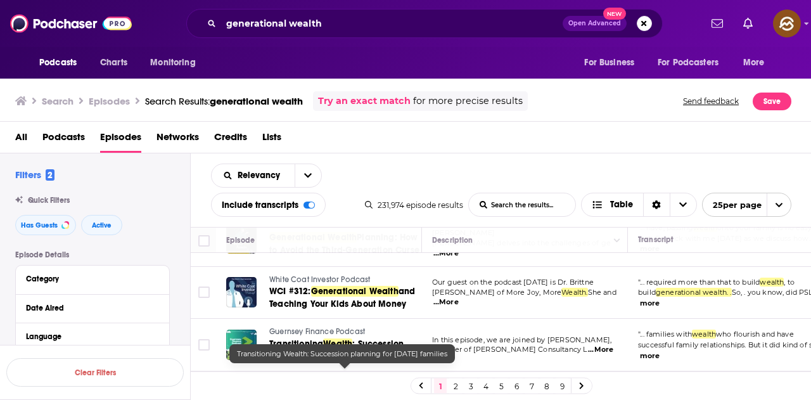
scroll to position [672, 0]
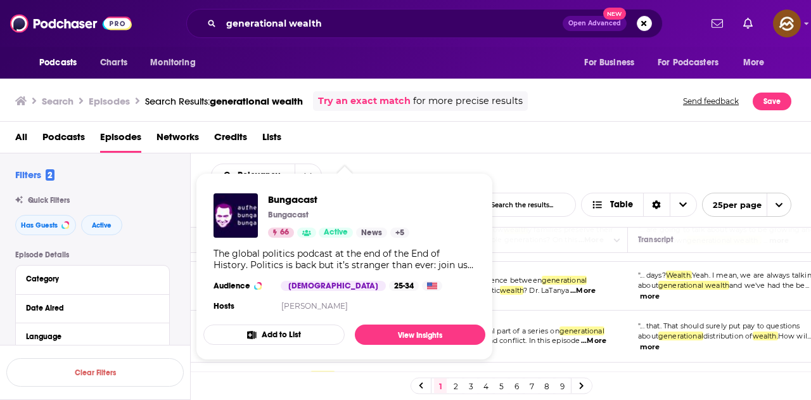
click at [526, 151] on div "All Podcasts Episodes Networks Credits Lists" at bounding box center [408, 140] width 786 height 26
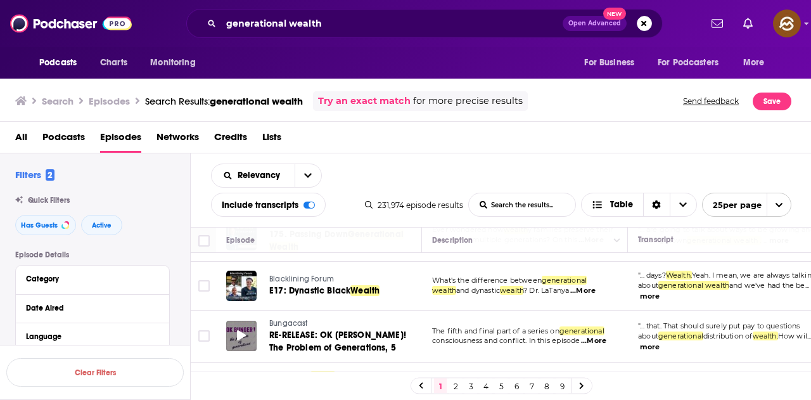
click at [231, 331] on div at bounding box center [241, 336] width 30 height 30
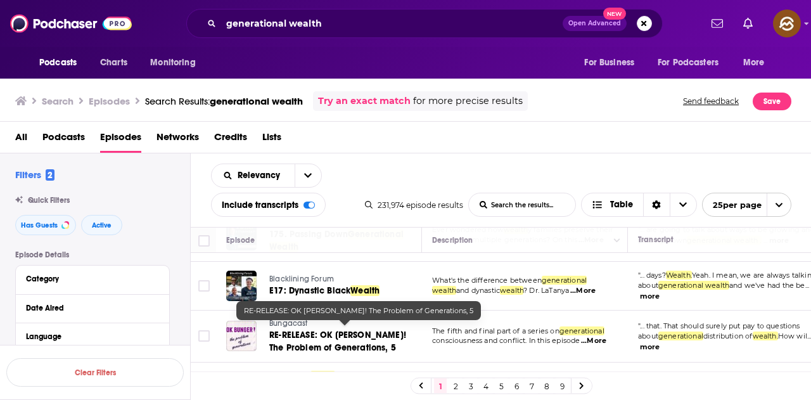
click at [283, 329] on span "RE-RELEASE: OK BUNGER! The Problem of Generations, 5" at bounding box center [337, 340] width 137 height 23
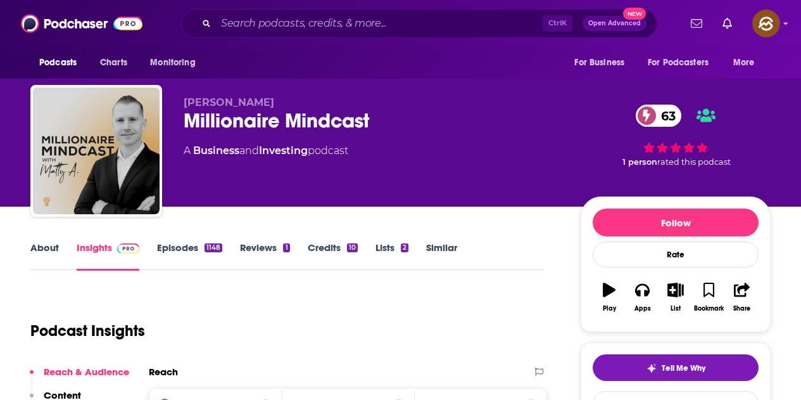
click at [375, 118] on div "Millionaire Mindcast 63" at bounding box center [372, 120] width 377 height 25
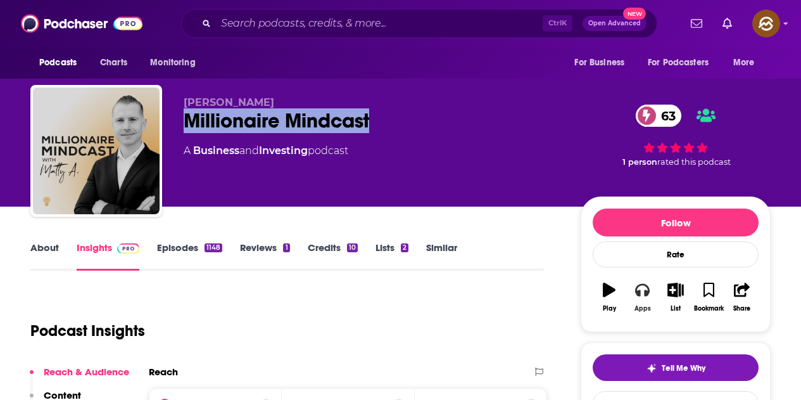
click at [647, 299] on button "Apps" at bounding box center [642, 297] width 33 height 46
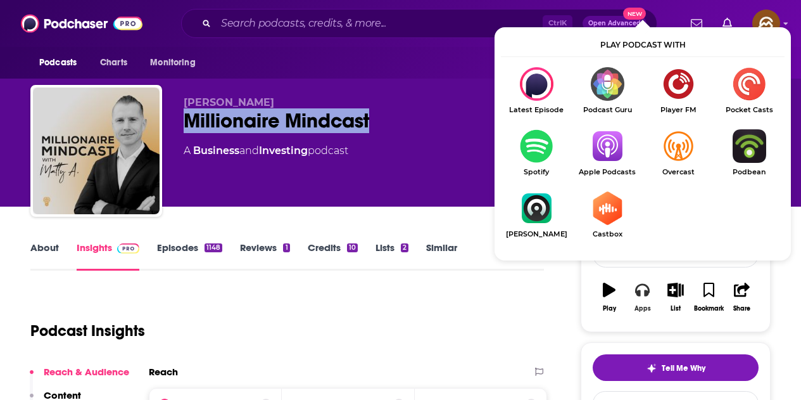
scroll to position [63, 0]
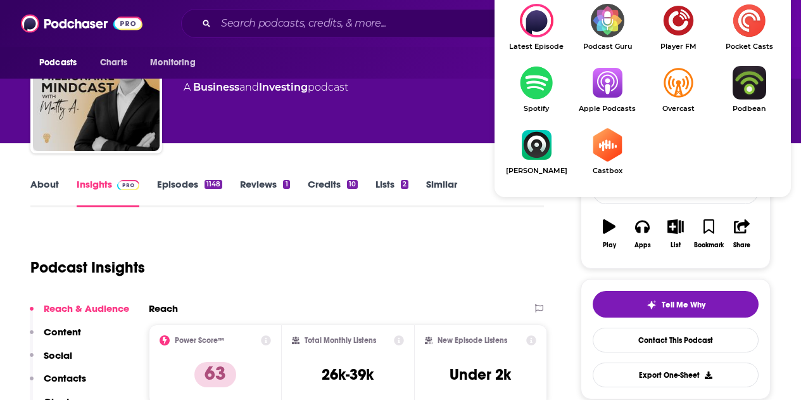
click at [612, 103] on link "Apple Podcasts" at bounding box center [607, 89] width 71 height 47
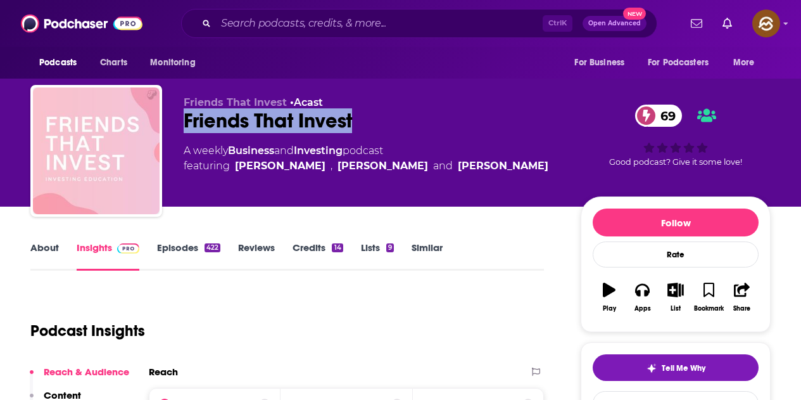
drag, startPoint x: 194, startPoint y: 119, endPoint x: 352, endPoint y: 119, distance: 157.8
click at [352, 119] on div "Friends That Invest 69" at bounding box center [372, 120] width 377 height 25
click at [521, 112] on div "Friends That Invest 69" at bounding box center [372, 120] width 377 height 25
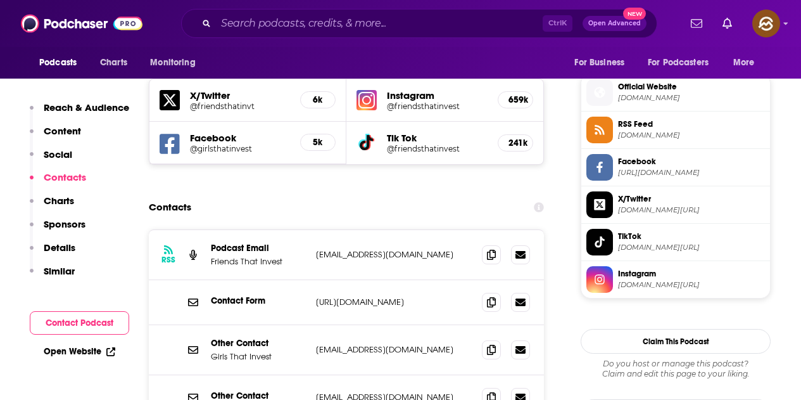
scroll to position [1140, 0]
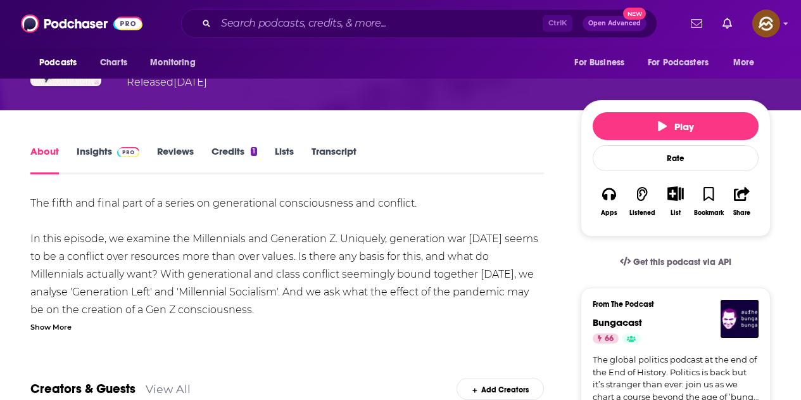
scroll to position [253, 0]
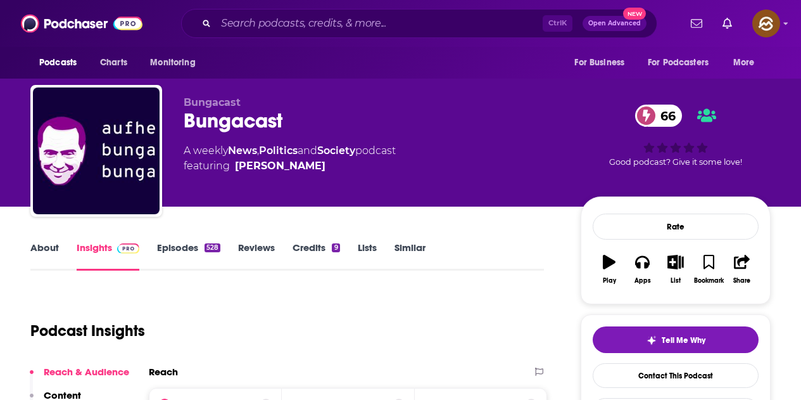
drag, startPoint x: 284, startPoint y: 128, endPoint x: 395, endPoint y: 200, distance: 132.9
click at [286, 128] on div "Bungacast 66" at bounding box center [372, 120] width 377 height 25
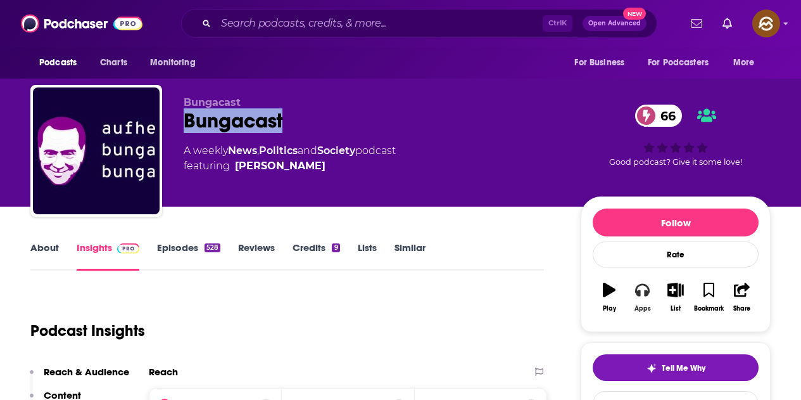
click at [635, 293] on icon "button" at bounding box center [642, 290] width 14 height 14
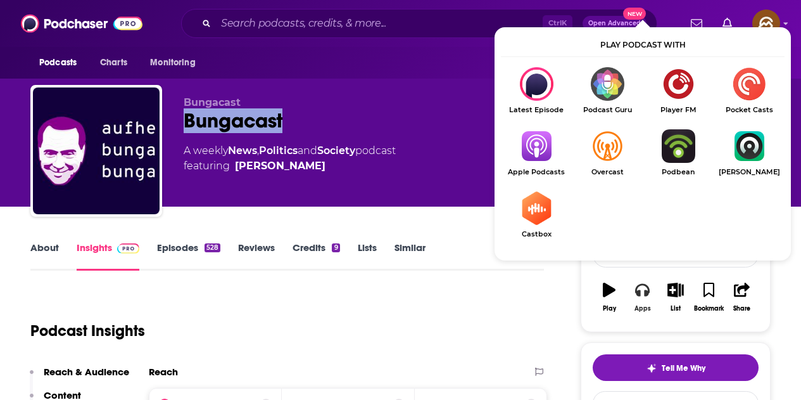
scroll to position [63, 0]
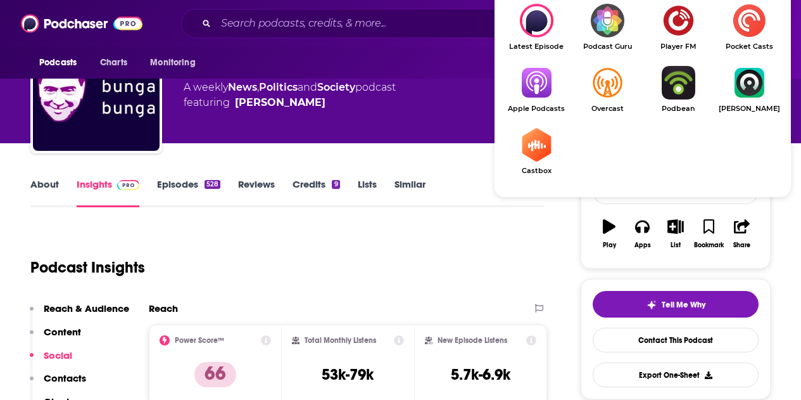
click at [546, 89] on img "Show Listen On dropdown" at bounding box center [536, 83] width 71 height 34
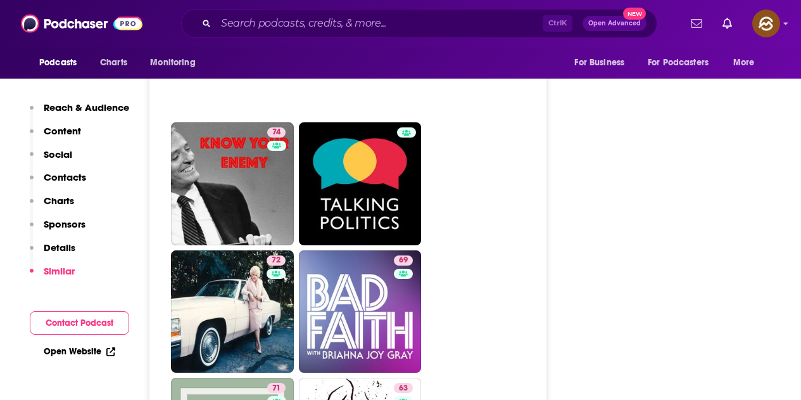
scroll to position [3104, 0]
